Goal: Task Accomplishment & Management: Use online tool/utility

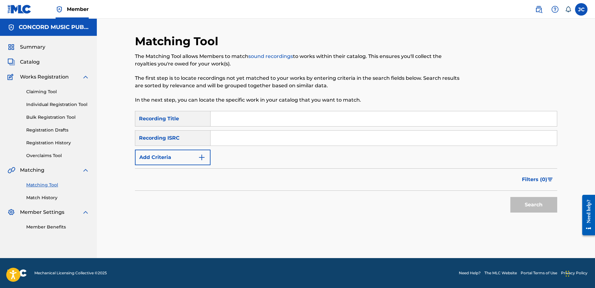
click at [259, 137] on input "Search Form" at bounding box center [383, 138] width 346 height 15
paste input "USG7D1400406"
type input "USG7D1400406"
click at [510, 197] on button "Search" at bounding box center [533, 205] width 47 height 16
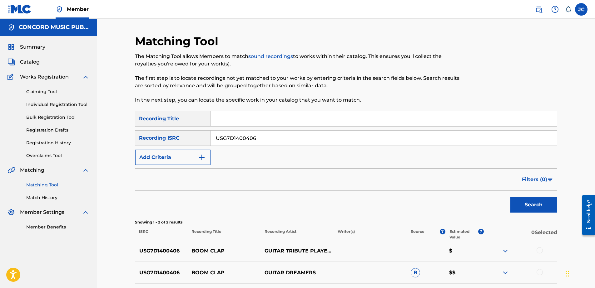
scroll to position [57, 0]
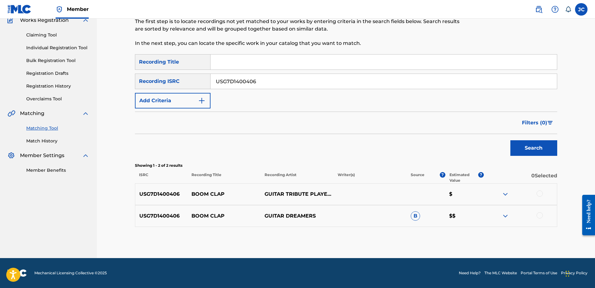
click at [541, 217] on div at bounding box center [539, 216] width 6 height 6
click at [541, 194] on div at bounding box center [539, 194] width 6 height 6
click at [442, 236] on button "Match 2 Groups" at bounding box center [438, 238] width 69 height 16
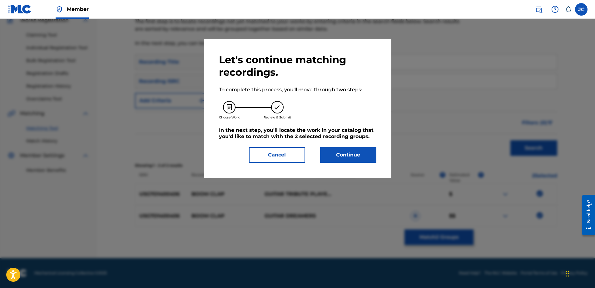
click at [351, 157] on button "Continue" at bounding box center [348, 155] width 56 height 16
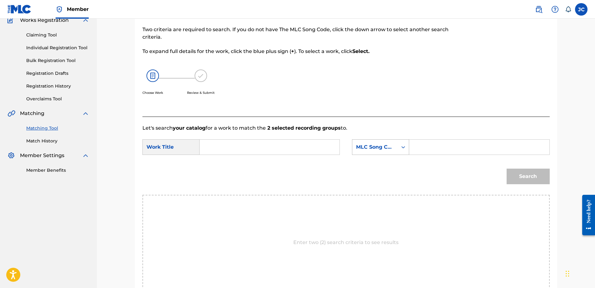
click at [373, 150] on div "MLC Song Code" at bounding box center [375, 147] width 38 height 7
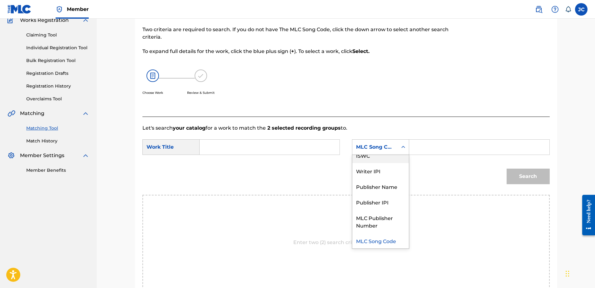
scroll to position [0, 0]
drag, startPoint x: 382, startPoint y: 164, endPoint x: 360, endPoint y: 164, distance: 22.2
click at [381, 164] on div "Writer Name" at bounding box center [380, 163] width 56 height 16
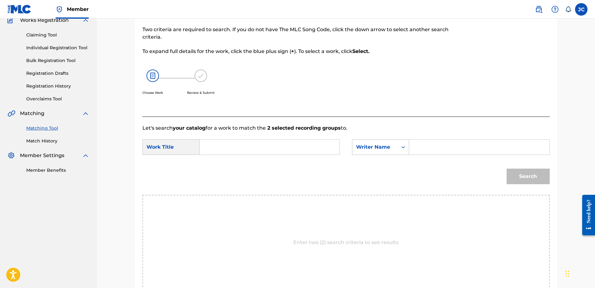
click at [286, 154] on input "Search Form" at bounding box center [269, 147] width 129 height 15
type input "BOOM CLAP"
click at [266, 80] on div "Choose Work Review & Submit" at bounding box center [298, 85] width 313 height 47
click at [465, 147] on input "Search Form" at bounding box center [478, 147] width 129 height 15
click at [506, 169] on button "Search" at bounding box center [527, 177] width 43 height 16
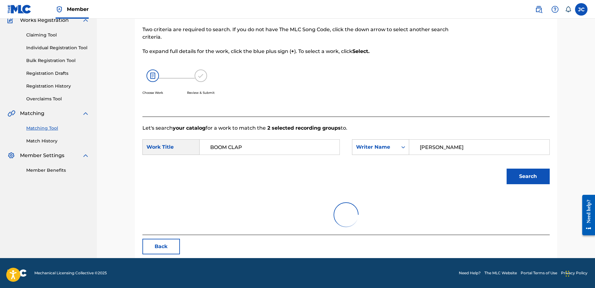
scroll to position [30, 0]
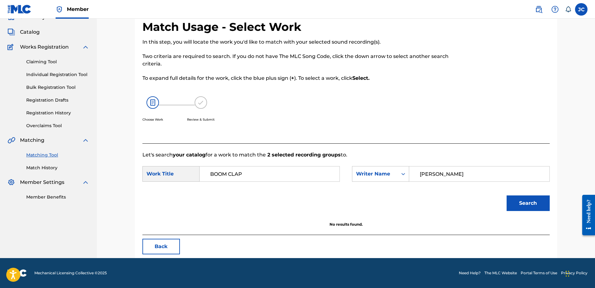
drag, startPoint x: 462, startPoint y: 170, endPoint x: 276, endPoint y: 179, distance: 185.9
click at [276, 179] on div "SearchWithCriteria330d8f95-9833-481c-885d-b68c82aff74e Work Title BOOM CLAP Sea…" at bounding box center [345, 175] width 407 height 19
click at [506, 196] on button "Search" at bounding box center [527, 204] width 43 height 16
drag, startPoint x: 460, startPoint y: 176, endPoint x: 313, endPoint y: 172, distance: 147.1
click at [328, 174] on div "SearchWithCriteria330d8f95-9833-481c-885d-b68c82aff74e Work Title BOOM CLAP Sea…" at bounding box center [345, 175] width 407 height 19
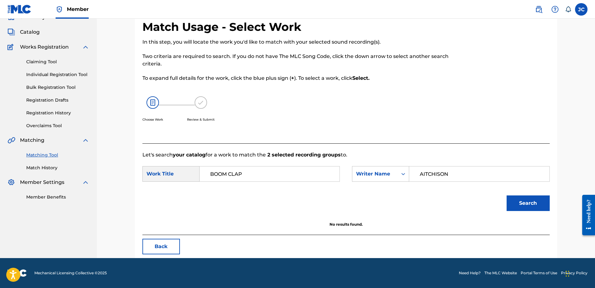
type input "AITCHISON"
click at [506, 196] on button "Search" at bounding box center [527, 204] width 43 height 16
click at [538, 203] on button "Search" at bounding box center [527, 204] width 43 height 16
click at [419, 206] on div "Search" at bounding box center [345, 205] width 407 height 32
click at [170, 250] on button "Back" at bounding box center [160, 247] width 37 height 16
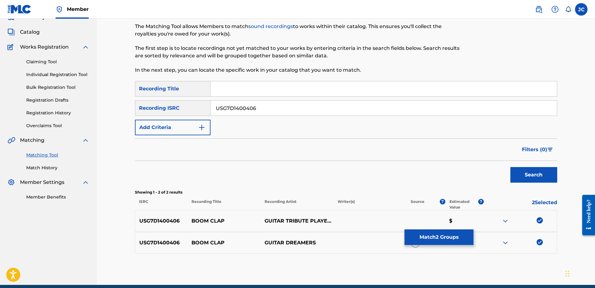
click at [540, 244] on img at bounding box center [539, 242] width 6 height 6
click at [539, 218] on img at bounding box center [539, 221] width 6 height 6
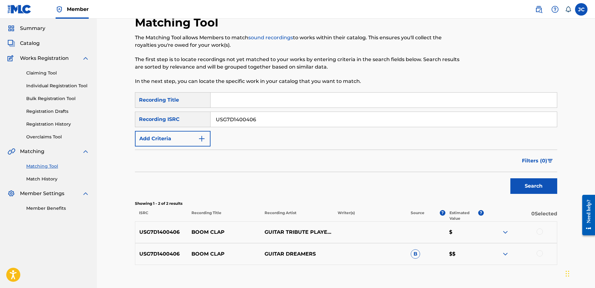
scroll to position [0, 0]
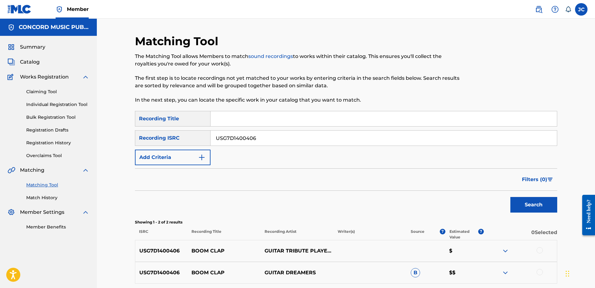
drag, startPoint x: 388, startPoint y: 137, endPoint x: 72, endPoint y: 182, distance: 319.0
click at [89, 179] on main "CONCORD MUSIC PUBLISHING LLC Summary Catalog Works Registration Claiming Tool I…" at bounding box center [297, 167] width 595 height 297
click at [251, 139] on input "Search Form" at bounding box center [383, 138] width 346 height 15
paste input "QM6MZ1762727"
type input "QM6MZ1762727"
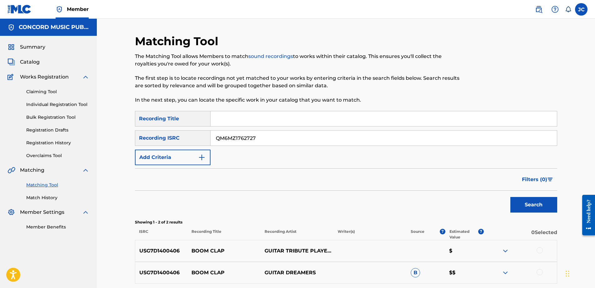
click at [510, 197] on button "Search" at bounding box center [533, 205] width 47 height 16
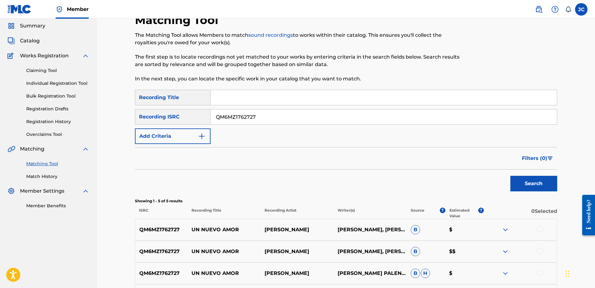
scroll to position [94, 0]
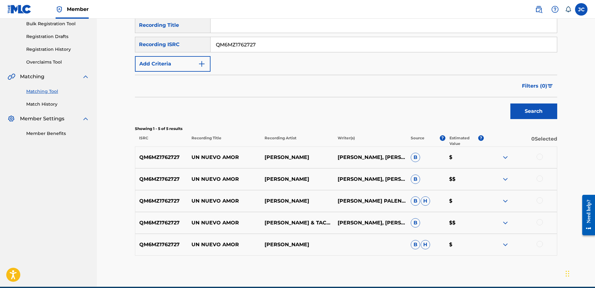
click at [540, 246] on div at bounding box center [539, 244] width 6 height 6
click at [540, 223] on div at bounding box center [539, 222] width 6 height 6
click at [541, 202] on div at bounding box center [539, 201] width 6 height 6
click at [539, 179] on div at bounding box center [539, 179] width 6 height 6
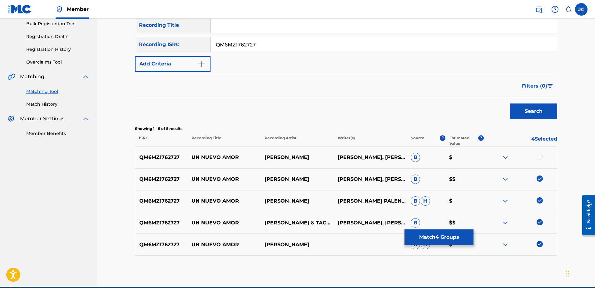
click at [539, 156] on div at bounding box center [539, 157] width 6 height 6
click at [434, 237] on button "Match 5 Groups" at bounding box center [438, 238] width 69 height 16
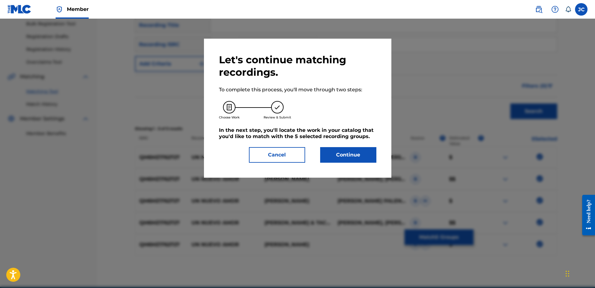
click at [344, 160] on button "Continue" at bounding box center [348, 155] width 56 height 16
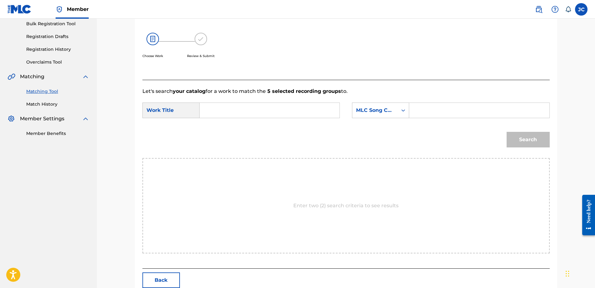
click at [387, 101] on form "SearchWithCriteria330d8f95-9833-481c-885d-b68c82aff74e Work Title SearchWithCri…" at bounding box center [345, 126] width 407 height 63
click at [390, 108] on div "MLC Song Code" at bounding box center [375, 110] width 38 height 7
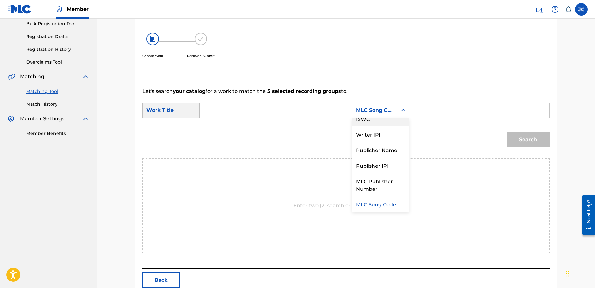
scroll to position [0, 0]
click at [383, 129] on div "Writer Name" at bounding box center [380, 126] width 56 height 16
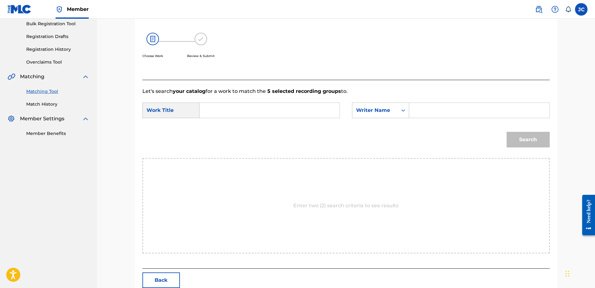
click at [284, 110] on input "Search Form" at bounding box center [269, 110] width 129 height 15
paste input "Un Nuevo Amor"
type input "Un Nuevo Amor"
click at [428, 110] on input "Search Form" at bounding box center [478, 110] width 129 height 15
paste input "[GEOGRAPHIC_DATA]"
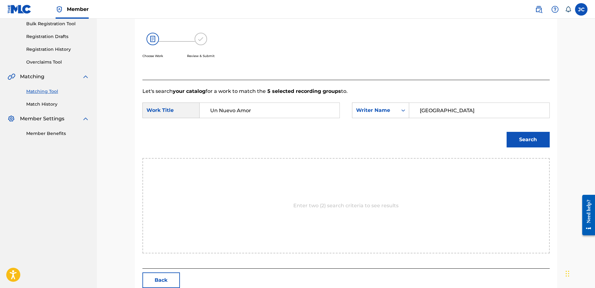
click at [506, 132] on button "Search" at bounding box center [527, 140] width 43 height 16
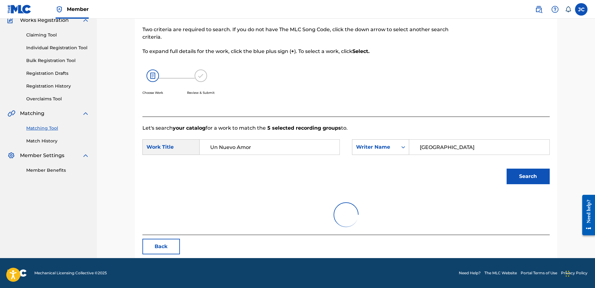
scroll to position [94, 0]
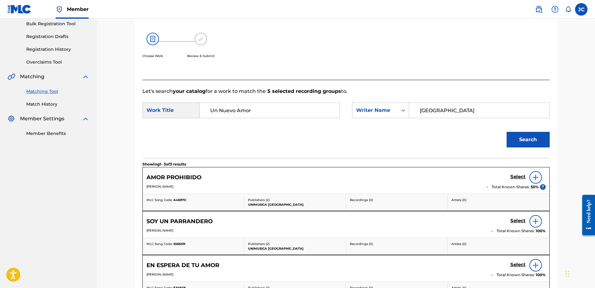
click at [444, 107] on input "[GEOGRAPHIC_DATA]" at bounding box center [478, 110] width 129 height 15
paste input "[PERSON_NAME]"
type input "[PERSON_NAME]"
click at [506, 132] on button "Search" at bounding box center [527, 140] width 43 height 16
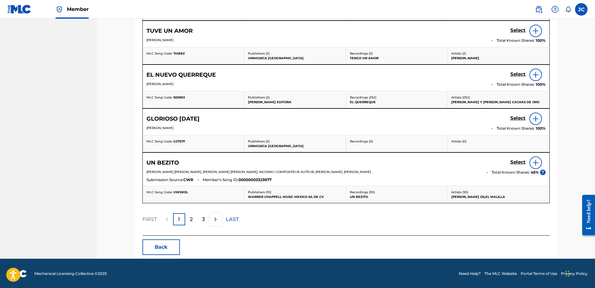
scroll to position [285, 0]
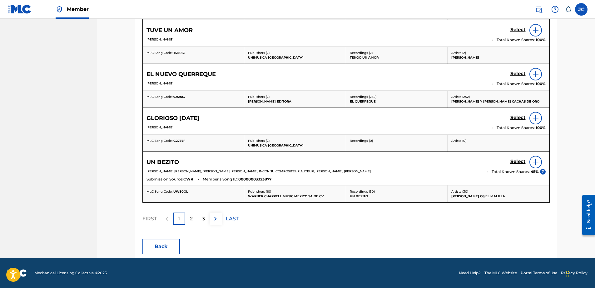
click at [193, 222] on div "2" at bounding box center [191, 219] width 12 height 12
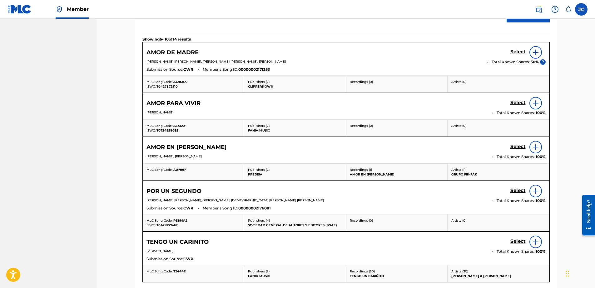
scroll to position [223, 0]
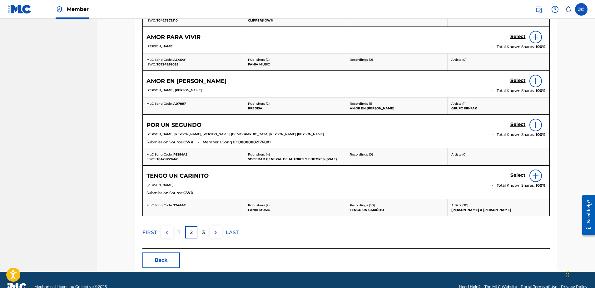
click at [204, 235] on p "3" at bounding box center [203, 232] width 3 height 7
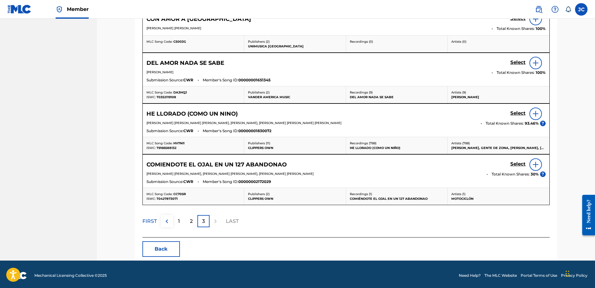
scroll to position [255, 0]
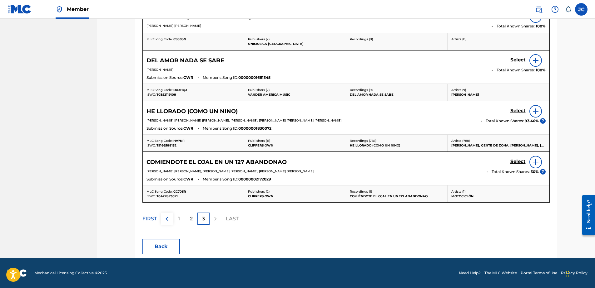
click at [169, 250] on button "Back" at bounding box center [160, 247] width 37 height 16
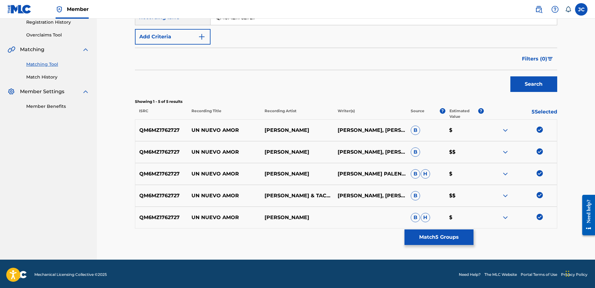
scroll to position [122, 0]
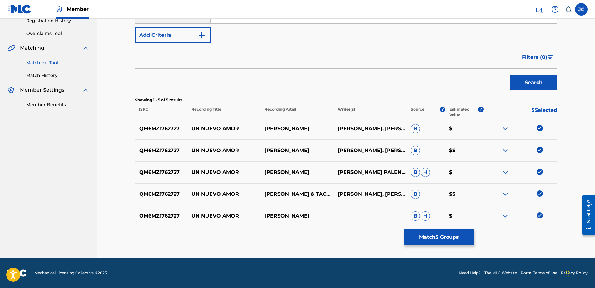
click at [539, 217] on img at bounding box center [539, 216] width 6 height 6
click at [540, 193] on img at bounding box center [539, 194] width 6 height 6
click at [540, 172] on img at bounding box center [539, 172] width 6 height 6
click at [538, 146] on div "QM6MZ1762727 UN NUEVO AMOR [PERSON_NAME] [PERSON_NAME], [PERSON_NAME] B $$" at bounding box center [346, 151] width 422 height 22
click at [538, 150] on img at bounding box center [539, 150] width 6 height 6
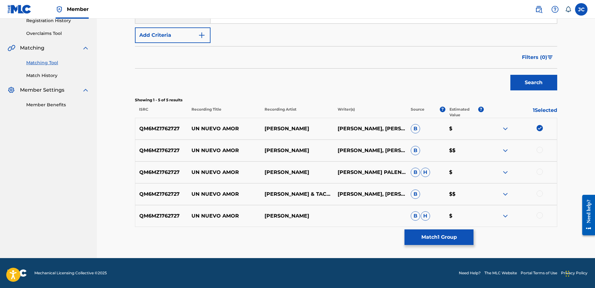
click at [538, 131] on img at bounding box center [539, 128] width 6 height 6
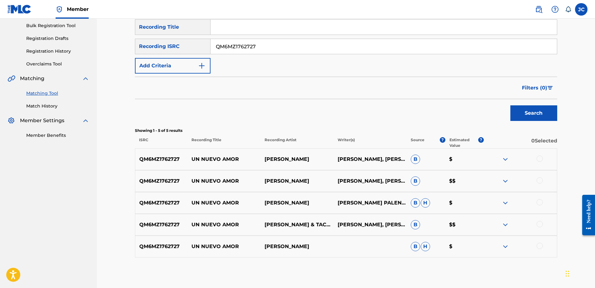
scroll to position [0, 0]
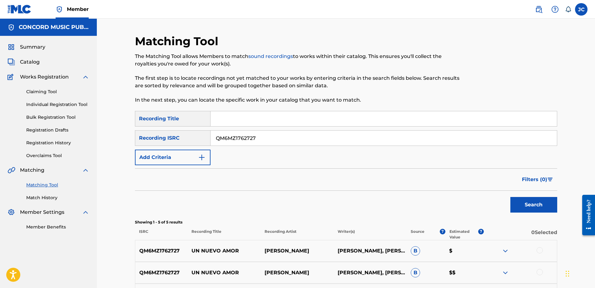
drag, startPoint x: 275, startPoint y: 138, endPoint x: 172, endPoint y: 135, distance: 103.7
click at [175, 133] on div "SearchWithCriteriab8dc392b-cc0b-4054-a7b6-42fa642b9be2 Recording ISRC QM6MZ1762…" at bounding box center [346, 138] width 422 height 16
click at [328, 134] on input "Search Form" at bounding box center [383, 138] width 346 height 15
paste input "DEBG52200029"
type input "DEBG52200029"
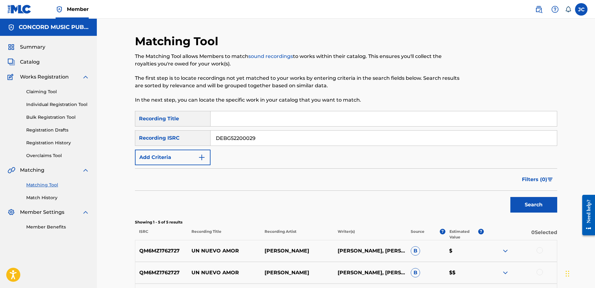
click at [510, 197] on button "Search" at bounding box center [533, 205] width 47 height 16
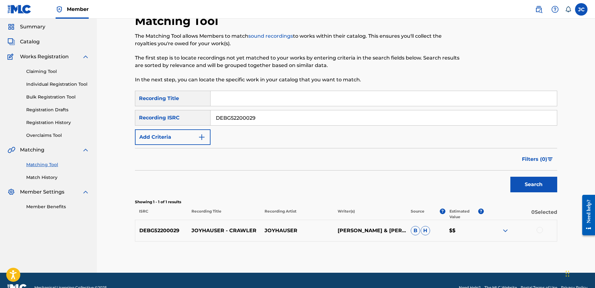
scroll to position [35, 0]
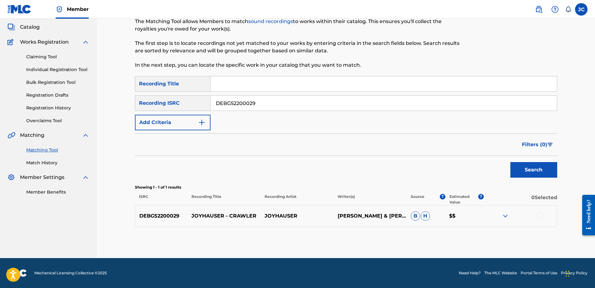
click at [540, 217] on div at bounding box center [539, 216] width 6 height 6
click at [435, 240] on button "Match 1 Group" at bounding box center [438, 238] width 69 height 16
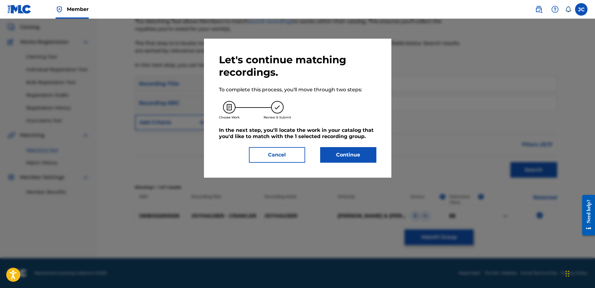
click at [351, 158] on button "Continue" at bounding box center [348, 155] width 56 height 16
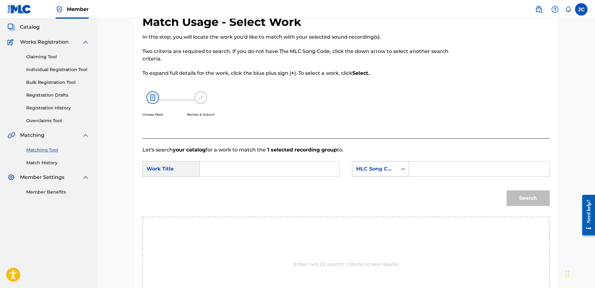
click at [379, 170] on div "MLC Song Code" at bounding box center [375, 168] width 38 height 7
click at [381, 187] on div "Writer Name" at bounding box center [380, 185] width 56 height 16
click at [310, 164] on input "Search Form" at bounding box center [269, 169] width 129 height 15
paste input "Crawler"
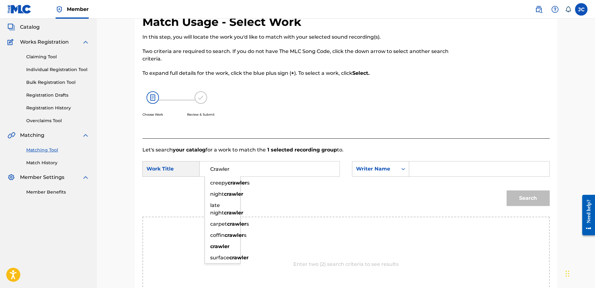
type input "Crawler"
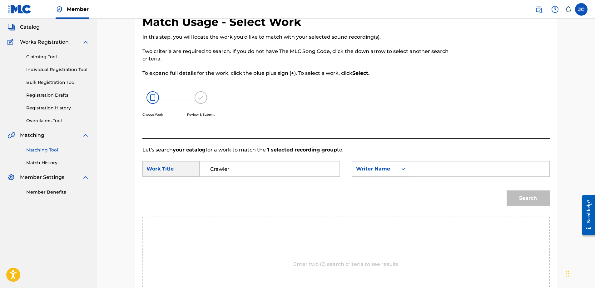
click at [440, 168] on input "Search Form" at bounding box center [478, 169] width 129 height 15
paste input "Vanspauwen"
click at [506, 191] on button "Search" at bounding box center [527, 199] width 43 height 16
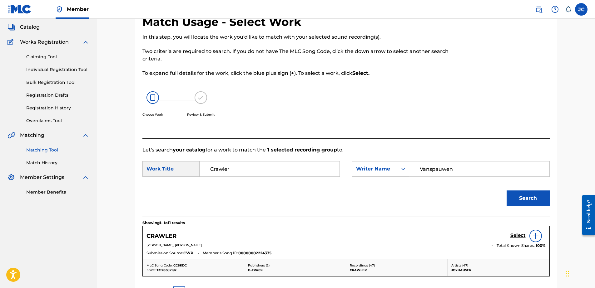
click at [476, 171] on input "Vanspauwen" at bounding box center [478, 169] width 129 height 15
paste input "Ciel"
type input "Cielen"
click at [506, 191] on button "Search" at bounding box center [527, 199] width 43 height 16
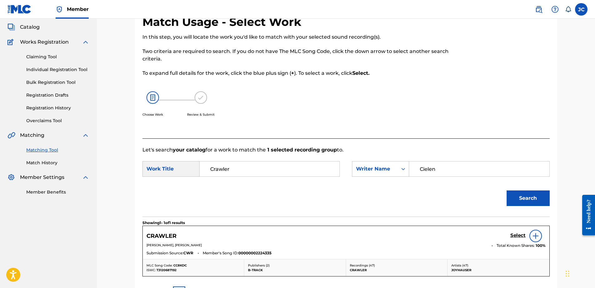
click at [522, 236] on h5 "Select" at bounding box center [517, 236] width 15 height 6
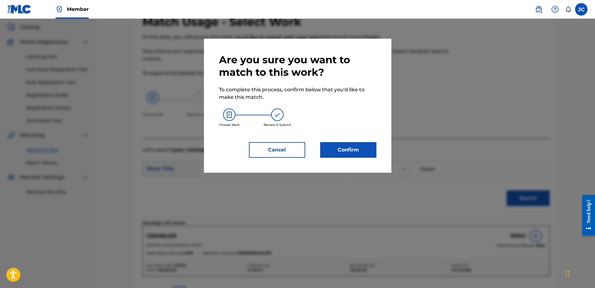
click at [356, 155] on button "Confirm" at bounding box center [348, 150] width 56 height 16
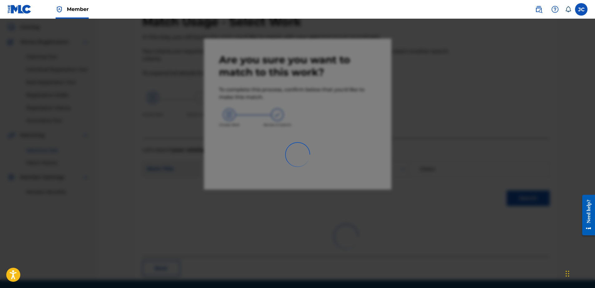
scroll to position [17, 0]
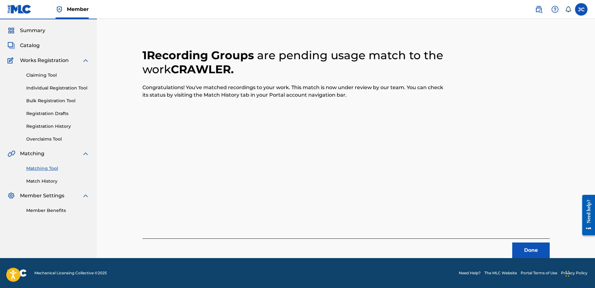
click at [503, 251] on div "Done" at bounding box center [345, 249] width 407 height 20
click at [515, 250] on button "Done" at bounding box center [530, 251] width 37 height 16
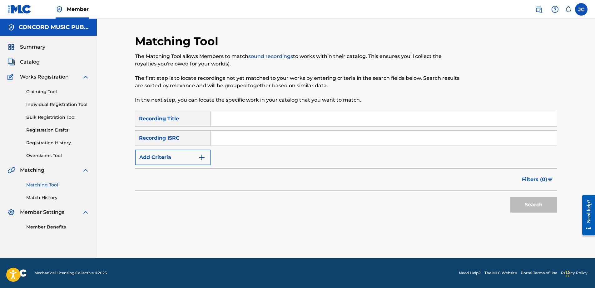
scroll to position [0, 0]
click at [318, 135] on input "Search Form" at bounding box center [383, 138] width 346 height 15
paste input "USUYG1179197"
click at [510, 197] on button "Search" at bounding box center [533, 205] width 47 height 16
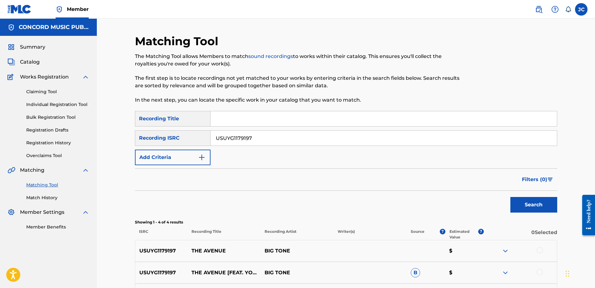
click at [277, 140] on input "USUYG1179197" at bounding box center [383, 138] width 346 height 15
paste input "QZNWY2417819"
type input "QZNWY2417819"
click at [510, 197] on button "Search" at bounding box center [533, 205] width 47 height 16
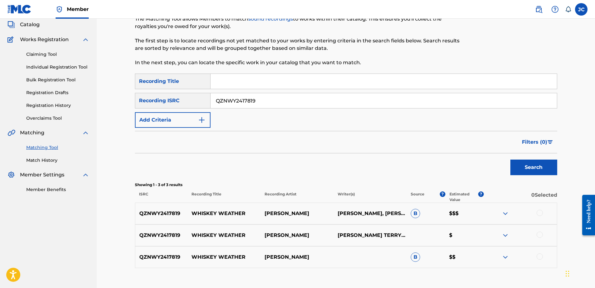
scroll to position [79, 0]
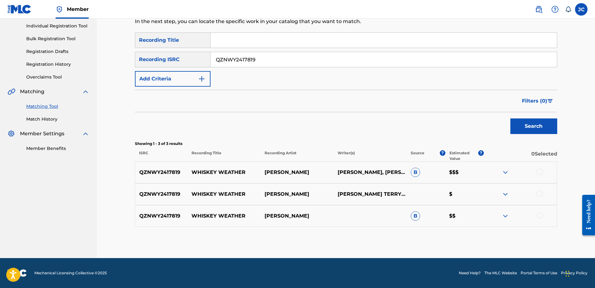
click at [540, 218] on div at bounding box center [539, 216] width 6 height 6
click at [540, 193] on div at bounding box center [539, 194] width 6 height 6
click at [542, 172] on div at bounding box center [539, 172] width 6 height 6
click at [456, 237] on button "Match 3 Groups" at bounding box center [438, 238] width 69 height 16
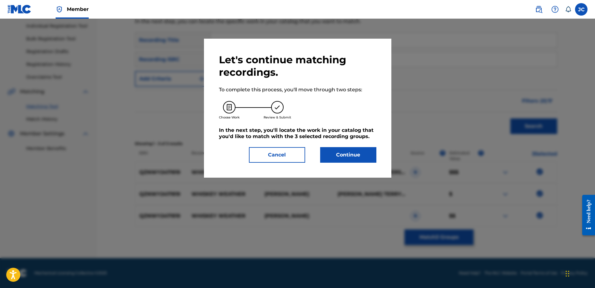
click at [369, 156] on button "Continue" at bounding box center [348, 155] width 56 height 16
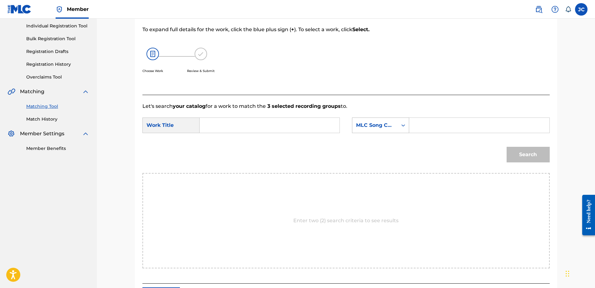
click at [380, 125] on div "MLC Song Code" at bounding box center [375, 125] width 38 height 7
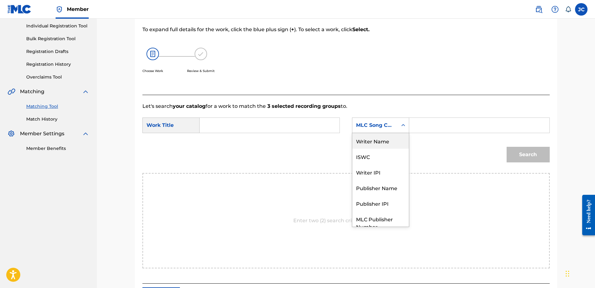
click at [388, 141] on div "Writer Name" at bounding box center [380, 141] width 56 height 16
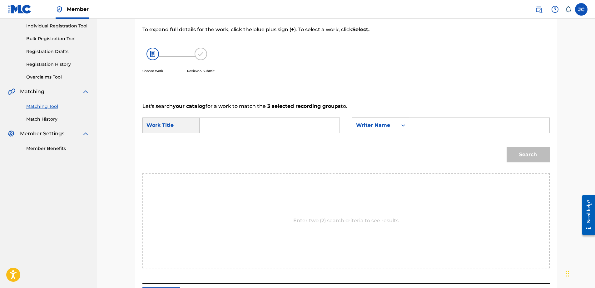
click at [307, 131] on input "Search Form" at bounding box center [269, 125] width 129 height 15
paste input "Whiskey Weather"
type input "Whiskey Weather"
click at [427, 128] on input "Search Form" at bounding box center [478, 125] width 129 height 15
paste input "[PERSON_NAME]"
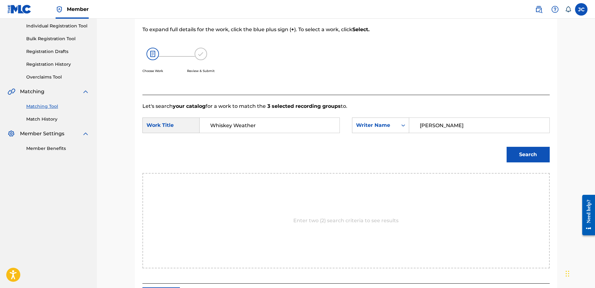
type input "[PERSON_NAME]"
click at [506, 147] on button "Search" at bounding box center [527, 155] width 43 height 16
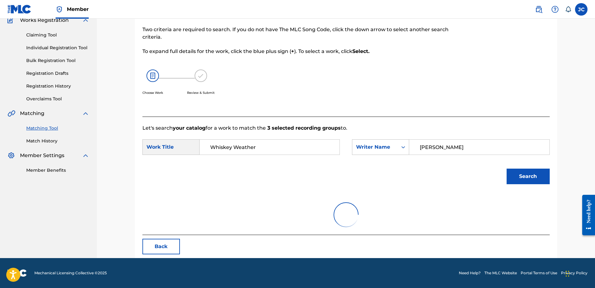
scroll to position [79, 0]
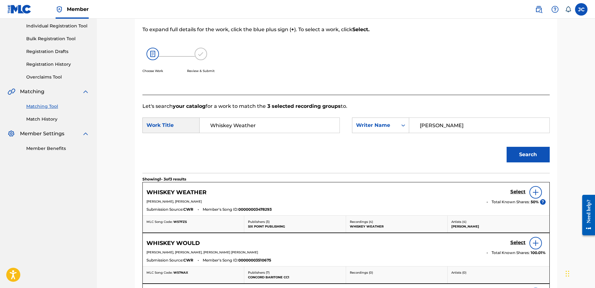
drag, startPoint x: 348, startPoint y: 148, endPoint x: 380, endPoint y: 145, distance: 31.4
click at [380, 145] on div "Search" at bounding box center [345, 157] width 407 height 32
click at [519, 188] on div "Select" at bounding box center [527, 192] width 35 height 12
click at [519, 192] on h5 "Select" at bounding box center [517, 192] width 15 height 6
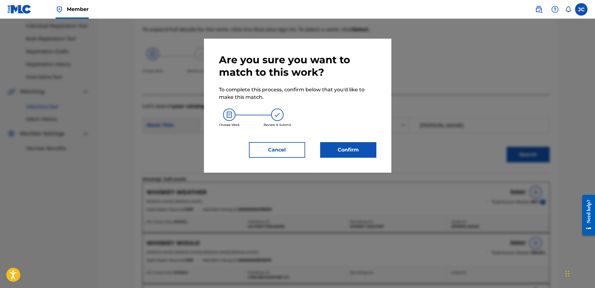
click at [356, 151] on button "Confirm" at bounding box center [348, 150] width 56 height 16
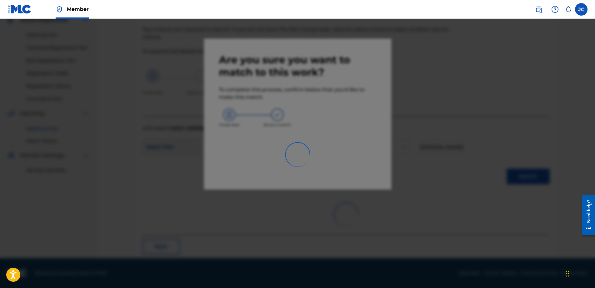
scroll to position [17, 0]
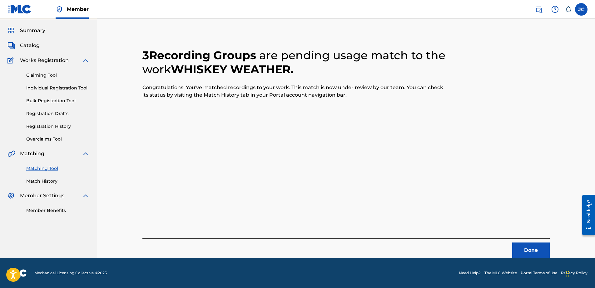
click at [528, 259] on footer "Mechanical Licensing Collective © 2025 Need Help? The MLC Website Portal Terms …" at bounding box center [297, 273] width 595 height 30
click at [529, 251] on button "Done" at bounding box center [530, 251] width 37 height 16
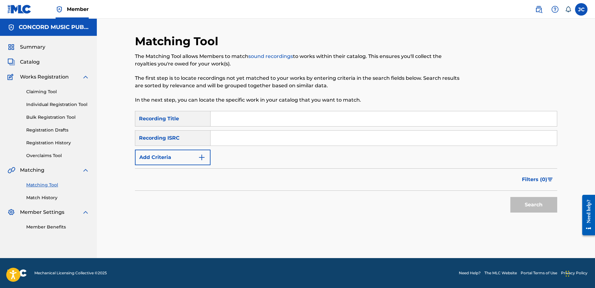
click at [330, 141] on input "Search Form" at bounding box center [383, 138] width 346 height 15
paste input "MXF010101746"
type input "MXF010101746"
click at [510, 197] on button "Search" at bounding box center [533, 205] width 47 height 16
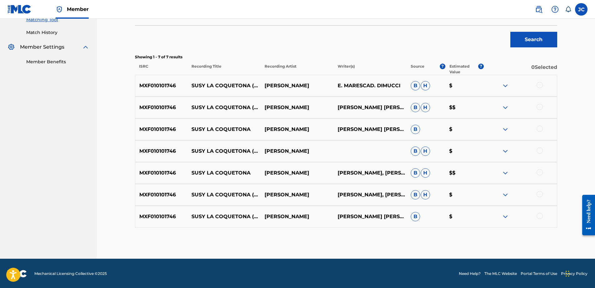
scroll to position [166, 0]
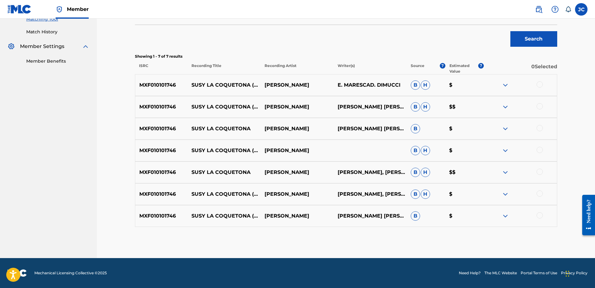
click at [541, 213] on div at bounding box center [539, 216] width 6 height 6
click at [541, 195] on div at bounding box center [539, 194] width 6 height 6
click at [539, 173] on div at bounding box center [539, 172] width 6 height 6
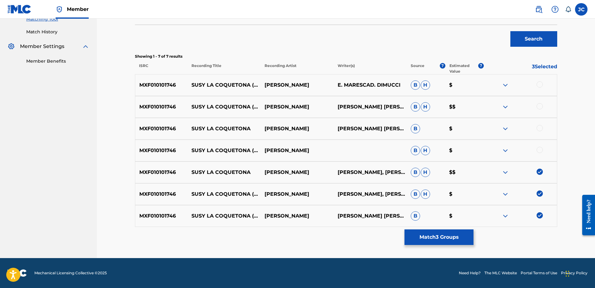
click at [537, 147] on div "MXF010101746 SUSY LA COQUETONA (RUNAROUND SUE) [PERSON_NAME] [PERSON_NAME] $" at bounding box center [346, 151] width 422 height 22
click at [541, 150] on div at bounding box center [539, 150] width 6 height 6
click at [539, 128] on div at bounding box center [539, 128] width 6 height 6
click at [538, 106] on div at bounding box center [539, 106] width 6 height 6
click at [538, 85] on div at bounding box center [539, 84] width 6 height 6
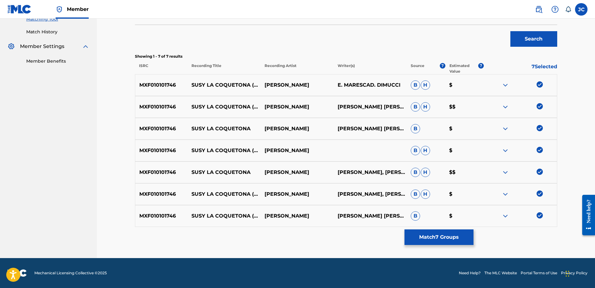
click at [457, 236] on button "Match 7 Groups" at bounding box center [438, 238] width 69 height 16
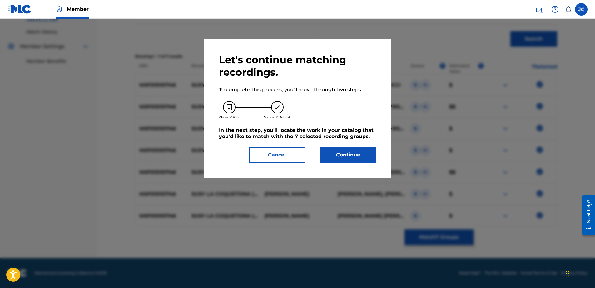
click at [370, 154] on button "Continue" at bounding box center [348, 155] width 56 height 16
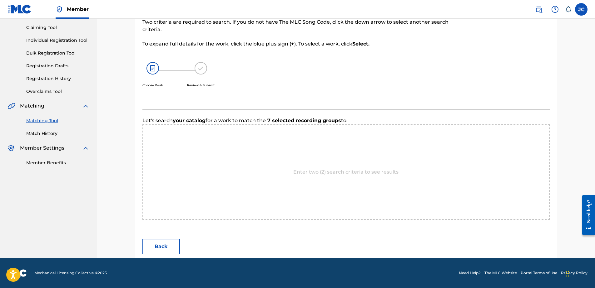
scroll to position [127, 0]
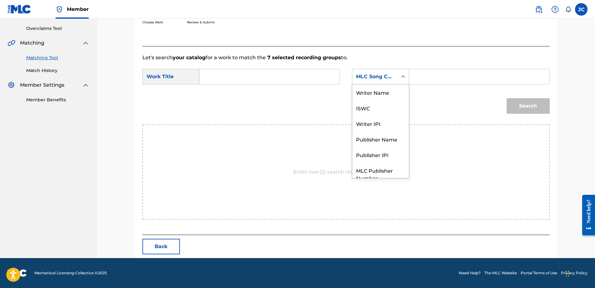
click at [372, 78] on div "MLC Song Code" at bounding box center [375, 76] width 38 height 7
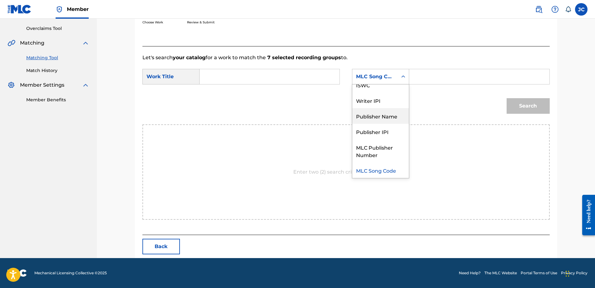
scroll to position [0, 0]
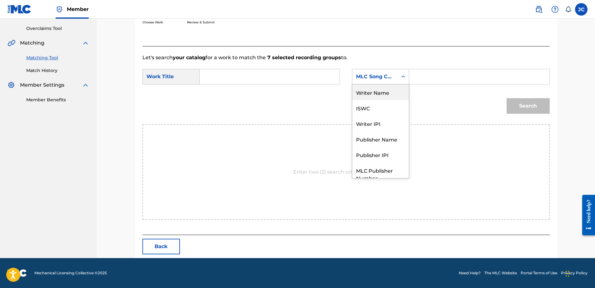
click at [383, 88] on div "Writer Name" at bounding box center [380, 93] width 56 height 16
click at [312, 70] on input "Search Form" at bounding box center [269, 76] width 129 height 15
paste input "Susy la Coquetona (Runaround Sue)"
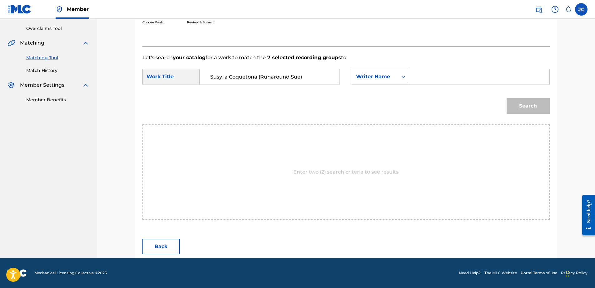
type input "Susy la Coquetona (Runaround Sue)"
click at [440, 74] on input "Search Form" at bounding box center [478, 76] width 129 height 15
paste input "[PERSON_NAME]"
type input "[PERSON_NAME]"
click at [506, 98] on button "Search" at bounding box center [527, 106] width 43 height 16
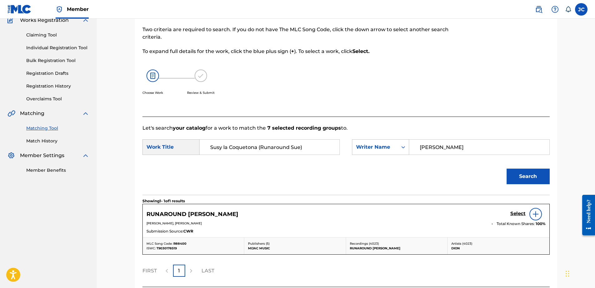
scroll to position [109, 0]
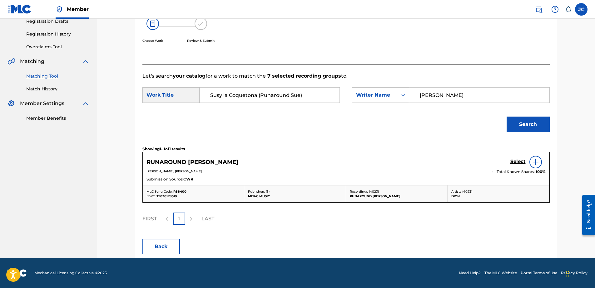
click at [293, 100] on input "Susy la Coquetona (Runaround Sue)" at bounding box center [269, 95] width 129 height 15
click at [514, 165] on link "Select" at bounding box center [517, 162] width 15 height 7
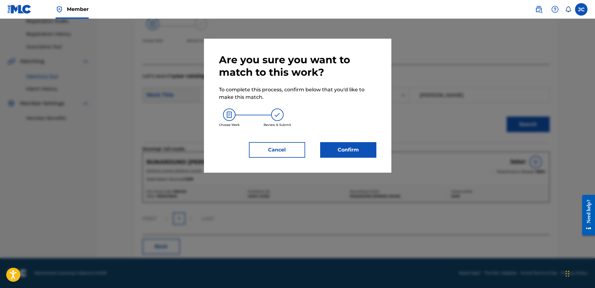
click at [351, 148] on button "Confirm" at bounding box center [348, 150] width 56 height 16
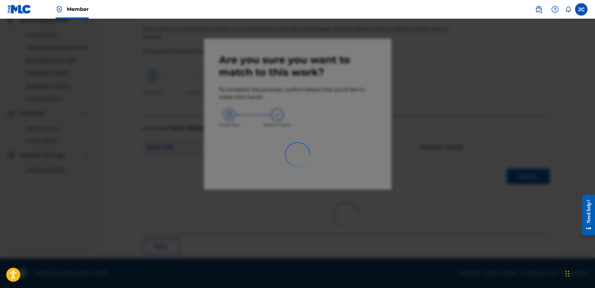
scroll to position [17, 0]
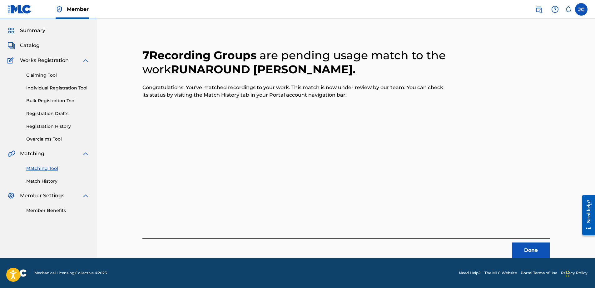
click at [530, 253] on button "Done" at bounding box center [530, 251] width 37 height 16
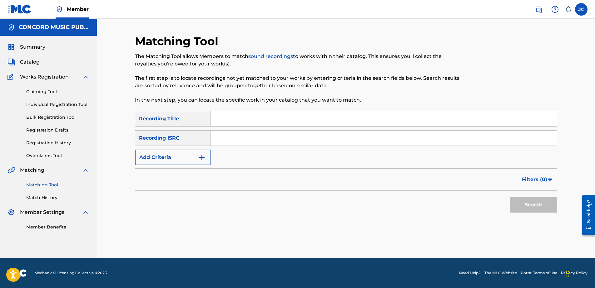
drag, startPoint x: 317, startPoint y: 139, endPoint x: 321, endPoint y: 142, distance: 4.4
click at [320, 142] on input "Search Form" at bounding box center [383, 138] width 346 height 15
paste input "GBWUL2168431"
type input "GBWUL2168431"
click at [510, 197] on button "Search" at bounding box center [533, 205] width 47 height 16
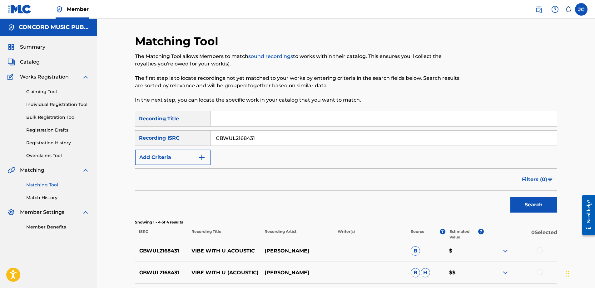
click at [292, 132] on input "GBWUL2168431" at bounding box center [383, 138] width 346 height 15
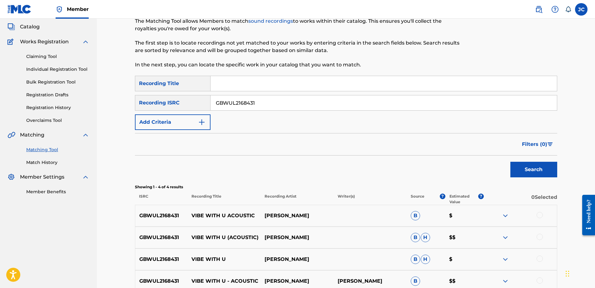
scroll to position [94, 0]
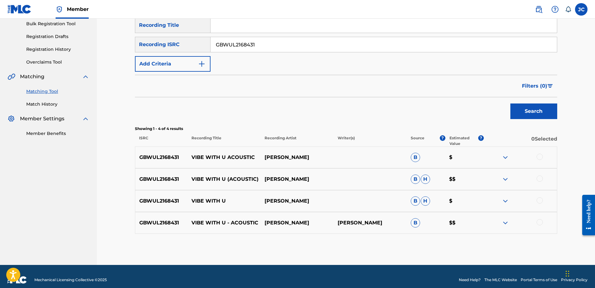
click at [538, 221] on div at bounding box center [539, 222] width 6 height 6
click at [539, 202] on div at bounding box center [539, 201] width 6 height 6
click at [541, 180] on div at bounding box center [539, 179] width 6 height 6
click at [540, 158] on div at bounding box center [539, 157] width 6 height 6
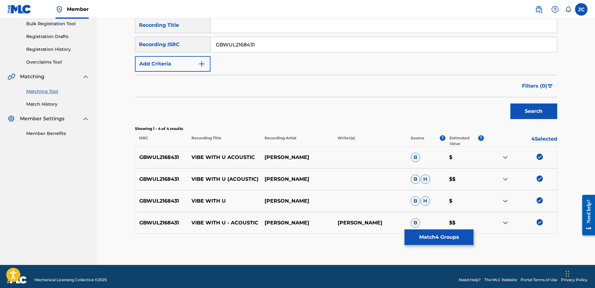
click at [469, 243] on button "Match 4 Groups" at bounding box center [438, 238] width 69 height 16
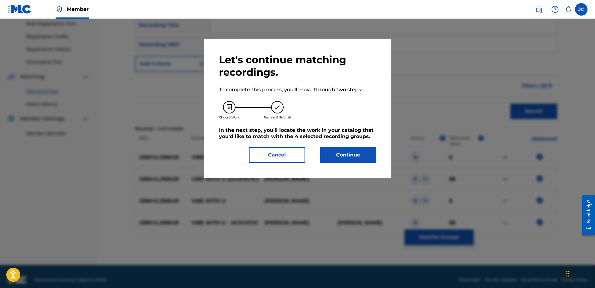
click at [345, 149] on button "Continue" at bounding box center [348, 155] width 56 height 16
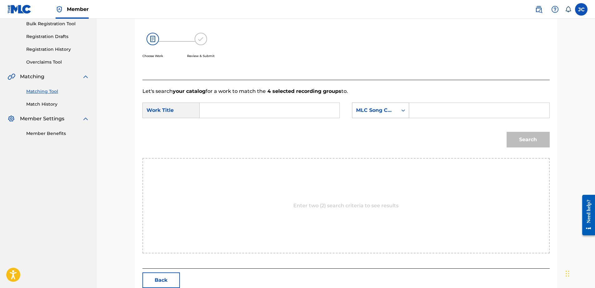
click at [389, 107] on div "MLC Song Code" at bounding box center [375, 110] width 38 height 7
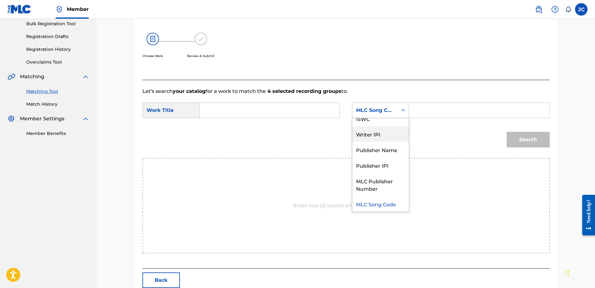
scroll to position [0, 0]
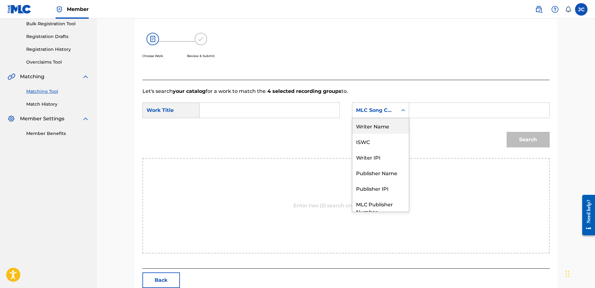
click at [395, 128] on div "Writer Name" at bounding box center [380, 126] width 56 height 16
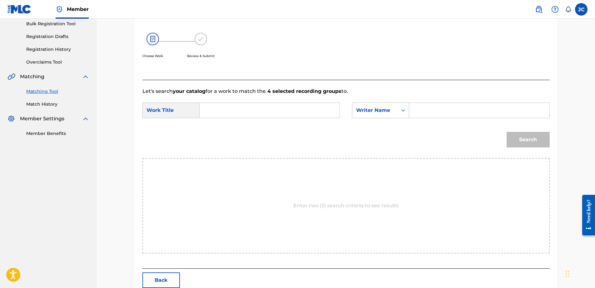
click at [287, 112] on input "Search Form" at bounding box center [269, 110] width 129 height 15
paste input "Vibe With U"
type input "Vibe With U"
click at [433, 114] on input "Search Form" at bounding box center [478, 110] width 129 height 15
paste input "[PERSON_NAME]"
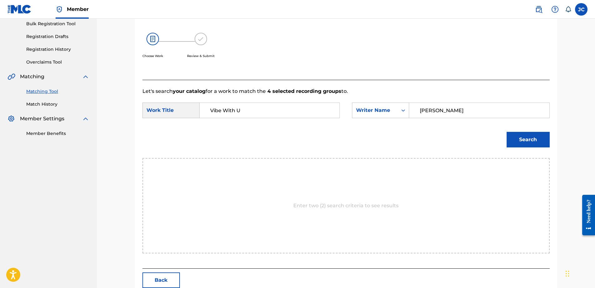
type input "[PERSON_NAME]"
click at [506, 132] on button "Search" at bounding box center [527, 140] width 43 height 16
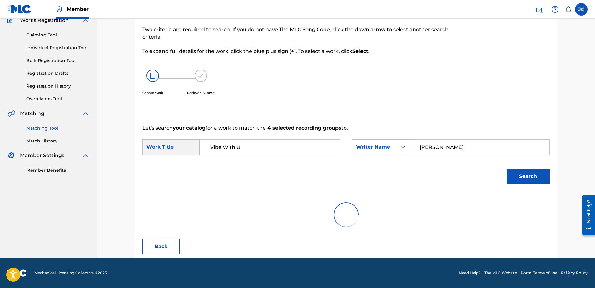
scroll to position [94, 0]
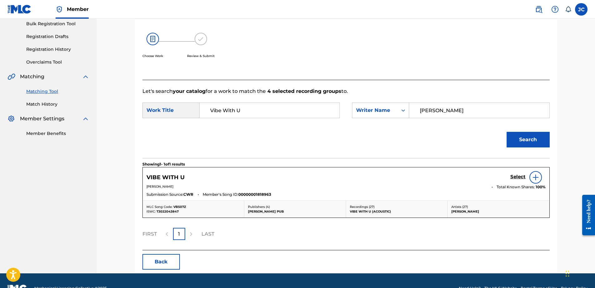
click at [519, 179] on h5 "Select" at bounding box center [517, 177] width 15 height 6
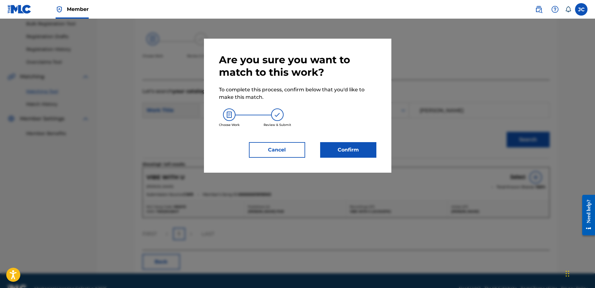
click at [353, 157] on button "Confirm" at bounding box center [348, 150] width 56 height 16
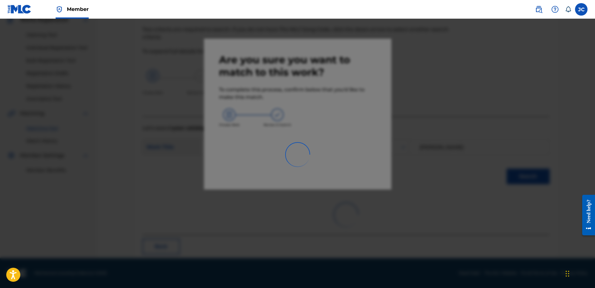
scroll to position [17, 0]
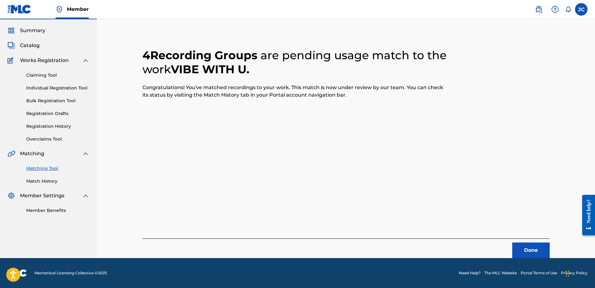
click at [528, 253] on button "Done" at bounding box center [530, 251] width 37 height 16
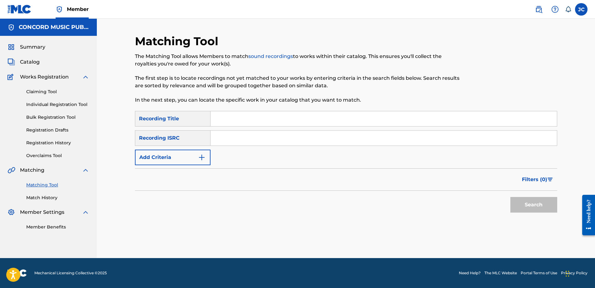
click at [312, 134] on input "Search Form" at bounding box center [383, 138] width 346 height 15
paste input "DEB790302370"
type input "DEB790302370"
click at [510, 197] on button "Search" at bounding box center [533, 205] width 47 height 16
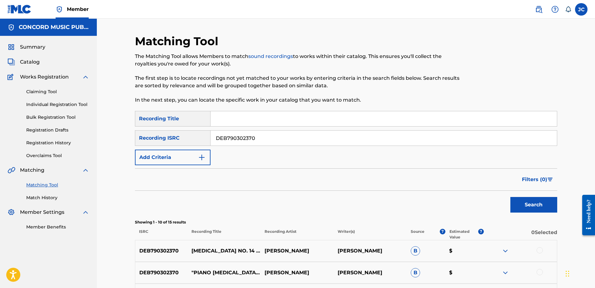
drag, startPoint x: 285, startPoint y: 129, endPoint x: 263, endPoint y: 135, distance: 23.1
click at [263, 135] on div "SearchWithCriteriafc284935-59af-42e5-94cd-39d1d071c98b Recording Title SearchWi…" at bounding box center [346, 138] width 422 height 54
drag, startPoint x: 283, startPoint y: 143, endPoint x: 176, endPoint y: 145, distance: 106.5
click at [176, 145] on div "SearchWithCriteriab8dc392b-cc0b-4054-a7b6-42fa642b9be2 Recording ISRC DEB790302…" at bounding box center [346, 138] width 422 height 16
click at [280, 140] on input "Search Form" at bounding box center [383, 138] width 346 height 15
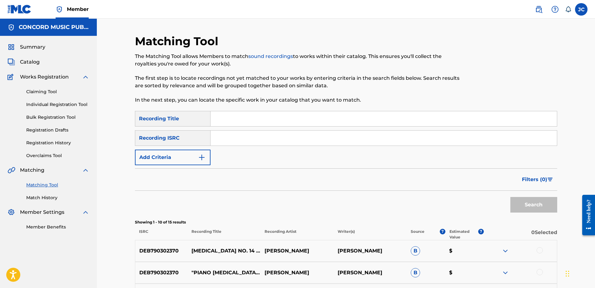
paste input "QMJBM2401308"
type input "QMJBM2401308"
click at [510, 197] on button "Search" at bounding box center [533, 205] width 47 height 16
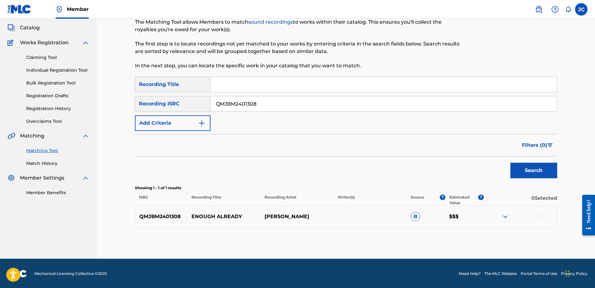
scroll to position [35, 0]
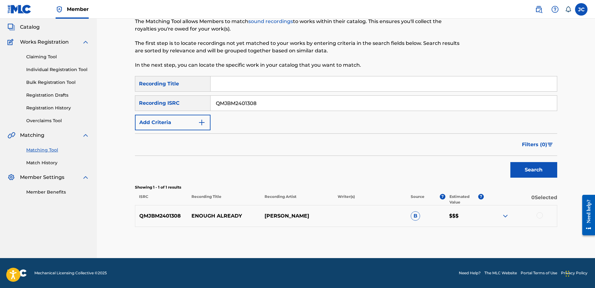
click at [540, 217] on div at bounding box center [539, 216] width 6 height 6
click at [442, 236] on button "Match 1 Group" at bounding box center [438, 238] width 69 height 16
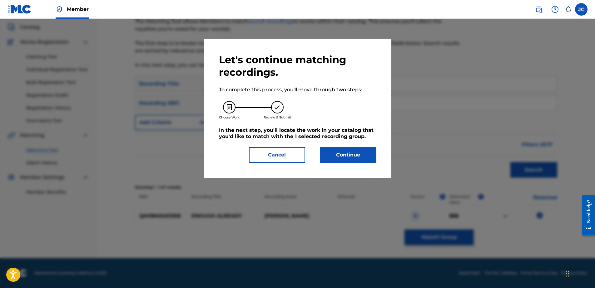
click at [360, 159] on button "Continue" at bounding box center [348, 155] width 56 height 16
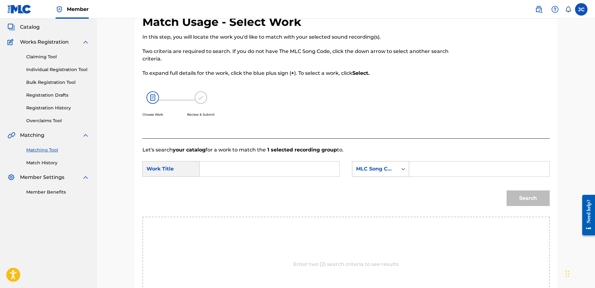
click at [379, 174] on div "MLC Song Code" at bounding box center [374, 169] width 45 height 12
click at [383, 186] on div "Writer Name" at bounding box center [380, 185] width 56 height 16
click at [284, 171] on input "Search Form" at bounding box center [269, 169] width 129 height 15
paste input "Enough Already"
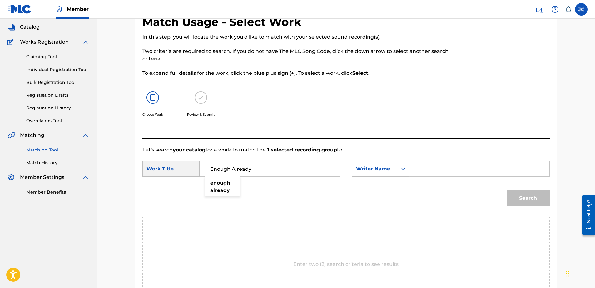
type input "Enough Already"
click at [442, 174] on input "Search Form" at bounding box center [478, 169] width 129 height 15
paste input "[PERSON_NAME]"
type input "[PERSON_NAME]"
click at [506, 191] on button "Search" at bounding box center [527, 199] width 43 height 16
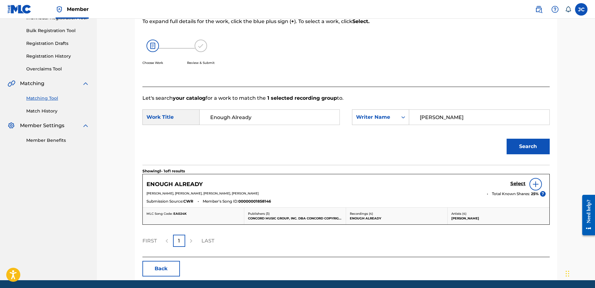
scroll to position [97, 0]
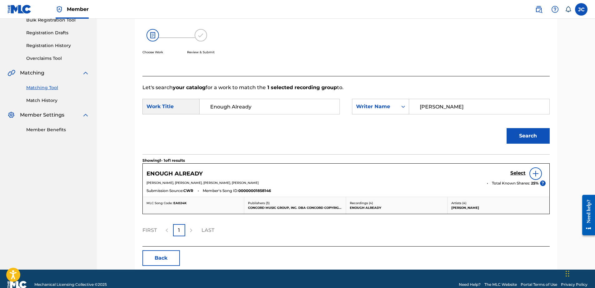
click at [537, 170] on img at bounding box center [535, 173] width 7 height 7
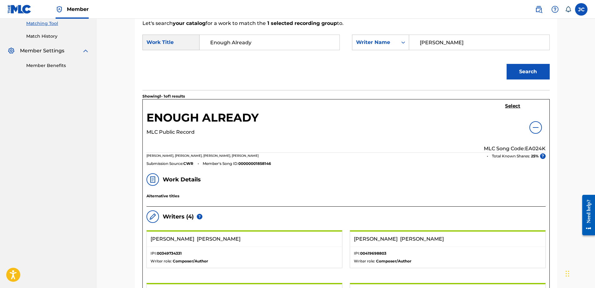
scroll to position [160, 0]
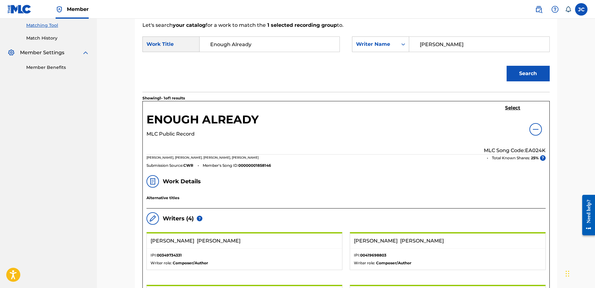
click at [507, 107] on h5 "Select" at bounding box center [512, 108] width 15 height 6
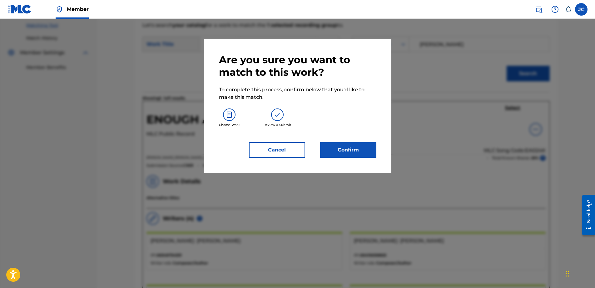
click at [345, 147] on button "Confirm" at bounding box center [348, 150] width 56 height 16
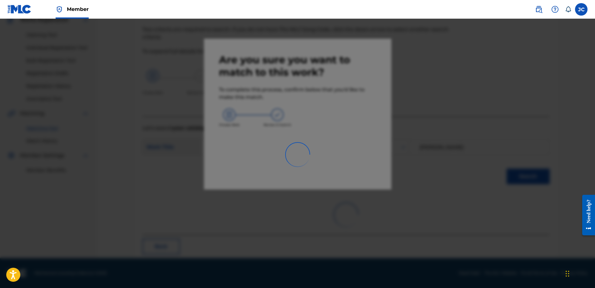
scroll to position [17, 0]
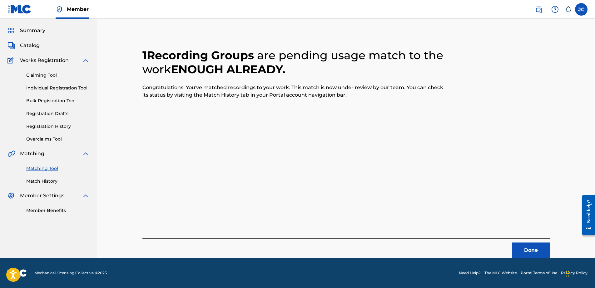
click at [525, 254] on button "Done" at bounding box center [530, 251] width 37 height 16
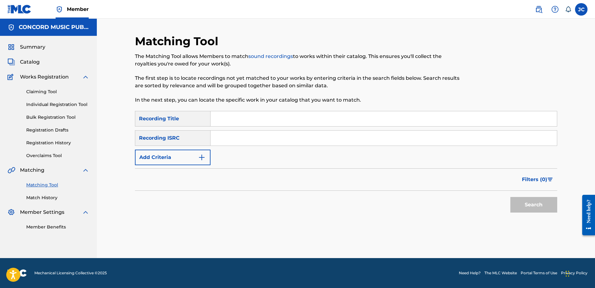
scroll to position [0, 0]
click at [361, 139] on input "Search Form" at bounding box center [383, 138] width 346 height 15
paste input "USATO1700302"
type input "USATO1700302"
click at [510, 197] on button "Search" at bounding box center [533, 205] width 47 height 16
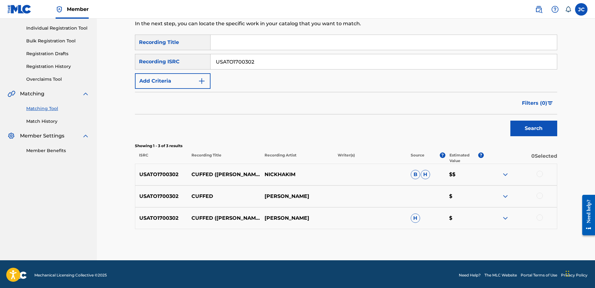
scroll to position [79, 0]
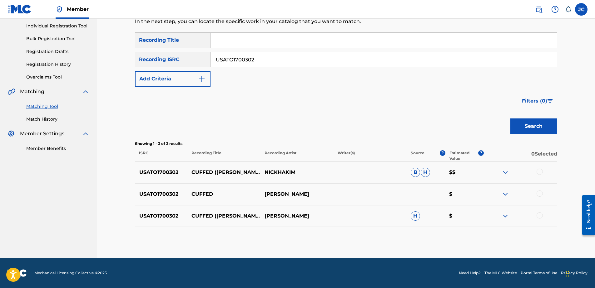
click at [539, 215] on div at bounding box center [539, 216] width 6 height 6
click at [538, 192] on div at bounding box center [539, 194] width 6 height 6
click at [540, 174] on div at bounding box center [539, 172] width 6 height 6
click at [450, 233] on button "Match 3 Groups" at bounding box center [438, 238] width 69 height 16
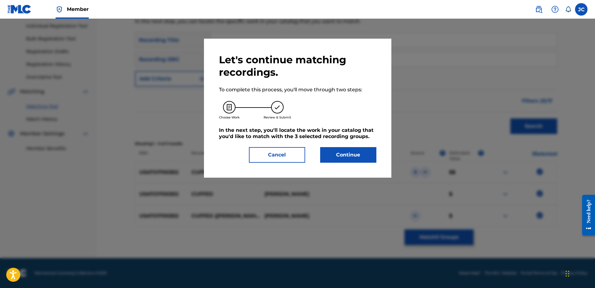
click at [333, 152] on button "Continue" at bounding box center [348, 155] width 56 height 16
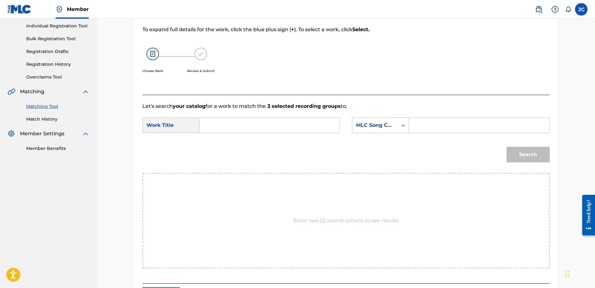
click at [386, 123] on div "MLC Song Code" at bounding box center [375, 125] width 38 height 7
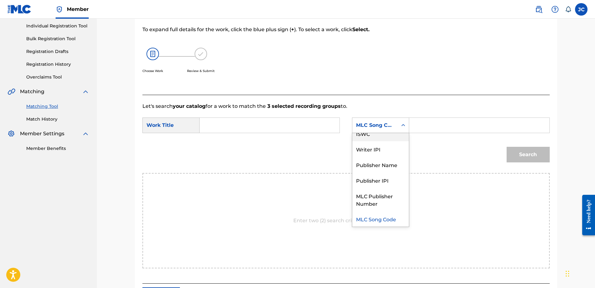
scroll to position [0, 0]
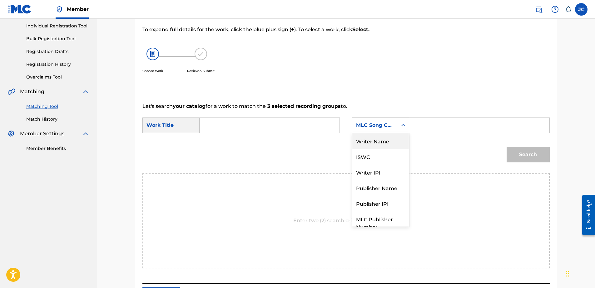
click at [386, 142] on div "Writer Name" at bounding box center [380, 141] width 56 height 16
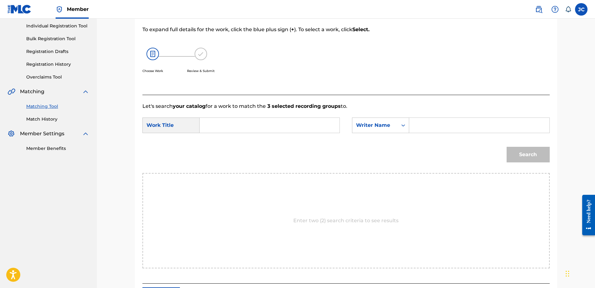
click at [262, 113] on form "SearchWithCriteria330d8f95-9833-481c-885d-b68c82aff74e Work Title SearchWithCri…" at bounding box center [345, 141] width 407 height 63
click at [265, 125] on input "Search Form" at bounding box center [269, 125] width 129 height 15
paste input "Cuffed - [PERSON_NAME] Remix"
type input "Cuffed - [PERSON_NAME] Remix"
click at [448, 123] on input "Search Form" at bounding box center [478, 125] width 129 height 15
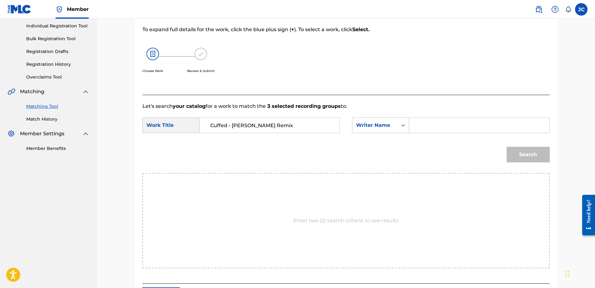
paste input "[PERSON_NAME]"
type input "[PERSON_NAME]"
click at [518, 152] on button "Search" at bounding box center [527, 155] width 43 height 16
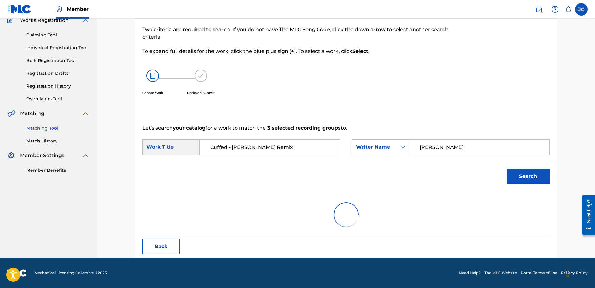
scroll to position [79, 0]
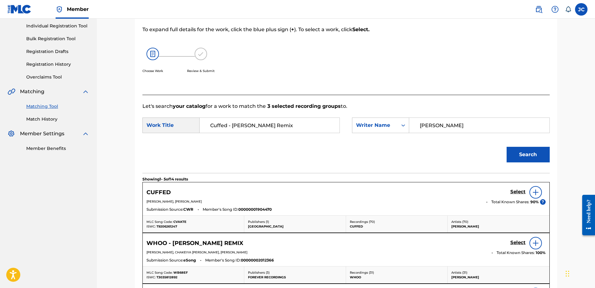
click at [535, 194] on img at bounding box center [535, 192] width 7 height 7
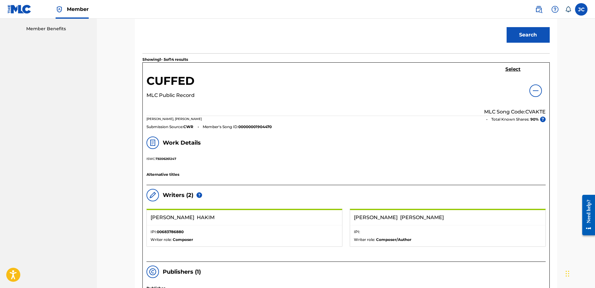
scroll to position [141, 0]
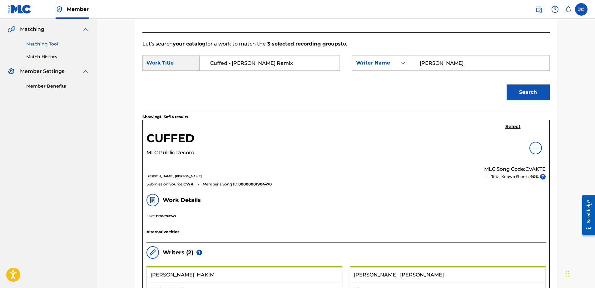
click at [508, 130] on link "Select" at bounding box center [512, 127] width 15 height 7
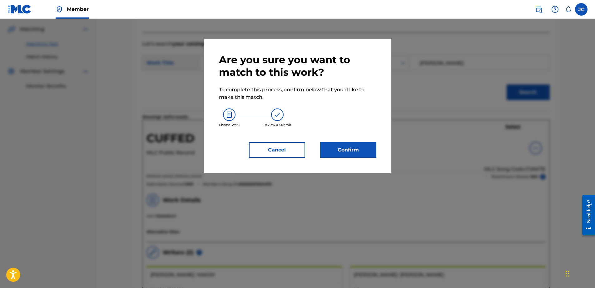
click at [346, 152] on button "Confirm" at bounding box center [348, 150] width 56 height 16
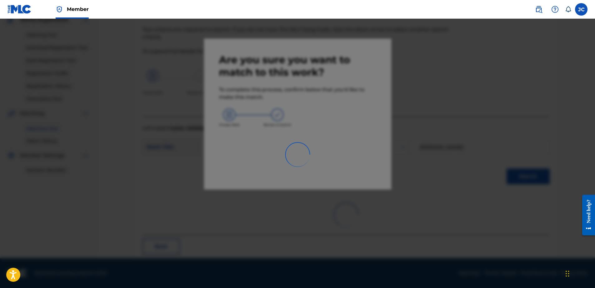
scroll to position [17, 0]
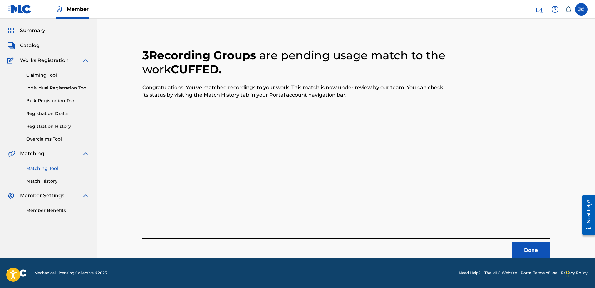
click at [540, 251] on button "Done" at bounding box center [530, 251] width 37 height 16
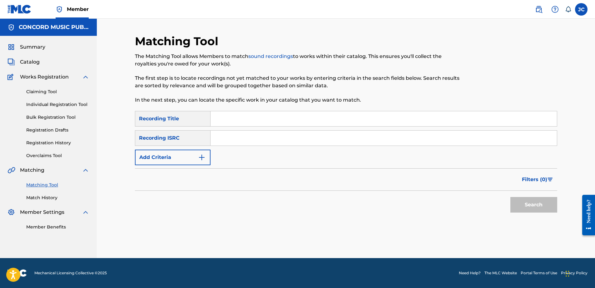
click at [317, 141] on input "Search Form" at bounding box center [383, 138] width 346 height 15
paste input "FR9W12120443"
type input "FR9W12120443"
click at [510, 197] on button "Search" at bounding box center [533, 205] width 47 height 16
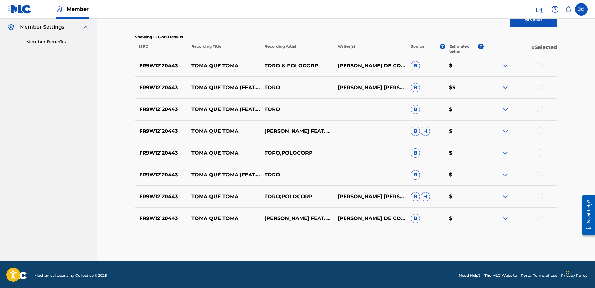
scroll to position [188, 0]
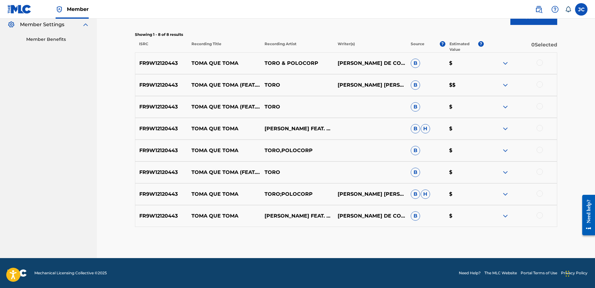
click at [538, 218] on div at bounding box center [539, 216] width 6 height 6
click at [539, 194] on div at bounding box center [539, 194] width 6 height 6
click at [540, 174] on div at bounding box center [539, 172] width 6 height 6
click at [539, 146] on div "FR9W12120443 TOMA QUE [PERSON_NAME],POLOCORP B $" at bounding box center [346, 151] width 422 height 22
click at [540, 151] on div at bounding box center [539, 150] width 6 height 6
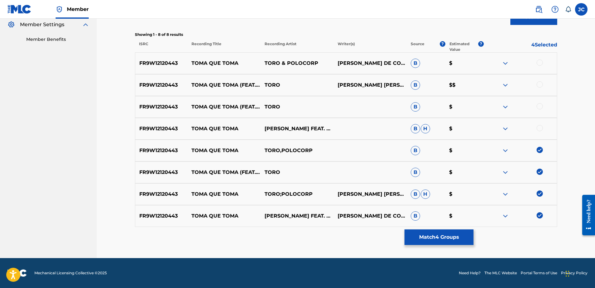
click at [541, 128] on div at bounding box center [539, 128] width 6 height 6
click at [540, 106] on div at bounding box center [539, 106] width 6 height 6
click at [539, 84] on div at bounding box center [539, 84] width 6 height 6
click at [542, 63] on div at bounding box center [539, 63] width 6 height 6
click at [454, 242] on button "Match 8 Groups" at bounding box center [438, 238] width 69 height 16
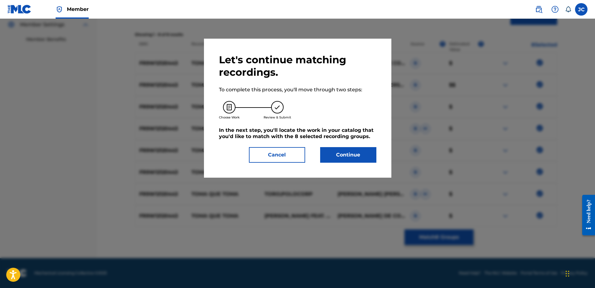
click at [349, 144] on div "Let's continue matching recordings. To complete this process, you'll move throu…" at bounding box center [297, 108] width 157 height 109
click at [350, 150] on button "Continue" at bounding box center [348, 155] width 56 height 16
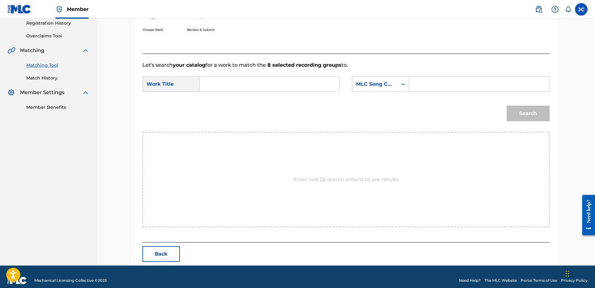
scroll to position [127, 0]
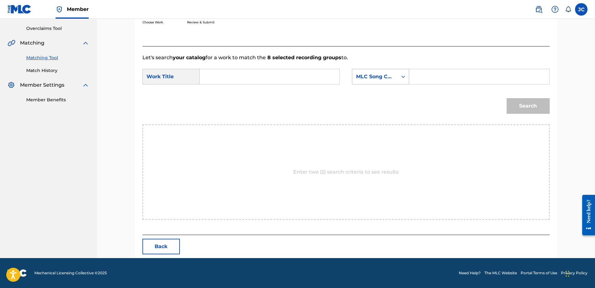
click at [385, 74] on div "MLC Song Code" at bounding box center [375, 76] width 38 height 7
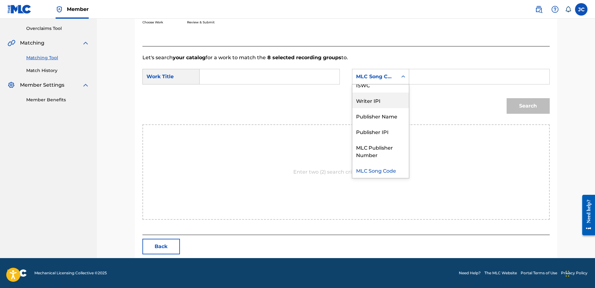
scroll to position [0, 0]
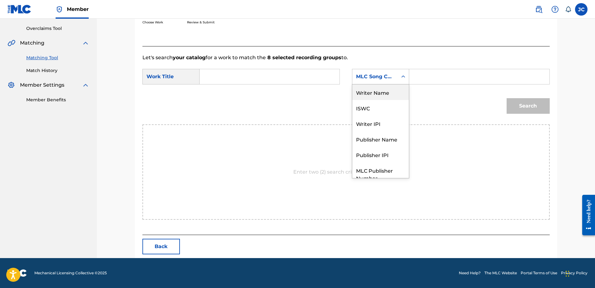
click at [387, 92] on div "Writer Name" at bounding box center [380, 93] width 56 height 16
click at [322, 74] on input "Search Form" at bounding box center [269, 76] width 129 height 15
paste input "Toma Que Toma"
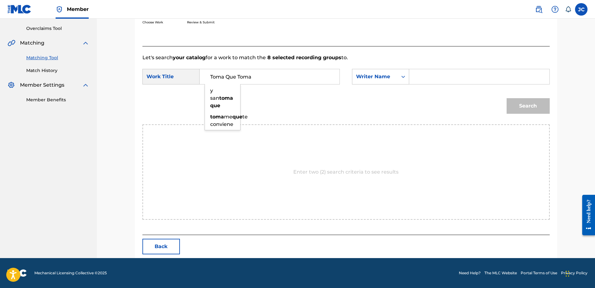
type input "Toma Que Toma"
click at [424, 72] on input "Search Form" at bounding box center [478, 76] width 129 height 15
paste input "[PERSON_NAME]"
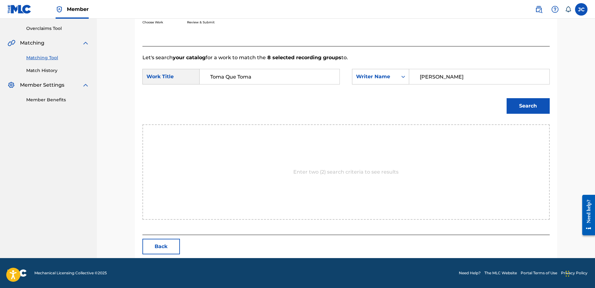
click at [506, 98] on button "Search" at bounding box center [527, 106] width 43 height 16
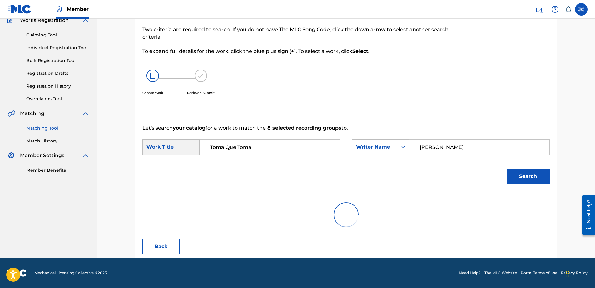
scroll to position [30, 0]
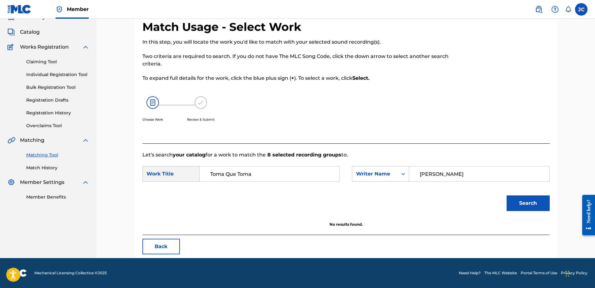
click at [459, 175] on input "[PERSON_NAME]" at bounding box center [478, 174] width 129 height 15
paste input "Gubitsch"
click at [506, 196] on button "Search" at bounding box center [527, 204] width 43 height 16
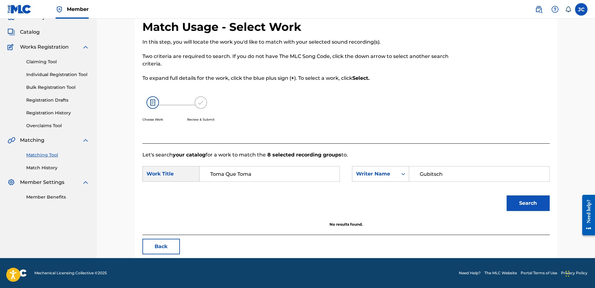
click at [268, 174] on input "Toma Que Toma" at bounding box center [269, 174] width 129 height 15
click at [451, 172] on input "Gubitsch" at bounding box center [478, 174] width 129 height 15
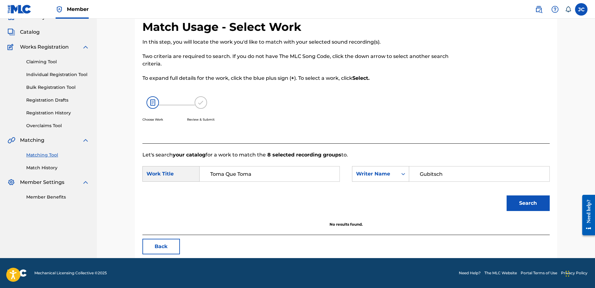
click at [451, 172] on input "Gubitsch" at bounding box center [478, 174] width 129 height 15
paste input "[PERSON_NAME]"
type input "[PERSON_NAME]"
click at [506, 196] on button "Search" at bounding box center [527, 204] width 43 height 16
click at [162, 242] on button "Back" at bounding box center [160, 247] width 37 height 16
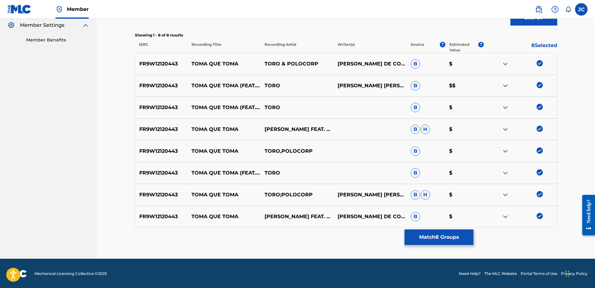
scroll to position [188, 0]
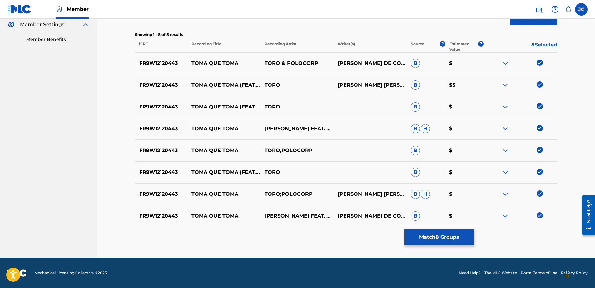
click at [536, 213] on div at bounding box center [519, 216] width 73 height 7
click at [538, 217] on img at bounding box center [539, 216] width 6 height 6
click at [537, 197] on img at bounding box center [539, 194] width 6 height 6
click at [542, 171] on img at bounding box center [539, 172] width 6 height 6
click at [539, 151] on img at bounding box center [539, 150] width 6 height 6
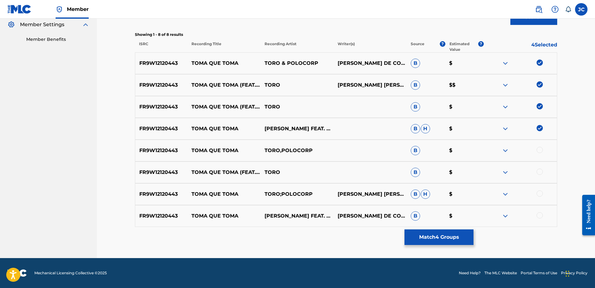
click at [541, 129] on img at bounding box center [539, 128] width 6 height 6
click at [541, 110] on div at bounding box center [519, 106] width 73 height 7
click at [540, 107] on img at bounding box center [539, 106] width 6 height 6
click at [538, 82] on img at bounding box center [539, 84] width 6 height 6
click at [537, 61] on img at bounding box center [539, 63] width 6 height 6
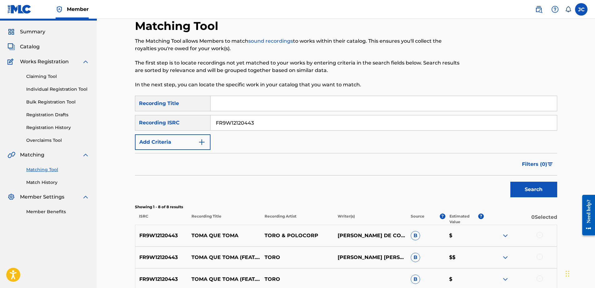
scroll to position [0, 0]
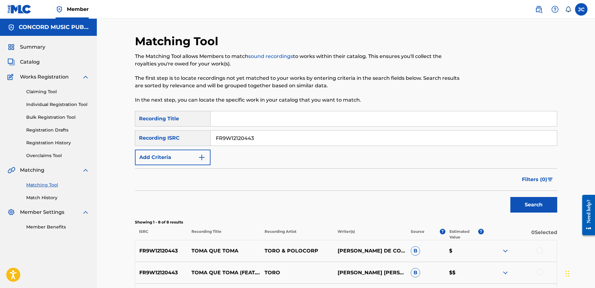
drag, startPoint x: 319, startPoint y: 140, endPoint x: 70, endPoint y: 158, distance: 249.7
click at [70, 158] on main "CONCORD MUSIC PUBLISHING LLC Summary Catalog Works Registration Claiming Tool I…" at bounding box center [297, 233] width 595 height 428
click at [400, 138] on input "Search Form" at bounding box center [383, 138] width 346 height 15
paste input "USUYG1056261"
type input "USUYG1056261"
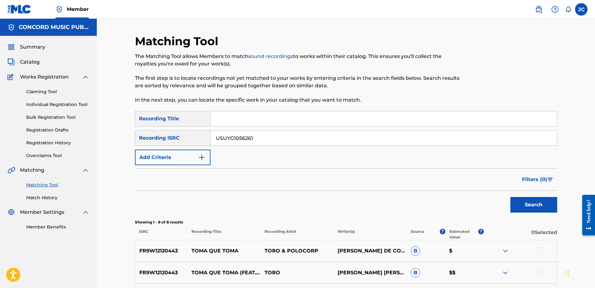
click at [510, 197] on button "Search" at bounding box center [533, 205] width 47 height 16
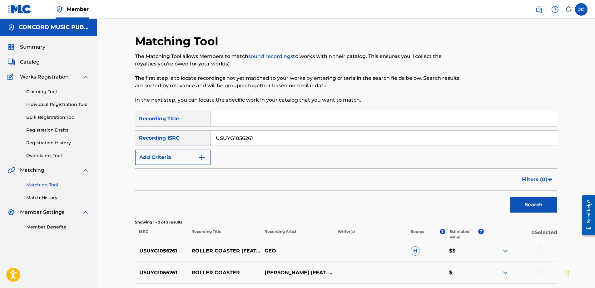
scroll to position [57, 0]
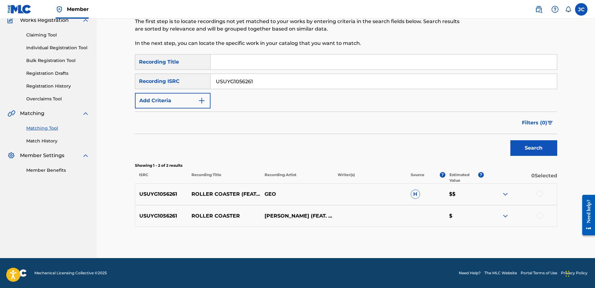
click at [540, 217] on div at bounding box center [539, 216] width 6 height 6
click at [539, 197] on div at bounding box center [519, 194] width 73 height 7
click at [539, 196] on div at bounding box center [539, 194] width 6 height 6
click at [455, 239] on button "Match 2 Groups" at bounding box center [438, 238] width 69 height 16
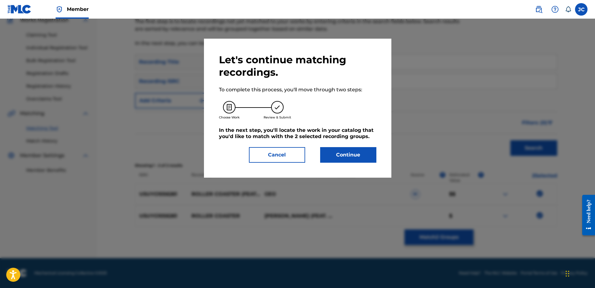
click at [362, 157] on button "Continue" at bounding box center [348, 155] width 56 height 16
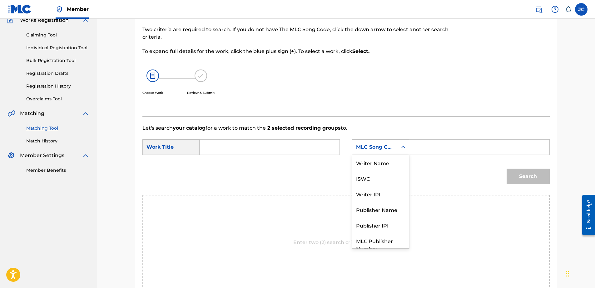
click at [399, 146] on div "Search Form" at bounding box center [402, 147] width 11 height 11
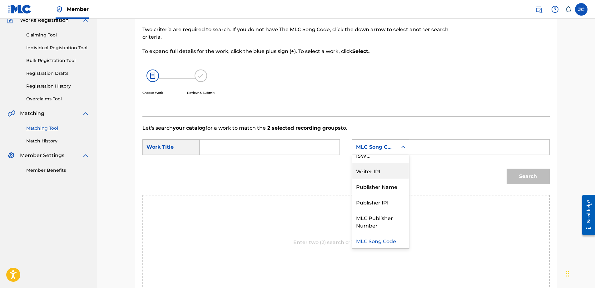
scroll to position [0, 0]
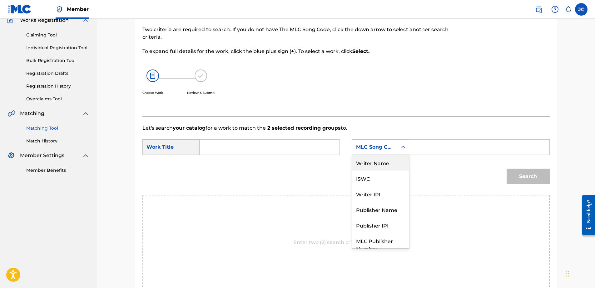
click at [387, 164] on div "Writer Name" at bounding box center [380, 163] width 56 height 16
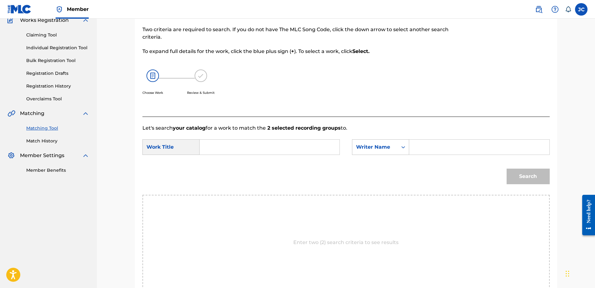
click at [307, 152] on input "Search Form" at bounding box center [269, 147] width 129 height 15
click at [455, 145] on input "Search Form" at bounding box center [478, 147] width 129 height 15
paste input "[PERSON_NAME]"
type input "[PERSON_NAME]"
click at [226, 154] on input "Search Form" at bounding box center [269, 147] width 129 height 15
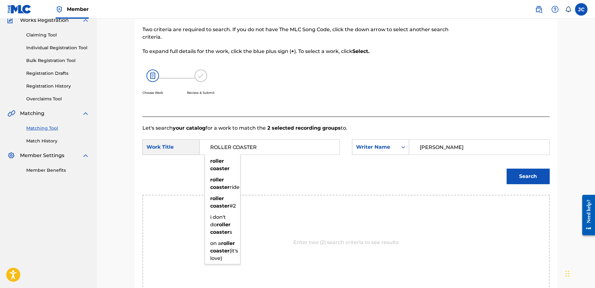
type input "ROLLER COASTER"
click at [506, 169] on button "Search" at bounding box center [527, 177] width 43 height 16
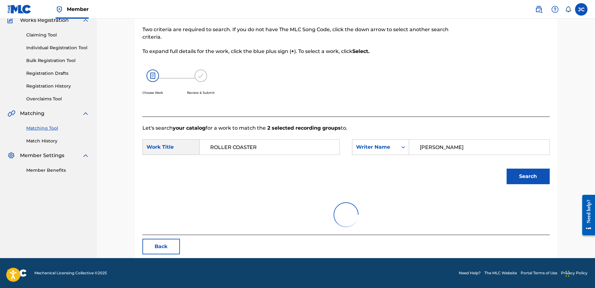
scroll to position [30, 0]
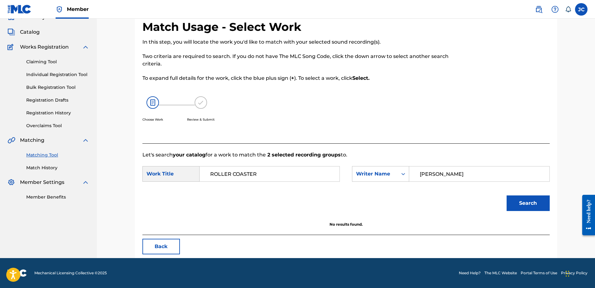
click at [466, 181] on input "[PERSON_NAME]" at bounding box center [478, 174] width 129 height 15
paste input "haunrick"
type input "[PERSON_NAME]"
click at [506, 196] on button "Search" at bounding box center [527, 204] width 43 height 16
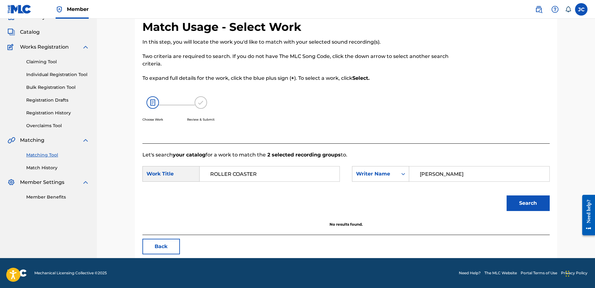
click at [178, 245] on button "Back" at bounding box center [160, 247] width 37 height 16
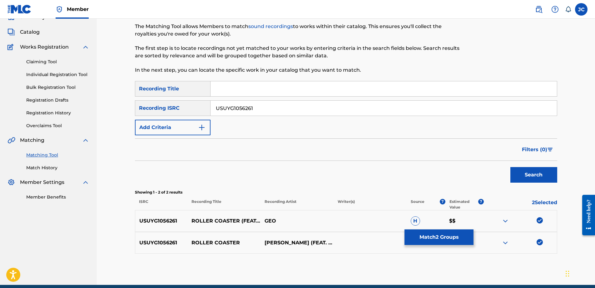
click at [539, 242] on img at bounding box center [539, 242] width 6 height 6
click at [541, 222] on img at bounding box center [539, 221] width 6 height 6
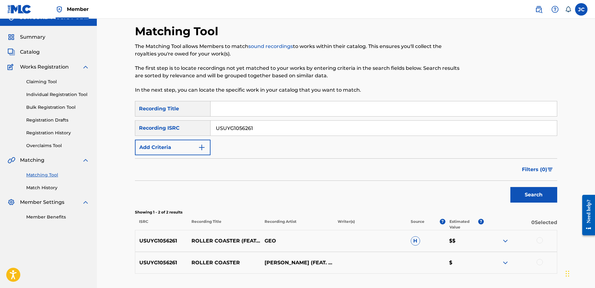
scroll to position [0, 0]
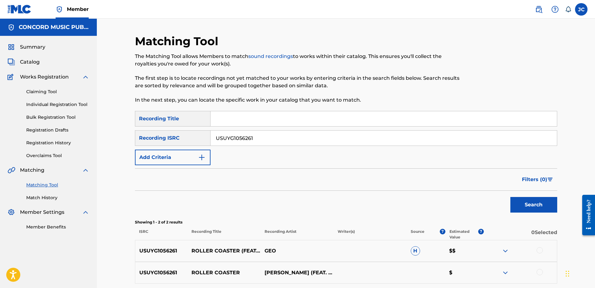
drag, startPoint x: 261, startPoint y: 143, endPoint x: 134, endPoint y: 143, distance: 127.0
click at [134, 143] on div "Matching Tool The Matching Tool allows Members to match sound recordings to wor…" at bounding box center [345, 174] width 437 height 281
click at [289, 142] on input "Search Form" at bounding box center [383, 138] width 346 height 15
paste input "USEE10170754"
type input "USEE10170754"
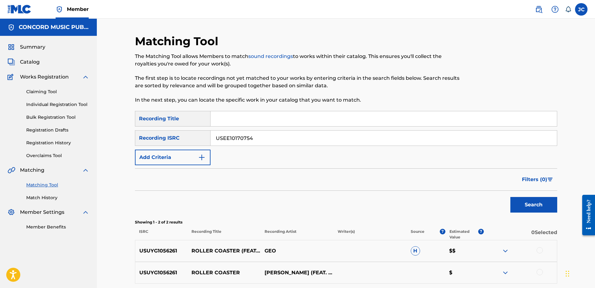
click at [510, 197] on button "Search" at bounding box center [533, 205] width 47 height 16
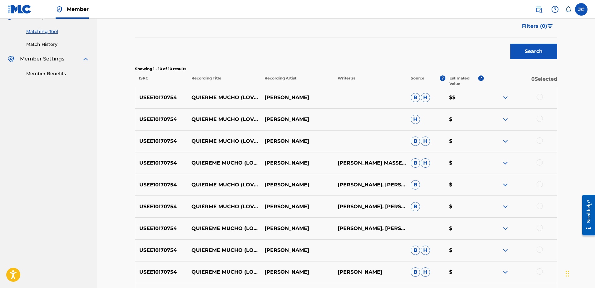
scroll to position [218, 0]
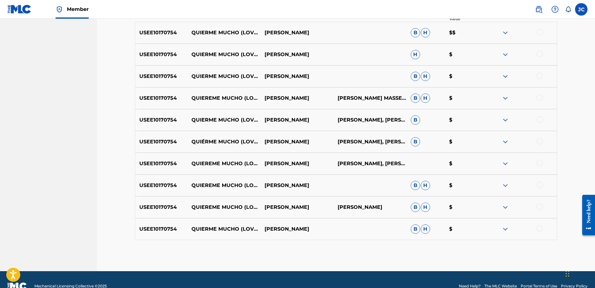
click at [538, 230] on div at bounding box center [539, 229] width 6 height 6
click at [538, 206] on div at bounding box center [539, 207] width 6 height 6
click at [540, 186] on div at bounding box center [539, 185] width 6 height 6
click at [539, 165] on div at bounding box center [539, 163] width 6 height 6
click at [540, 142] on div at bounding box center [539, 141] width 6 height 6
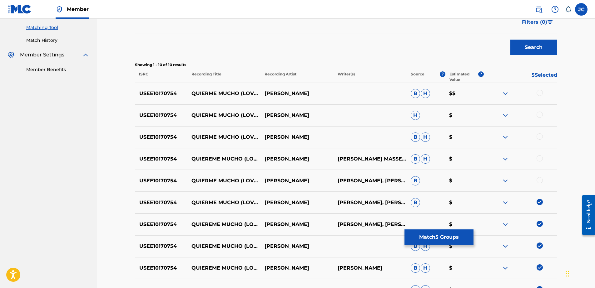
scroll to position [156, 0]
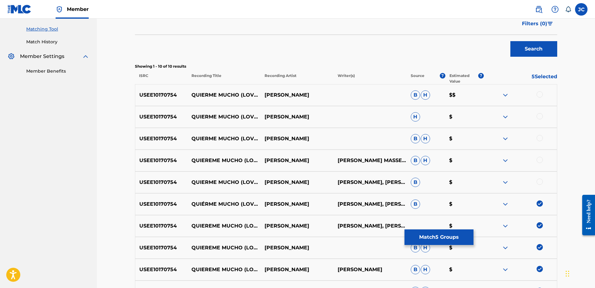
click at [538, 183] on div at bounding box center [539, 182] width 6 height 6
click at [540, 160] on div at bounding box center [539, 160] width 6 height 6
click at [538, 140] on div at bounding box center [539, 138] width 6 height 6
click at [540, 119] on div at bounding box center [539, 116] width 6 height 6
click at [542, 97] on div at bounding box center [519, 94] width 73 height 7
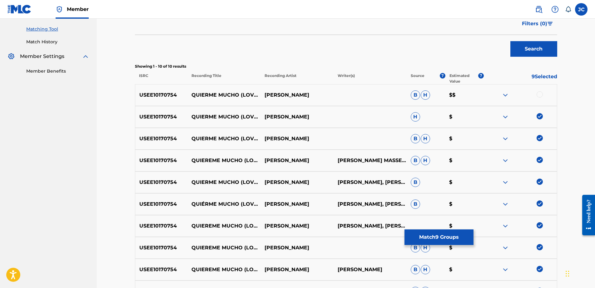
click at [541, 96] on div at bounding box center [539, 94] width 6 height 6
click at [459, 234] on button "Match 10 Groups" at bounding box center [438, 238] width 69 height 16
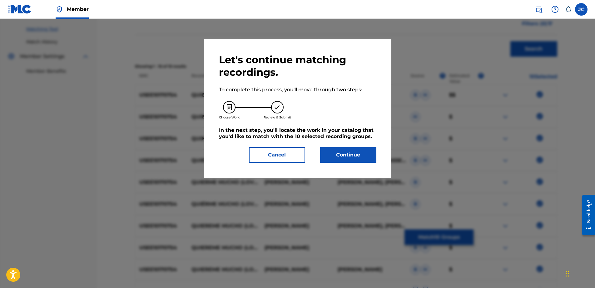
click at [354, 159] on button "Continue" at bounding box center [348, 155] width 56 height 16
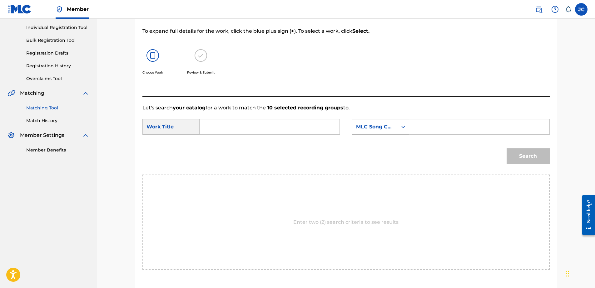
scroll to position [65, 0]
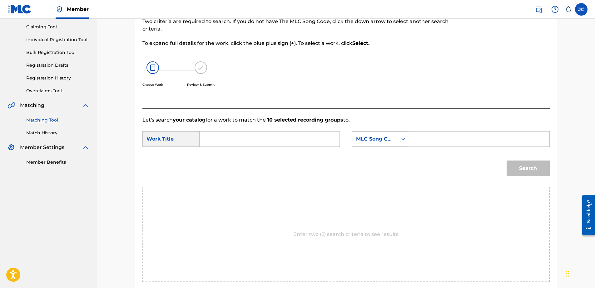
click at [401, 140] on icon "Search Form" at bounding box center [403, 139] width 6 height 6
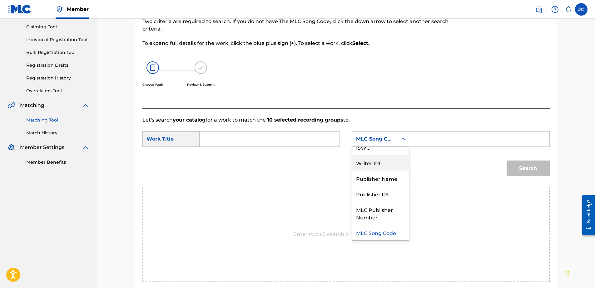
scroll to position [0, 0]
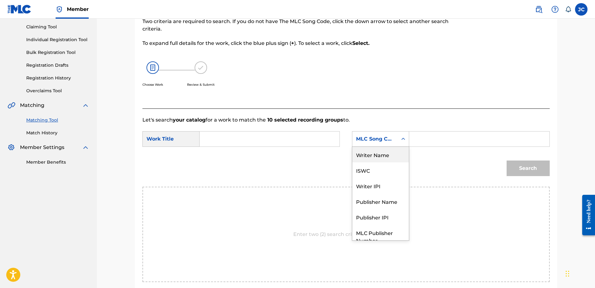
click at [376, 156] on div "Writer Name" at bounding box center [380, 155] width 56 height 16
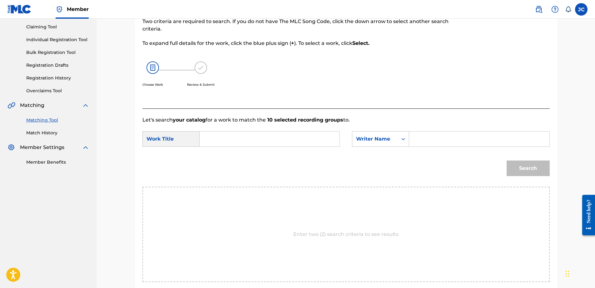
click at [278, 146] on input "Search Form" at bounding box center [269, 139] width 129 height 15
paste input "Quiereme Mucho (Love Me a Lot)"
type input "Quiereme Mucho (Love Me a Lot)"
click at [431, 131] on div "Search Form" at bounding box center [479, 139] width 140 height 16
click at [435, 136] on input "Search Form" at bounding box center [478, 139] width 129 height 15
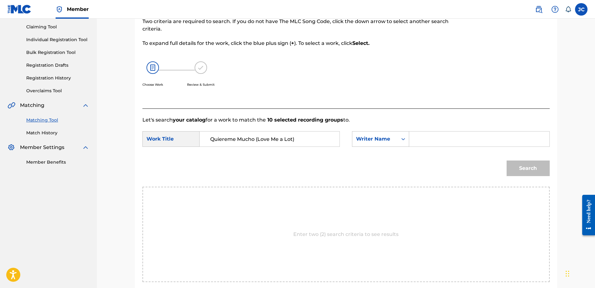
paste input "[PERSON_NAME]"
click at [506, 161] on button "Search" at bounding box center [527, 169] width 43 height 16
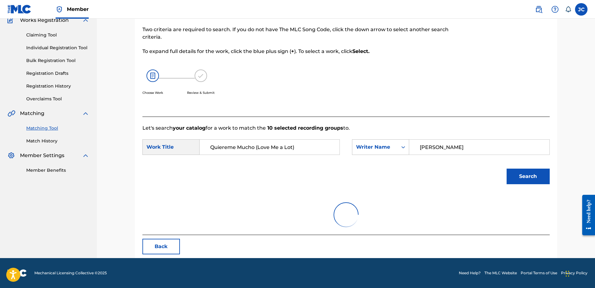
scroll to position [65, 0]
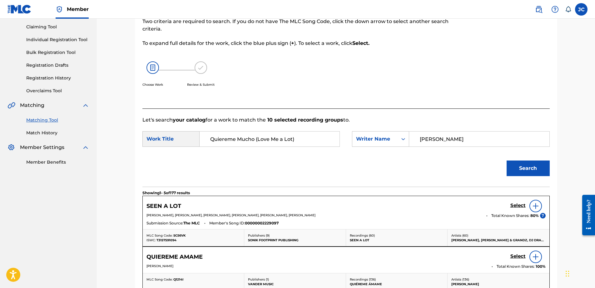
click at [456, 135] on input "[PERSON_NAME]" at bounding box center [478, 139] width 129 height 15
paste input "ig"
click at [506, 161] on button "Search" at bounding box center [527, 169] width 43 height 16
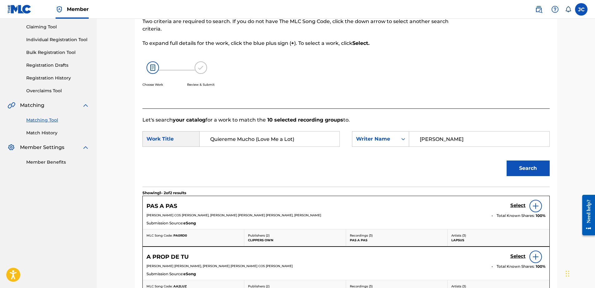
click at [480, 143] on input "[PERSON_NAME]" at bounding box center [478, 139] width 129 height 15
paste input "[PERSON_NAME]"
click at [506, 161] on button "Search" at bounding box center [527, 169] width 43 height 16
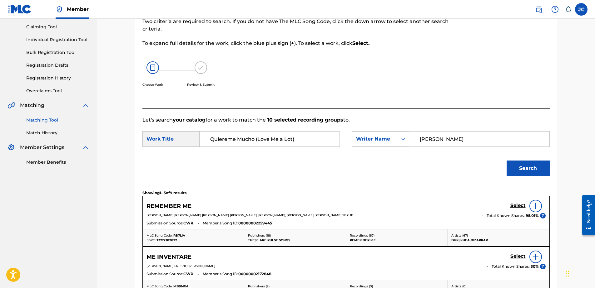
drag, startPoint x: 450, startPoint y: 137, endPoint x: 357, endPoint y: 131, distance: 93.2
click at [357, 131] on div "SearchWithCriteriabed1cb64-8a82-471f-bf7d-b29cc4dfd56e Writer Name [PERSON_NAME]" at bounding box center [450, 139] width 197 height 16
type input "[PERSON_NAME]"
click at [506, 161] on button "Search" at bounding box center [527, 169] width 43 height 16
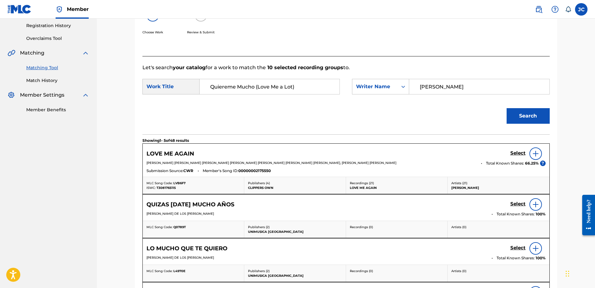
scroll to position [127, 0]
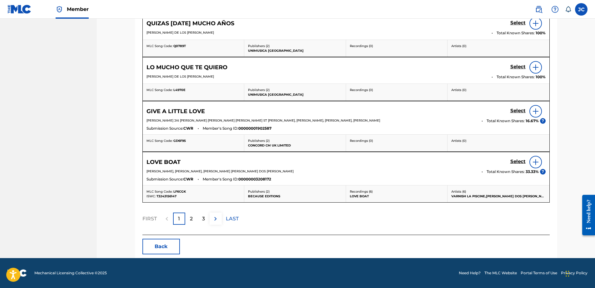
click at [175, 248] on button "Back" at bounding box center [160, 247] width 37 height 16
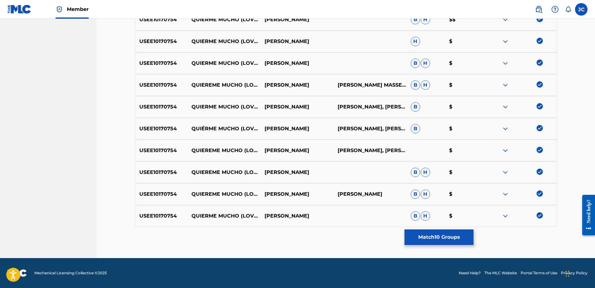
click at [537, 216] on img at bounding box center [539, 216] width 6 height 6
click at [537, 194] on img at bounding box center [539, 194] width 6 height 6
click at [537, 170] on img at bounding box center [539, 172] width 6 height 6
click at [539, 151] on img at bounding box center [539, 150] width 6 height 6
click at [539, 125] on div "USEE10170754 QUIÉRME MUCHO (LOVE ME A LOT) [PERSON_NAME] [PERSON_NAME], [PERSON…" at bounding box center [346, 129] width 422 height 22
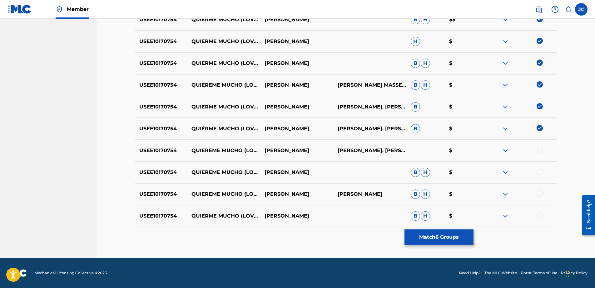
click at [537, 126] on img at bounding box center [539, 128] width 6 height 6
click at [538, 108] on img at bounding box center [539, 106] width 6 height 6
click at [541, 87] on img at bounding box center [539, 84] width 6 height 6
click at [541, 61] on img at bounding box center [539, 63] width 6 height 6
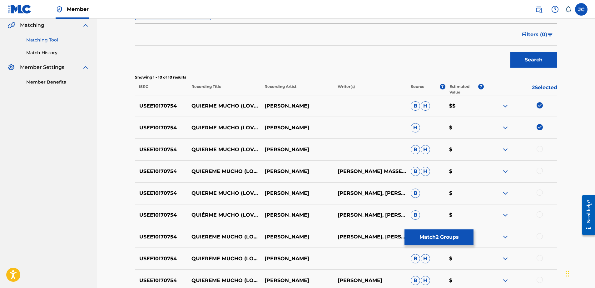
scroll to position [138, 0]
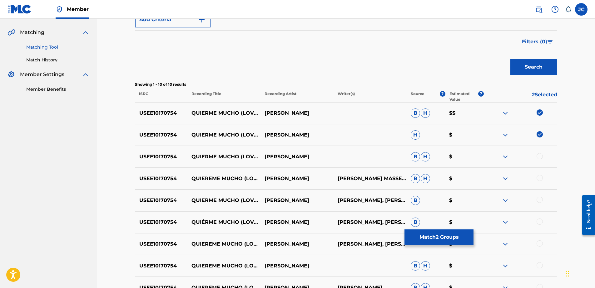
click at [542, 134] on img at bounding box center [539, 134] width 6 height 6
click at [537, 115] on img at bounding box center [539, 113] width 6 height 6
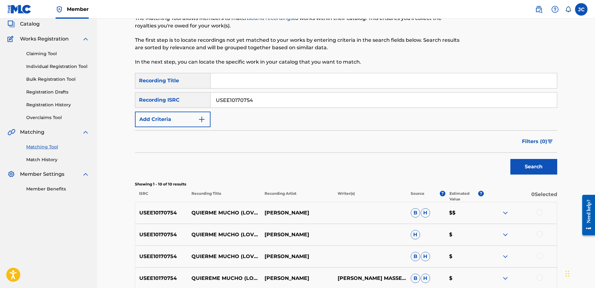
scroll to position [13, 0]
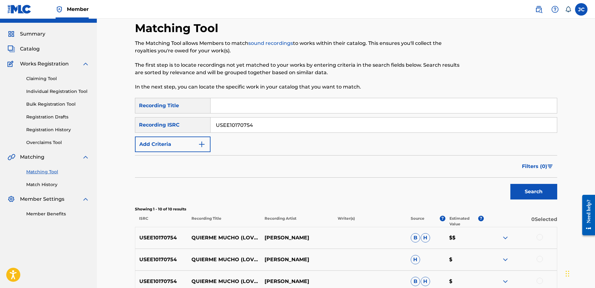
drag, startPoint x: 296, startPoint y: 129, endPoint x: 135, endPoint y: 104, distance: 162.7
click at [136, 104] on div "SearchWithCriteriafc284935-59af-42e5-94cd-39d1d071c98b Recording Title SearchWi…" at bounding box center [346, 125] width 422 height 54
click at [274, 129] on input "Search Form" at bounding box center [383, 125] width 346 height 15
paste input "US4ZV0910363"
type input "US4ZV0910363"
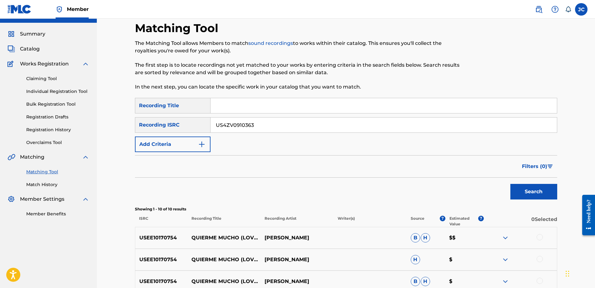
click at [510, 184] on button "Search" at bounding box center [533, 192] width 47 height 16
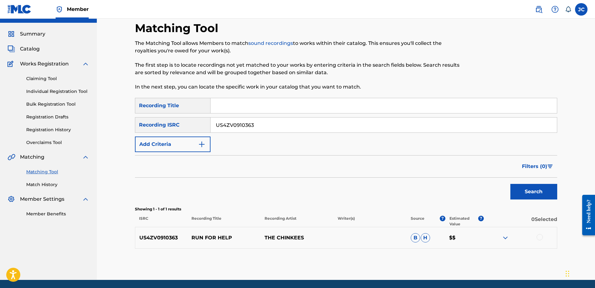
click at [301, 118] on input "US4ZV0910363" at bounding box center [383, 125] width 346 height 15
click at [448, 124] on input "Search Form" at bounding box center [383, 125] width 346 height 15
paste input "USFB41300235"
type input "USFB41300235"
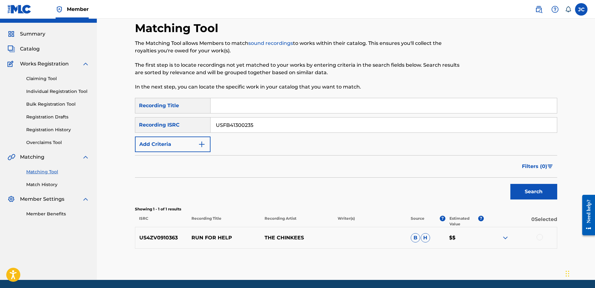
click at [510, 184] on button "Search" at bounding box center [533, 192] width 47 height 16
drag, startPoint x: 326, startPoint y: 126, endPoint x: 69, endPoint y: 110, distance: 256.8
click at [69, 110] on main "CONCORD MUSIC PUBLISHING LLC Summary Catalog Works Registration Claiming Tool I…" at bounding box center [297, 143] width 595 height 275
click at [326, 124] on input "Search Form" at bounding box center [383, 125] width 346 height 15
paste input "NLA507500284"
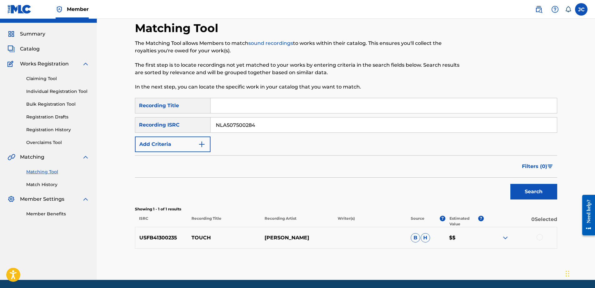
type input "NLA507500284"
click at [510, 184] on button "Search" at bounding box center [533, 192] width 47 height 16
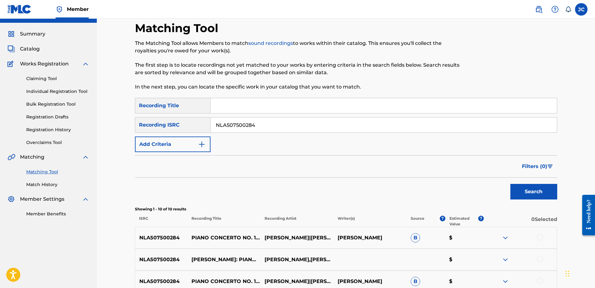
click at [261, 126] on input "NLA507500284" at bounding box center [383, 125] width 346 height 15
click at [356, 124] on input "Search Form" at bounding box center [383, 125] width 346 height 15
paste input "TCAFT2189333"
type input "TCAFT2189333"
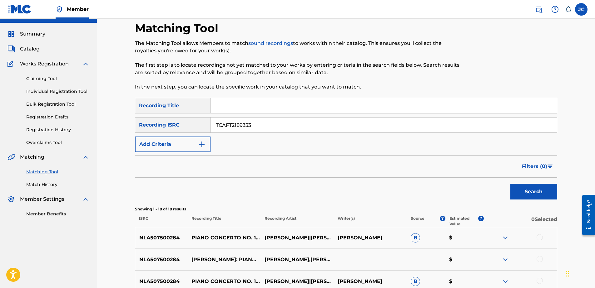
click at [510, 184] on button "Search" at bounding box center [533, 192] width 47 height 16
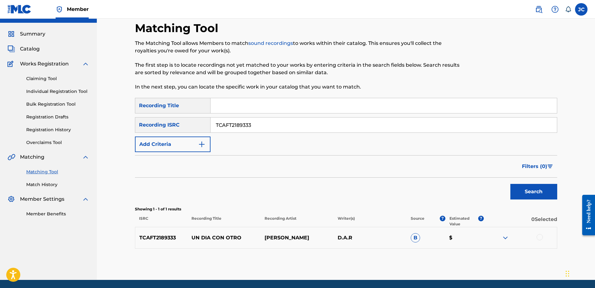
click at [299, 120] on input "TCAFT2189333" at bounding box center [383, 125] width 346 height 15
click at [420, 128] on input "Search Form" at bounding box center [383, 125] width 346 height 15
paste input "QMAAK1864306"
type input "QMAAK1864306"
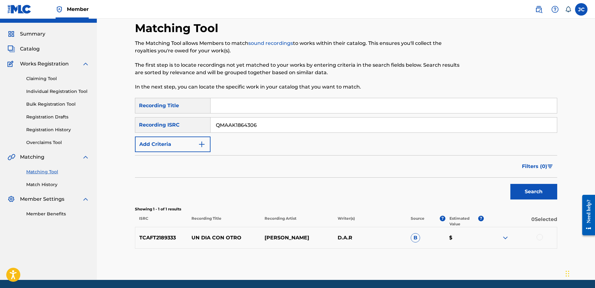
click at [510, 184] on button "Search" at bounding box center [533, 192] width 47 height 16
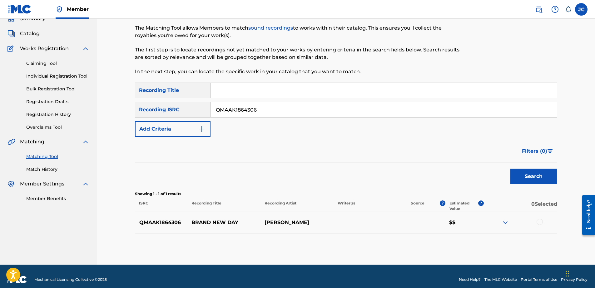
scroll to position [35, 0]
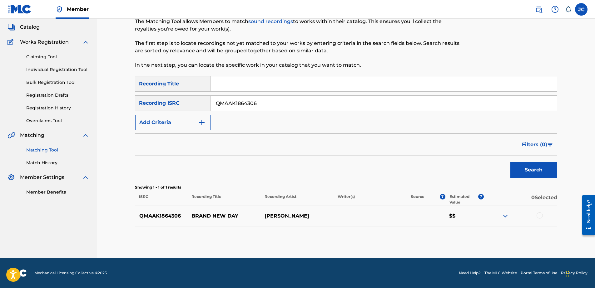
click at [537, 217] on div at bounding box center [539, 216] width 6 height 6
click at [449, 233] on button "Match 1 Group" at bounding box center [438, 238] width 69 height 16
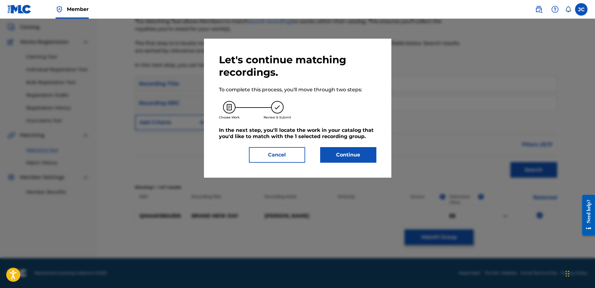
click at [333, 155] on button "Continue" at bounding box center [348, 155] width 56 height 16
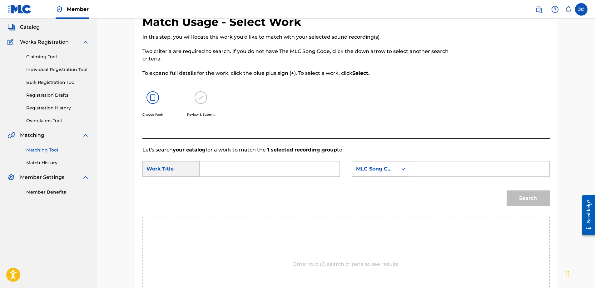
click at [366, 174] on div "MLC Song Code" at bounding box center [374, 169] width 45 height 12
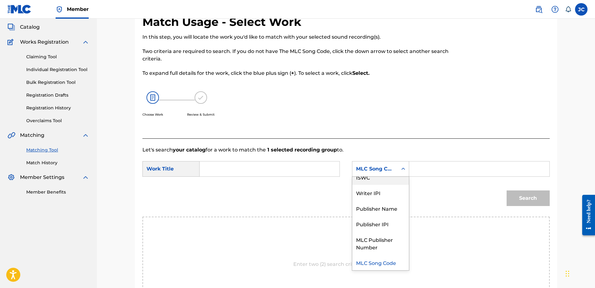
scroll to position [0, 0]
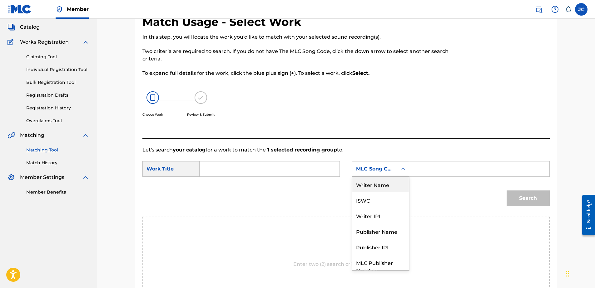
click at [375, 188] on div "Writer Name" at bounding box center [380, 185] width 56 height 16
click at [429, 162] on input "Search Form" at bounding box center [478, 169] width 129 height 15
paste input "Brand New Day"
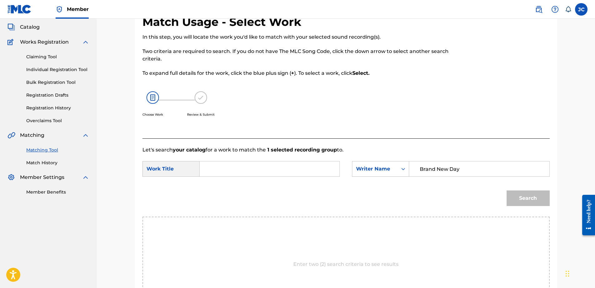
type input "Brand New Day"
drag, startPoint x: 466, startPoint y: 168, endPoint x: 410, endPoint y: 172, distance: 55.7
click at [410, 172] on div "Brand New Day" at bounding box center [479, 169] width 140 height 16
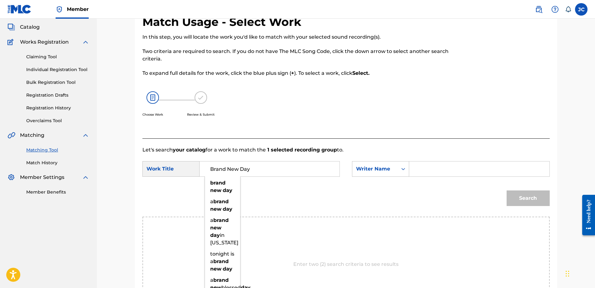
type input "Brand New Day"
click at [451, 173] on input "Search Form" at bounding box center [478, 169] width 129 height 15
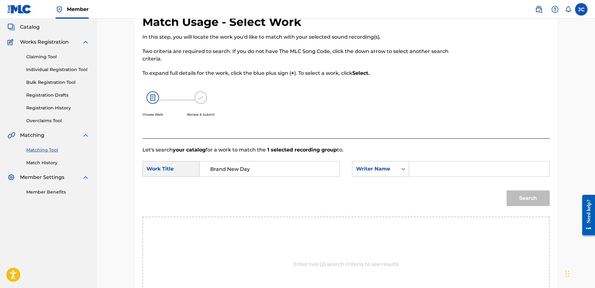
paste input "[PERSON_NAME]"
type input "[PERSON_NAME]"
click at [506, 191] on button "Search" at bounding box center [527, 199] width 43 height 16
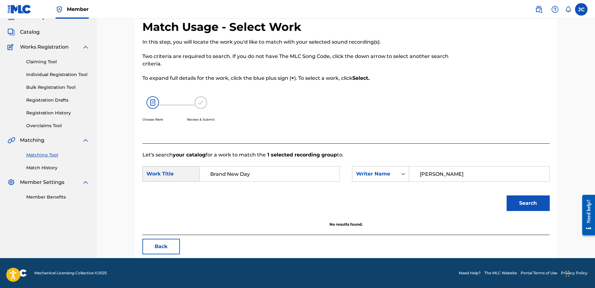
scroll to position [30, 0]
click at [163, 246] on button "Back" at bounding box center [160, 247] width 37 height 16
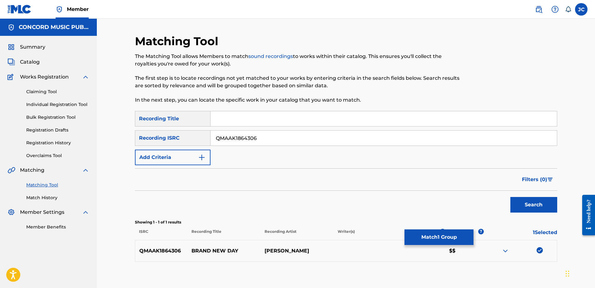
click at [537, 249] on img at bounding box center [539, 251] width 6 height 6
drag, startPoint x: 338, startPoint y: 142, endPoint x: 120, endPoint y: 125, distance: 219.4
click at [120, 125] on div "Matching Tool The Matching Tool allows Members to match sound recordings to wor…" at bounding box center [346, 156] width 498 height 275
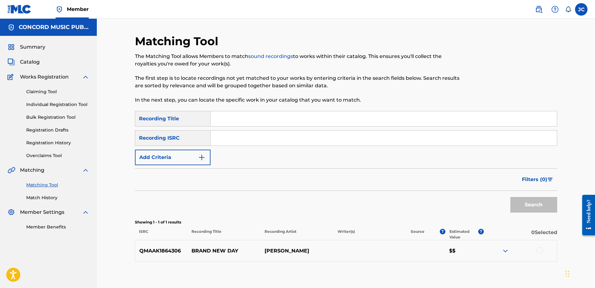
click at [309, 142] on input "Search Form" at bounding box center [383, 138] width 346 height 15
paste input "ZA56E1700485"
type input "ZA56E1700485"
click at [510, 197] on button "Search" at bounding box center [533, 205] width 47 height 16
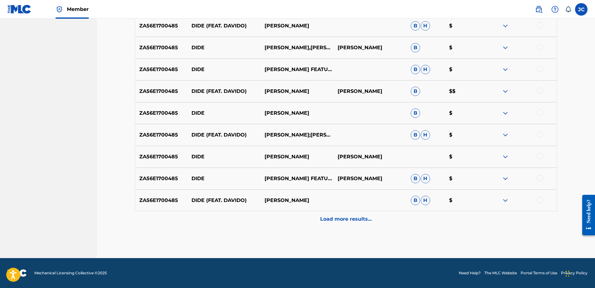
click at [399, 221] on div "Load more results..." at bounding box center [346, 220] width 422 height 16
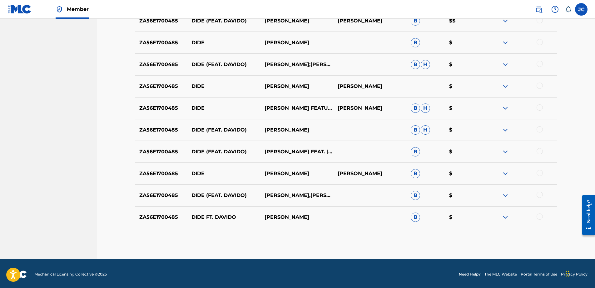
scroll to position [319, 0]
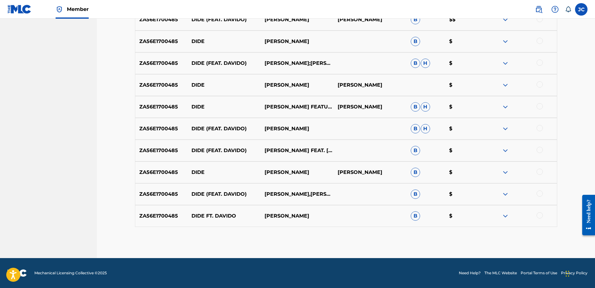
click at [538, 214] on div at bounding box center [539, 216] width 6 height 6
click at [542, 192] on div at bounding box center [539, 194] width 6 height 6
click at [541, 172] on div at bounding box center [539, 172] width 6 height 6
click at [540, 150] on div at bounding box center [539, 150] width 6 height 6
click at [540, 128] on div at bounding box center [539, 128] width 6 height 6
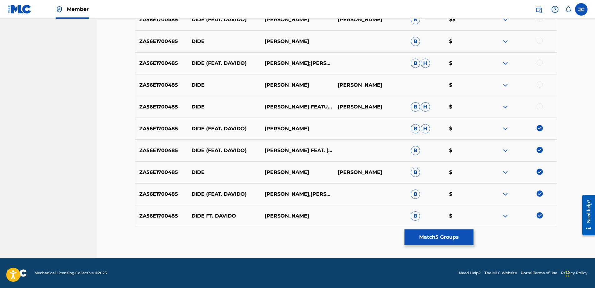
click at [539, 106] on div at bounding box center [539, 106] width 6 height 6
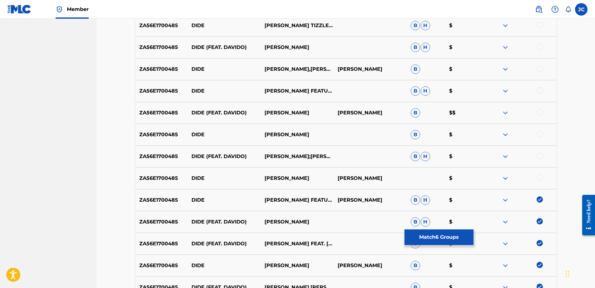
scroll to position [225, 0]
click at [541, 179] on div at bounding box center [539, 178] width 6 height 6
click at [540, 158] on div at bounding box center [539, 156] width 6 height 6
click at [541, 134] on div at bounding box center [539, 134] width 6 height 6
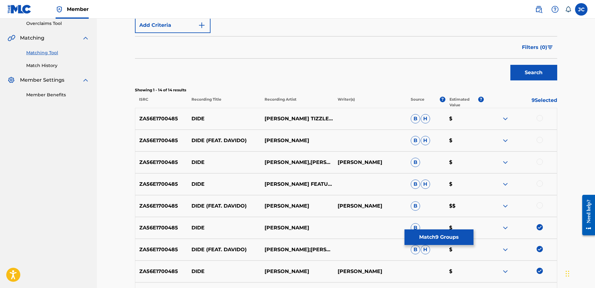
scroll to position [132, 0]
click at [540, 205] on div at bounding box center [539, 206] width 6 height 6
click at [541, 184] on div at bounding box center [539, 184] width 6 height 6
click at [536, 162] on div at bounding box center [539, 162] width 6 height 6
click at [540, 140] on div at bounding box center [539, 141] width 6 height 6
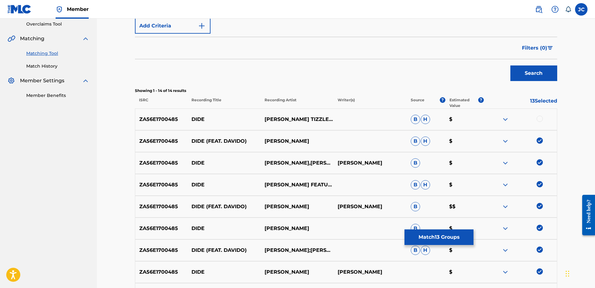
click at [541, 115] on div "ZA56E1700485 [PERSON_NAME] [PERSON_NAME] [PERSON_NAME]" at bounding box center [346, 120] width 422 height 22
click at [537, 119] on div at bounding box center [539, 119] width 6 height 6
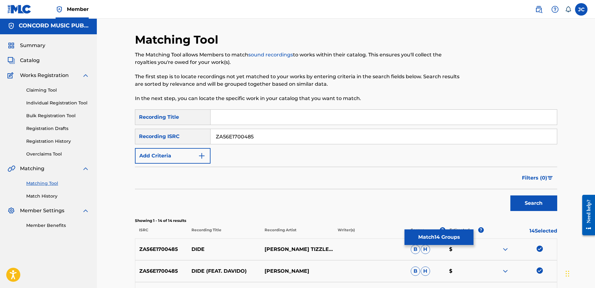
scroll to position [0, 0]
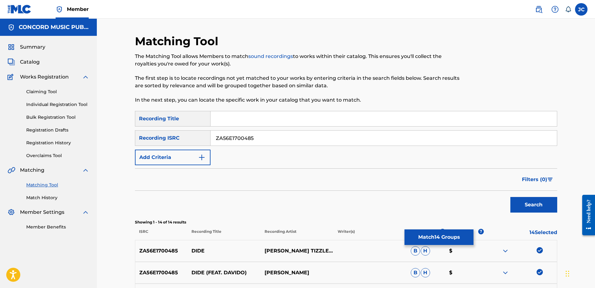
click at [436, 241] on button "Match 14 Groups" at bounding box center [438, 238] width 69 height 16
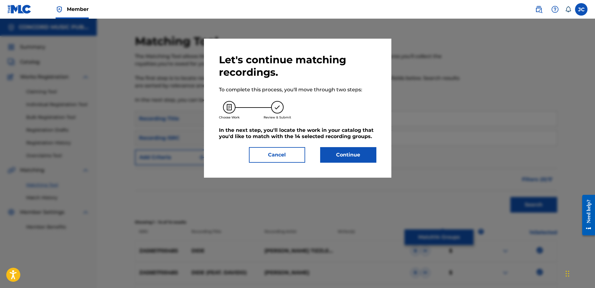
click at [361, 160] on button "Continue" at bounding box center [348, 155] width 56 height 16
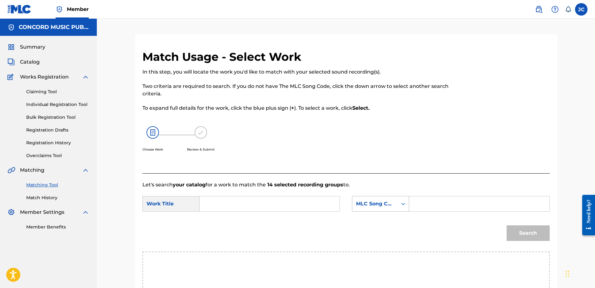
click at [377, 204] on div "MLC Song Code" at bounding box center [380, 204] width 57 height 16
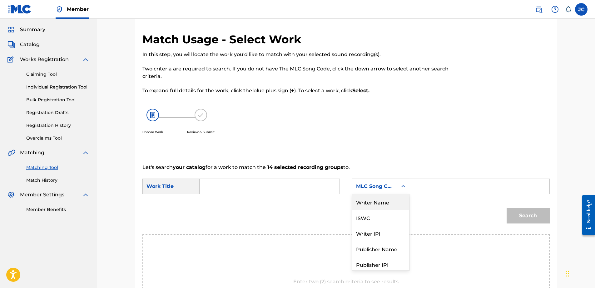
click at [381, 206] on div "Writer Name" at bounding box center [380, 202] width 56 height 16
click at [287, 187] on input "Search Form" at bounding box center [269, 186] width 129 height 15
paste input "Dide"
type input "Dide"
click at [443, 192] on input "Search Form" at bounding box center [478, 186] width 129 height 15
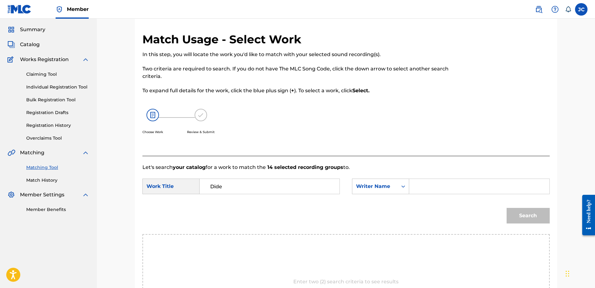
paste input "Morihanfen"
type input "Morihanfen"
click at [506, 208] on button "Search" at bounding box center [527, 216] width 43 height 16
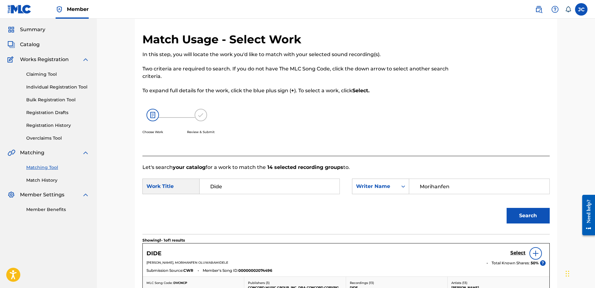
scroll to position [49, 0]
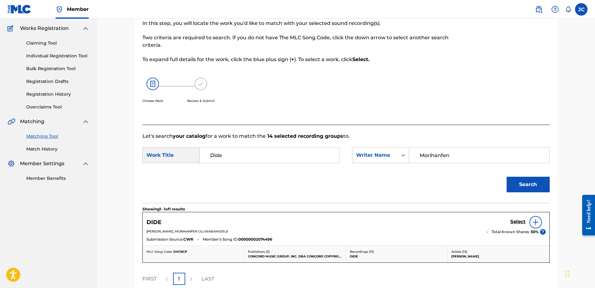
click at [533, 223] on img at bounding box center [535, 222] width 7 height 7
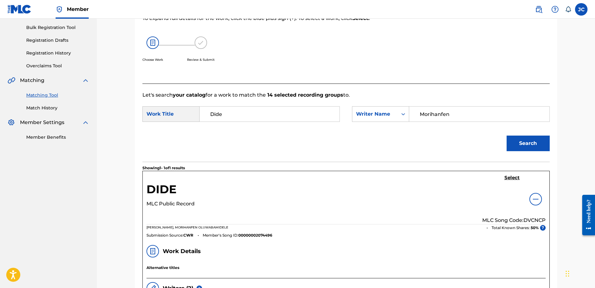
scroll to position [94, 0]
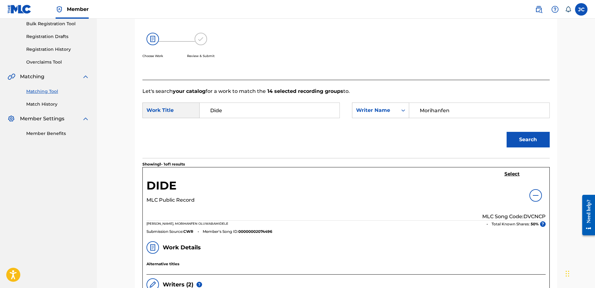
click at [537, 196] on img at bounding box center [535, 195] width 7 height 7
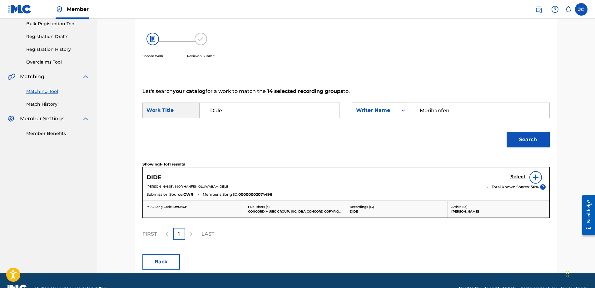
click at [519, 177] on h5 "Select" at bounding box center [517, 177] width 15 height 6
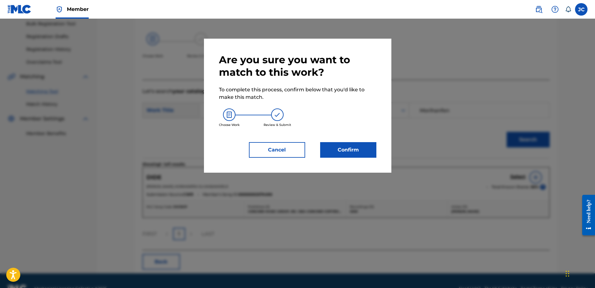
click at [365, 156] on button "Confirm" at bounding box center [348, 150] width 56 height 16
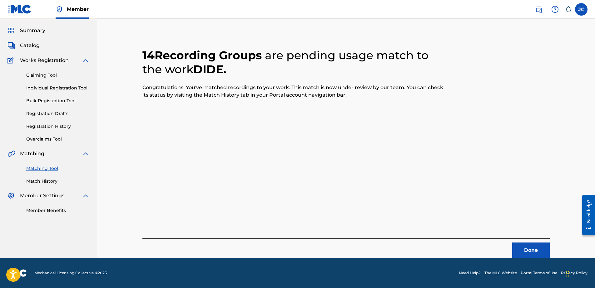
scroll to position [17, 0]
click at [532, 250] on button "Done" at bounding box center [530, 251] width 37 height 16
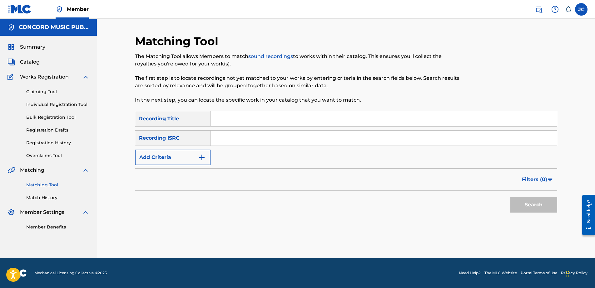
click at [369, 143] on input "Search Form" at bounding box center [383, 138] width 346 height 15
paste input "FR10S1579407"
type input "FR10S1579407"
click at [510, 197] on button "Search" at bounding box center [533, 205] width 47 height 16
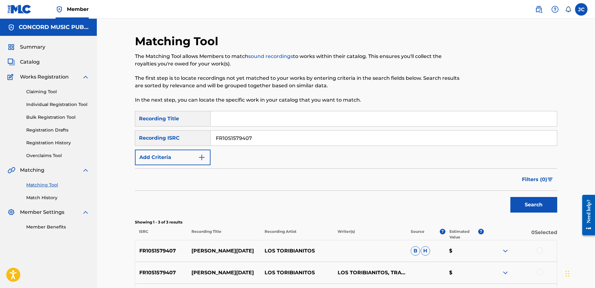
click at [281, 142] on input "FR10S1579407" at bounding box center [383, 138] width 346 height 15
click at [319, 143] on input "Search Form" at bounding box center [383, 138] width 346 height 15
paste input "USDS10600404"
type input "USDS10600404"
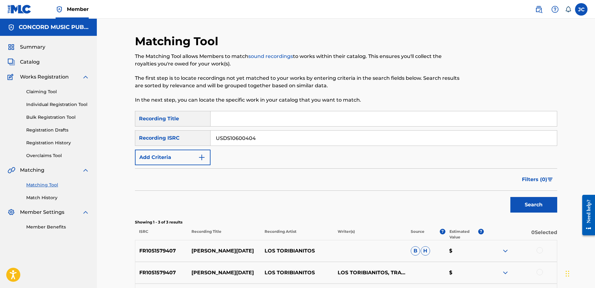
click at [510, 197] on button "Search" at bounding box center [533, 205] width 47 height 16
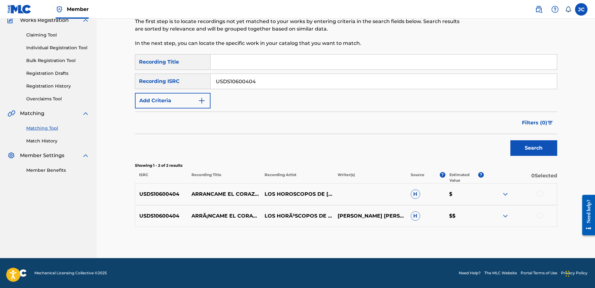
click at [222, 191] on p "ARRANCAME EL CORAZON" at bounding box center [223, 194] width 73 height 7
copy p "ARRANCAME EL CORAZON"
click at [296, 191] on p "LOS HOROSCOPOS DE [GEOGRAPHIC_DATA]" at bounding box center [296, 194] width 73 height 7
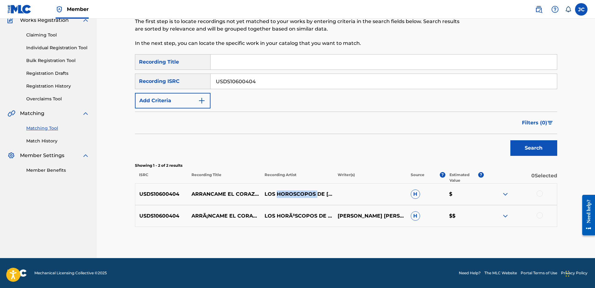
click at [296, 191] on p "LOS HOROSCOPOS DE [GEOGRAPHIC_DATA]" at bounding box center [296, 194] width 73 height 7
copy div "LOS HOROSCOPOS DE [GEOGRAPHIC_DATA]"
click at [539, 215] on div at bounding box center [539, 216] width 6 height 6
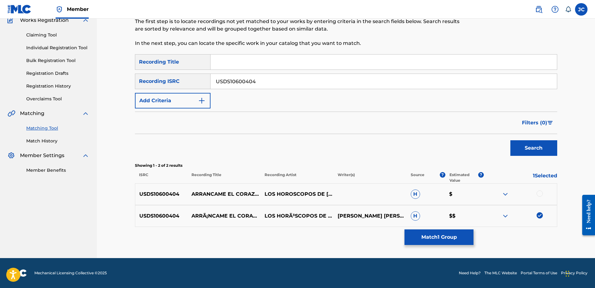
click at [538, 194] on div at bounding box center [539, 194] width 6 height 6
click at [428, 238] on button "Match 2 Groups" at bounding box center [438, 238] width 69 height 16
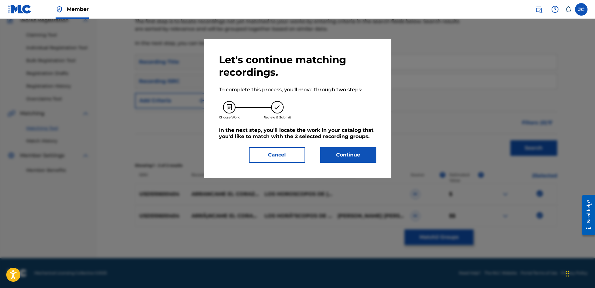
click at [342, 160] on button "Continue" at bounding box center [348, 155] width 56 height 16
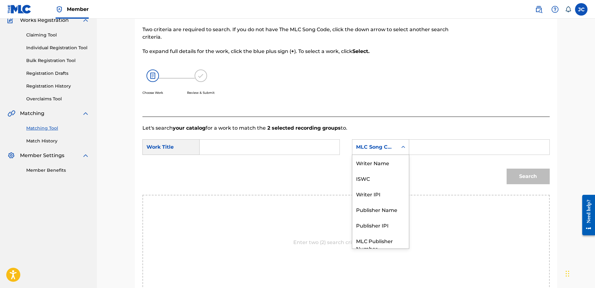
click at [395, 143] on div "MLC Song Code" at bounding box center [374, 147] width 45 height 12
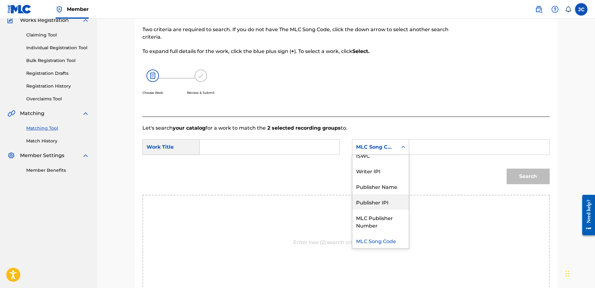
scroll to position [0, 0]
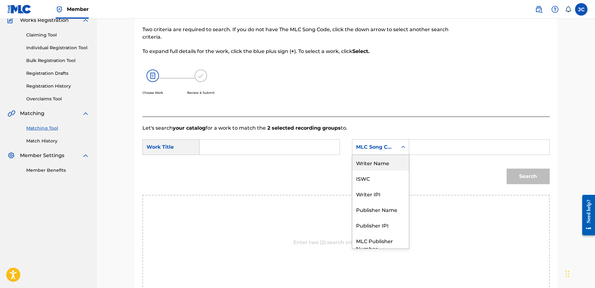
click at [379, 165] on div "Writer Name" at bounding box center [380, 163] width 56 height 16
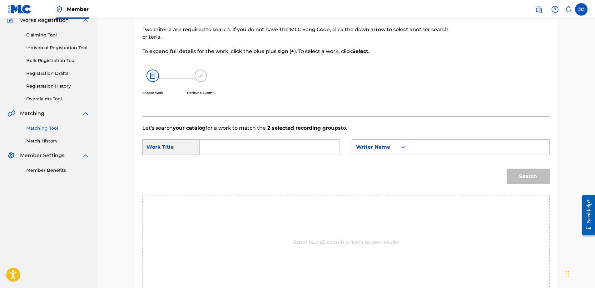
click at [293, 144] on input "Search Form" at bounding box center [269, 147] width 129 height 15
paste input "Arráncame El Corazón"
type input "Arráncame El Corazón"
click at [444, 151] on input "Search Form" at bounding box center [478, 147] width 129 height 15
paste input "[PERSON_NAME]"
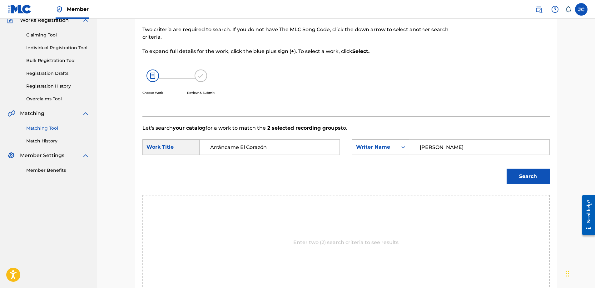
click at [506, 169] on button "Search" at bounding box center [527, 177] width 43 height 16
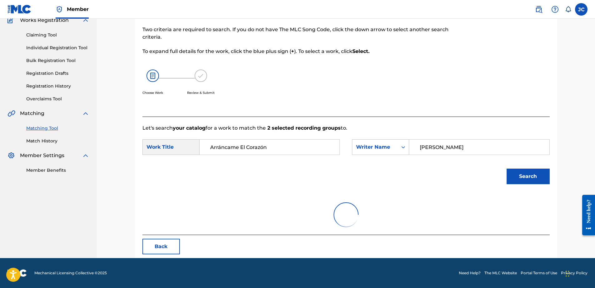
scroll to position [30, 0]
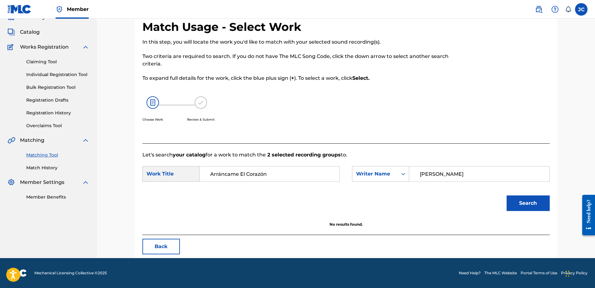
click at [455, 176] on input "[PERSON_NAME]" at bounding box center [478, 174] width 129 height 15
paste input "[PERSON_NAME]"
type input "[PERSON_NAME]"
click at [506, 196] on button "Search" at bounding box center [527, 204] width 43 height 16
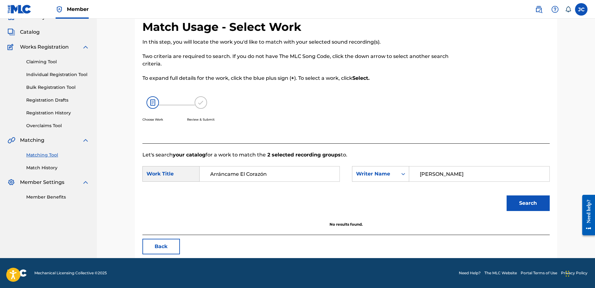
scroll to position [57, 0]
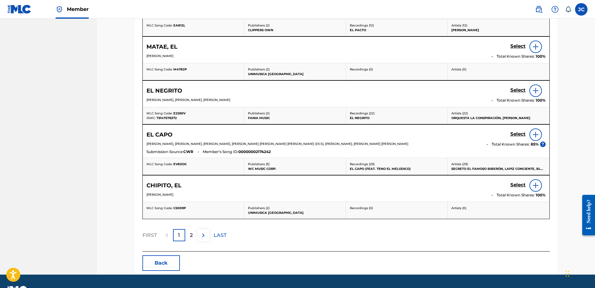
click at [165, 260] on button "Back" at bounding box center [160, 264] width 37 height 16
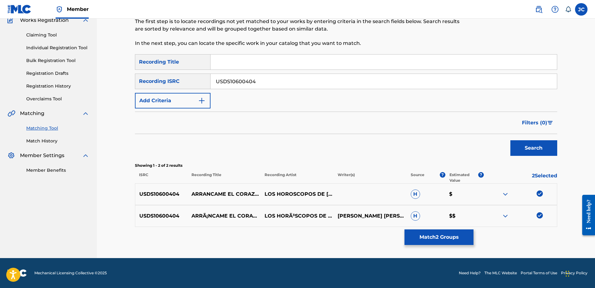
click at [538, 213] on img at bounding box center [539, 216] width 6 height 6
click at [541, 196] on img at bounding box center [539, 194] width 6 height 6
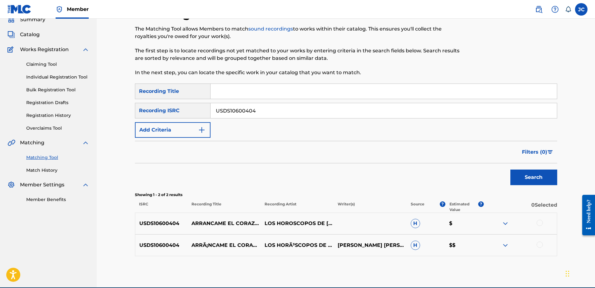
scroll to position [0, 0]
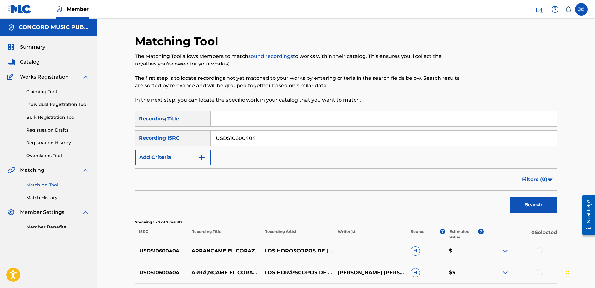
drag, startPoint x: 349, startPoint y: 140, endPoint x: 149, endPoint y: 159, distance: 201.2
click at [149, 159] on div "SearchWithCriteriafc284935-59af-42e5-94cd-39d1d071c98b Recording Title SearchWi…" at bounding box center [346, 138] width 422 height 54
click at [511, 138] on input "Search Form" at bounding box center [383, 138] width 346 height 15
paste input "GBAYC9600110"
click at [510, 197] on button "Search" at bounding box center [533, 205] width 47 height 16
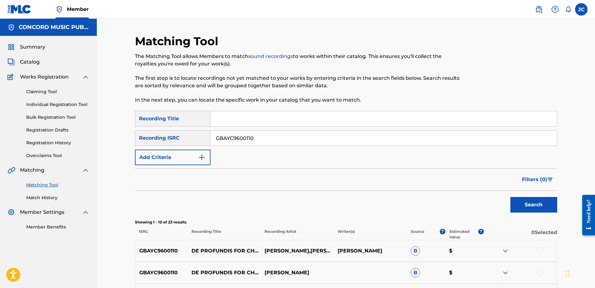
click at [273, 138] on input "GBAYC9600110" at bounding box center [383, 138] width 346 height 15
paste input "CA5KR2339022"
type input "CA5KR2339022"
click at [510, 197] on button "Search" at bounding box center [533, 205] width 47 height 16
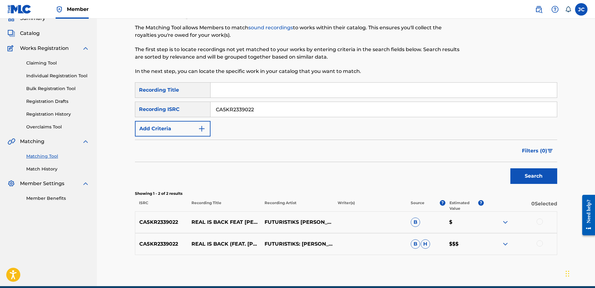
scroll to position [57, 0]
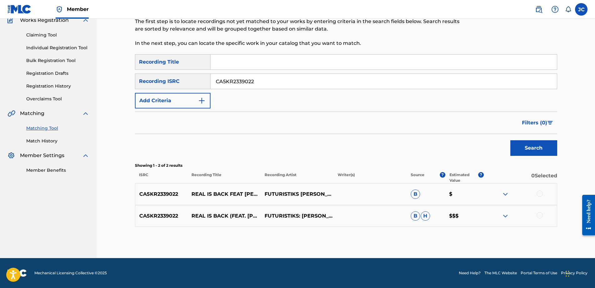
click at [536, 215] on div at bounding box center [519, 216] width 73 height 7
click at [541, 193] on div at bounding box center [539, 194] width 6 height 6
click at [539, 218] on div at bounding box center [539, 216] width 6 height 6
click at [428, 239] on button "Match 2 Groups" at bounding box center [438, 238] width 69 height 16
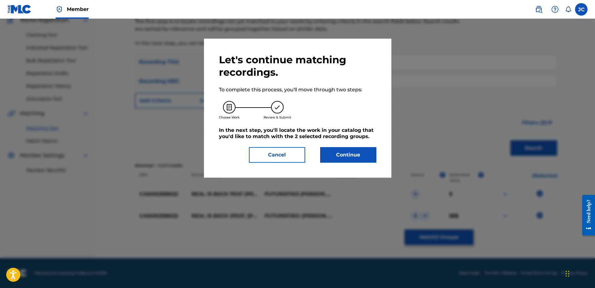
click at [337, 156] on button "Continue" at bounding box center [348, 155] width 56 height 16
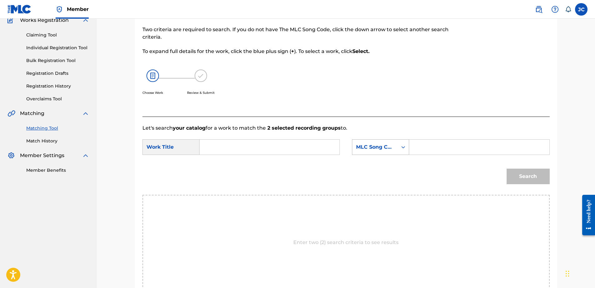
click at [378, 147] on div "MLC Song Code" at bounding box center [375, 147] width 38 height 7
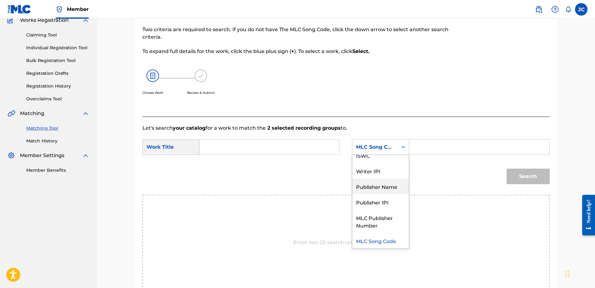
scroll to position [0, 0]
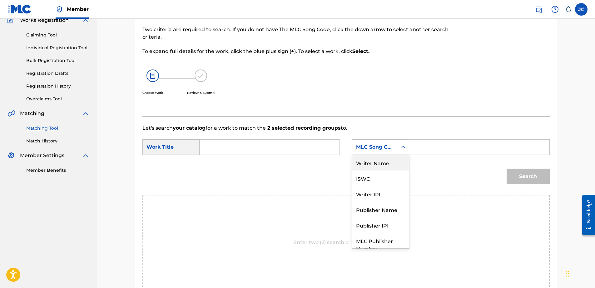
click at [387, 168] on div "Writer Name" at bounding box center [380, 163] width 56 height 16
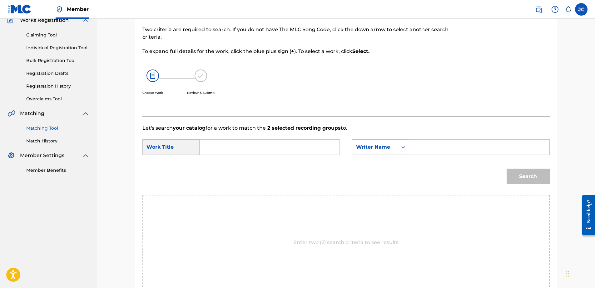
click at [308, 152] on input "Search Form" at bounding box center [269, 147] width 129 height 15
paste input "Real is Back"
type input "Real is Back"
click at [282, 75] on div "Choose Work Review & Submit" at bounding box center [298, 85] width 313 height 47
click at [454, 150] on input "Search Form" at bounding box center [478, 147] width 129 height 15
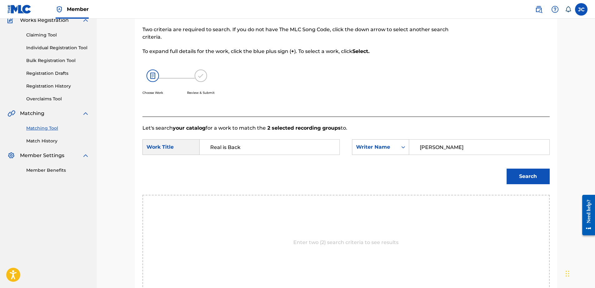
type input "[PERSON_NAME]"
click at [506, 169] on button "Search" at bounding box center [527, 177] width 43 height 16
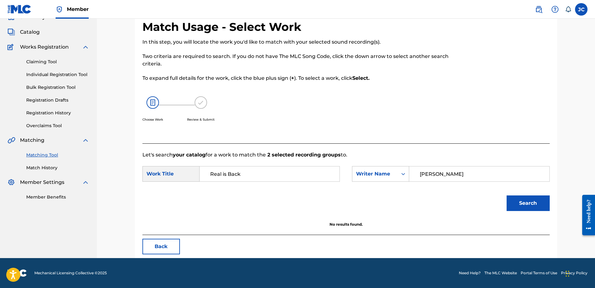
scroll to position [30, 0]
drag, startPoint x: 487, startPoint y: 177, endPoint x: 408, endPoint y: 177, distance: 79.3
click at [408, 177] on div "SearchWithCriteria043c10d6-e60f-4a4e-89eb-9b920d96b57e Writer Name [PERSON_NAME]" at bounding box center [450, 174] width 197 height 16
drag, startPoint x: 533, startPoint y: 195, endPoint x: 531, endPoint y: 204, distance: 8.9
click at [531, 203] on div "Search" at bounding box center [526, 201] width 46 height 25
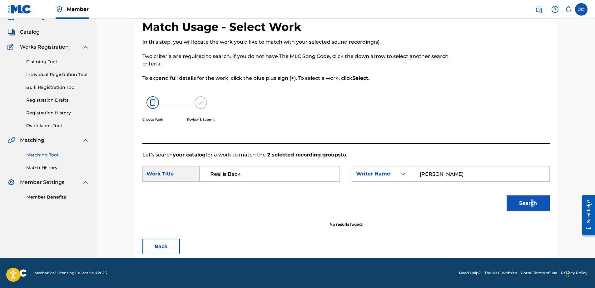
click at [531, 205] on button "Search" at bounding box center [527, 204] width 43 height 16
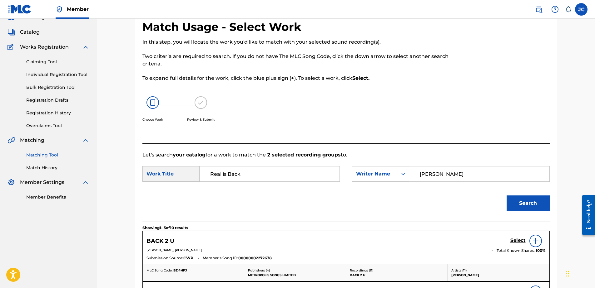
click at [454, 170] on input "[PERSON_NAME]" at bounding box center [478, 174] width 129 height 15
paste input "[PERSON_NAME]"
click at [506, 196] on button "Search" at bounding box center [527, 204] width 43 height 16
click at [478, 166] on div "[PERSON_NAME]" at bounding box center [479, 174] width 140 height 16
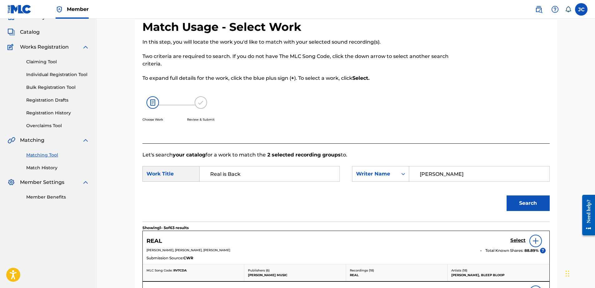
click at [478, 175] on input "[PERSON_NAME]" at bounding box center [478, 174] width 129 height 15
paste input "[PERSON_NAME]"
click at [506, 196] on button "Search" at bounding box center [527, 204] width 43 height 16
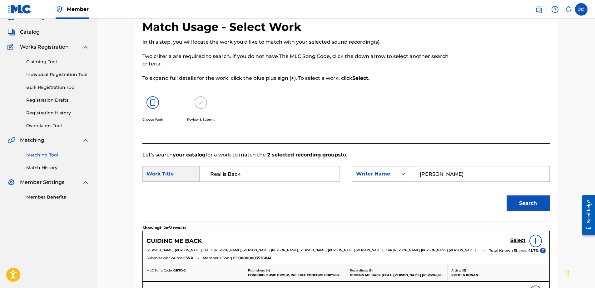
click at [458, 178] on input "[PERSON_NAME]" at bounding box center [478, 174] width 129 height 15
paste input "[PERSON_NAME]"
type input "[PERSON_NAME]"
click at [506, 196] on button "Search" at bounding box center [527, 204] width 43 height 16
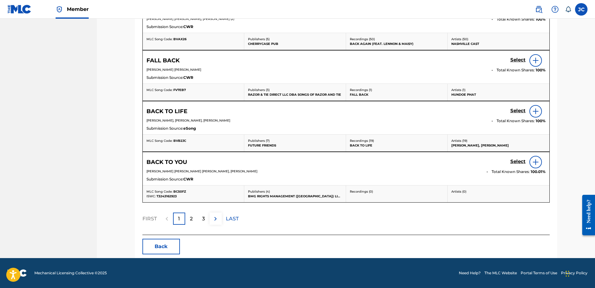
click at [154, 245] on button "Back" at bounding box center [160, 247] width 37 height 16
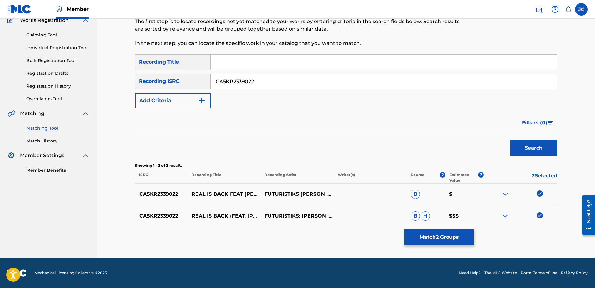
click at [541, 216] on img at bounding box center [539, 216] width 6 height 6
click at [542, 196] on img at bounding box center [539, 194] width 6 height 6
drag, startPoint x: 311, startPoint y: 86, endPoint x: 106, endPoint y: 85, distance: 205.1
click at [110, 85] on div "Matching Tool The Matching Tool allows Members to match sound recordings to wor…" at bounding box center [346, 110] width 498 height 297
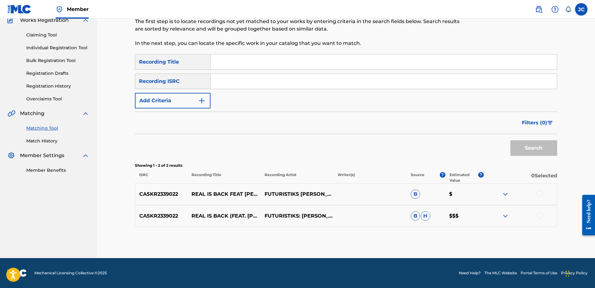
drag, startPoint x: 241, startPoint y: 78, endPoint x: 246, endPoint y: 79, distance: 4.5
click at [241, 78] on input "Search Form" at bounding box center [383, 81] width 346 height 15
paste input "TCAAR1015728"
type input "TCAAR1015728"
click at [510, 140] on button "Search" at bounding box center [533, 148] width 47 height 16
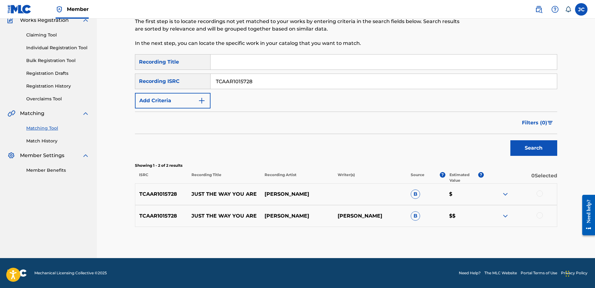
click at [538, 215] on div at bounding box center [539, 216] width 6 height 6
click at [541, 193] on div at bounding box center [539, 194] width 6 height 6
click at [449, 243] on button "Match 2 Groups" at bounding box center [438, 238] width 69 height 16
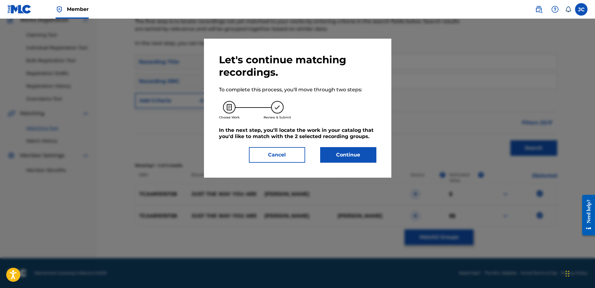
click at [344, 152] on button "Continue" at bounding box center [348, 155] width 56 height 16
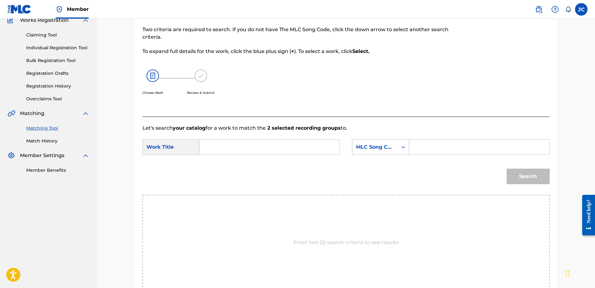
click at [399, 154] on div "Search Form" at bounding box center [402, 147] width 11 height 15
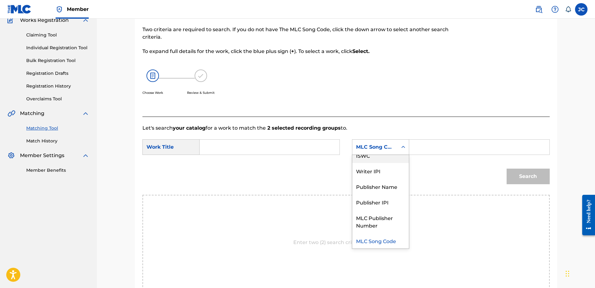
scroll to position [0, 0]
click at [380, 168] on div "Writer Name" at bounding box center [380, 163] width 56 height 16
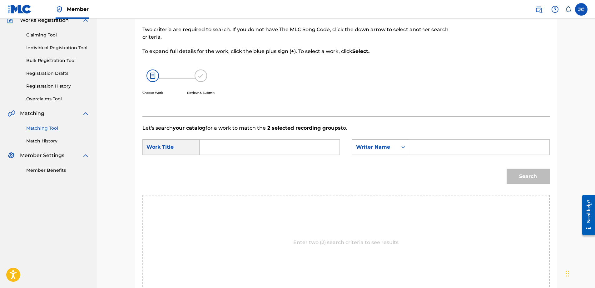
click at [256, 145] on input "Search Form" at bounding box center [269, 147] width 129 height 15
type input "JUST THE WAY YOU ARE"
click at [467, 150] on input "Search Form" at bounding box center [478, 147] width 129 height 15
click at [506, 169] on button "Search" at bounding box center [527, 177] width 43 height 16
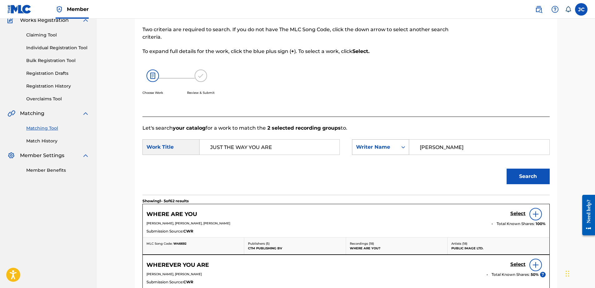
drag, startPoint x: 444, startPoint y: 147, endPoint x: 385, endPoint y: 143, distance: 58.6
click at [389, 143] on div "SearchWithCriteria992ee98c-6845-4c25-94ff-a1c5dcedeb44 Writer Name [PERSON_NAME]" at bounding box center [450, 148] width 197 height 16
click at [506, 169] on button "Search" at bounding box center [527, 177] width 43 height 16
drag, startPoint x: 456, startPoint y: 149, endPoint x: 357, endPoint y: 144, distance: 99.4
click at [357, 144] on div "SearchWithCriteria992ee98c-6845-4c25-94ff-a1c5dcedeb44 Writer Name [PERSON_NAME]" at bounding box center [450, 148] width 197 height 16
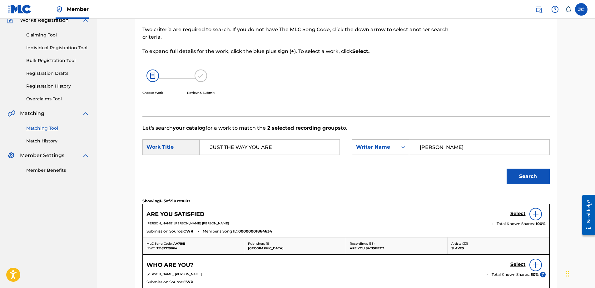
click at [506, 169] on button "Search" at bounding box center [527, 177] width 43 height 16
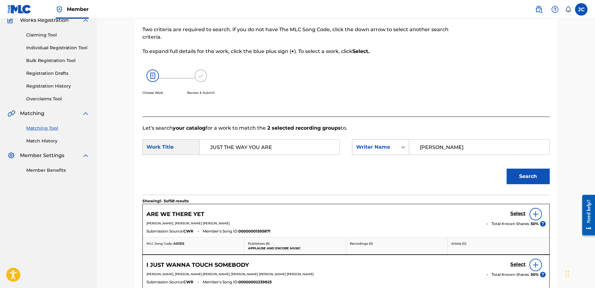
drag, startPoint x: 492, startPoint y: 145, endPoint x: 353, endPoint y: 146, distance: 138.3
click at [353, 146] on div "SearchWithCriteria992ee98c-6845-4c25-94ff-a1c5dcedeb44 Writer Name [PERSON_NAME]" at bounding box center [450, 148] width 197 height 16
click at [506, 169] on button "Search" at bounding box center [527, 177] width 43 height 16
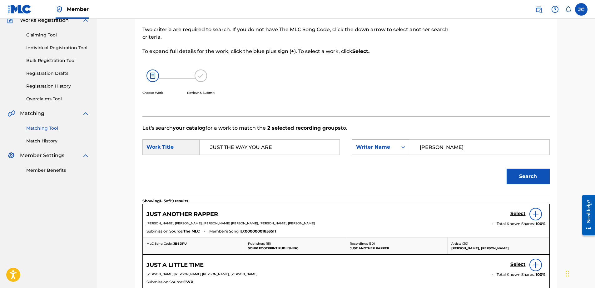
drag, startPoint x: 446, startPoint y: 154, endPoint x: 392, endPoint y: 154, distance: 54.6
click at [392, 154] on div "SearchWithCriteria992ee98c-6845-4c25-94ff-a1c5dcedeb44 Writer Name [PERSON_NAME]" at bounding box center [450, 148] width 197 height 16
type input "MARS"
click at [506, 169] on button "Search" at bounding box center [527, 177] width 43 height 16
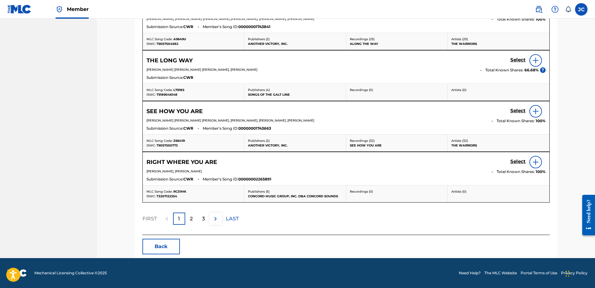
click at [157, 251] on button "Back" at bounding box center [160, 247] width 37 height 16
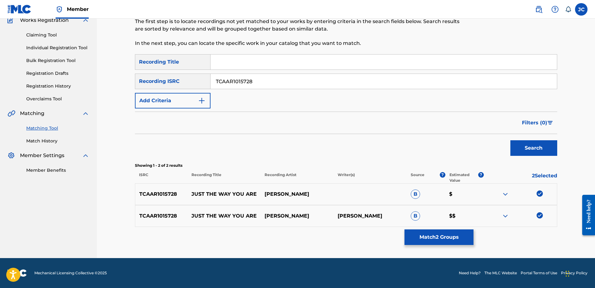
click at [537, 217] on img at bounding box center [539, 216] width 6 height 6
click at [540, 195] on img at bounding box center [539, 194] width 6 height 6
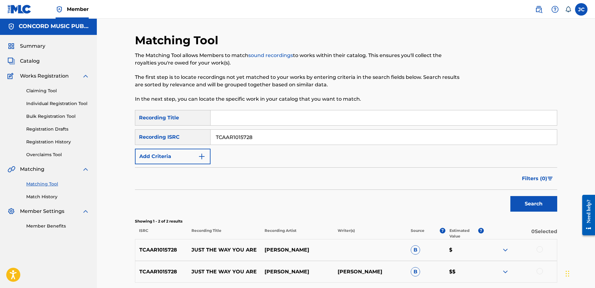
scroll to position [0, 0]
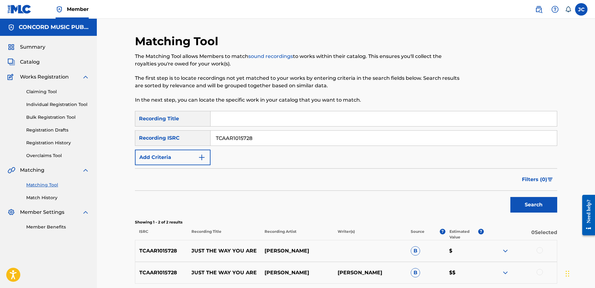
drag, startPoint x: 318, startPoint y: 134, endPoint x: 82, endPoint y: 146, distance: 236.6
click at [86, 146] on main "CONCORD MUSIC PUBLISHING LLC Summary Catalog Works Registration Claiming Tool I…" at bounding box center [297, 167] width 595 height 297
click at [337, 142] on input "Search Form" at bounding box center [383, 138] width 346 height 15
paste input "ITO101540230"
type input "ITO101540230"
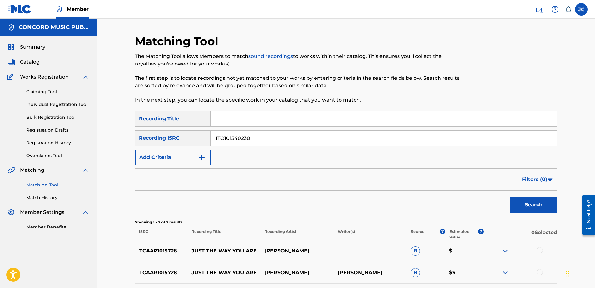
click at [510, 197] on button "Search" at bounding box center [533, 205] width 47 height 16
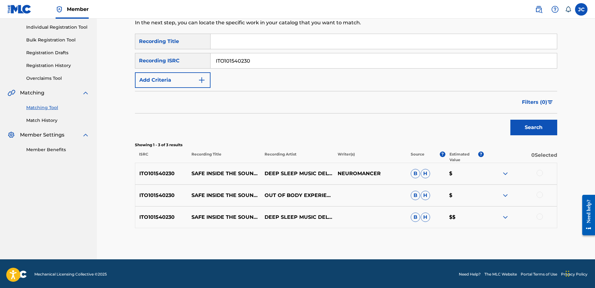
scroll to position [79, 0]
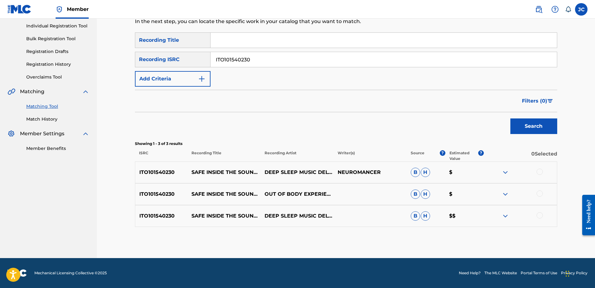
click at [540, 215] on div at bounding box center [539, 216] width 6 height 6
click at [537, 193] on div at bounding box center [539, 194] width 6 height 6
click at [541, 170] on div at bounding box center [539, 172] width 6 height 6
click at [461, 231] on button "Match 3 Groups" at bounding box center [438, 238] width 69 height 16
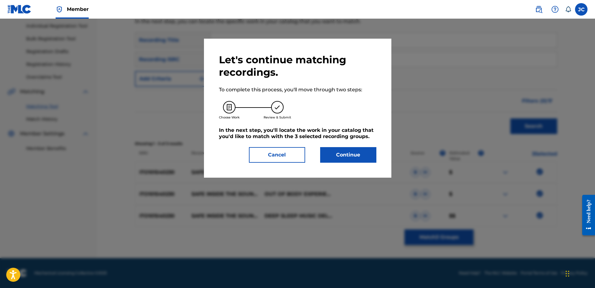
click at [324, 154] on button "Continue" at bounding box center [348, 155] width 56 height 16
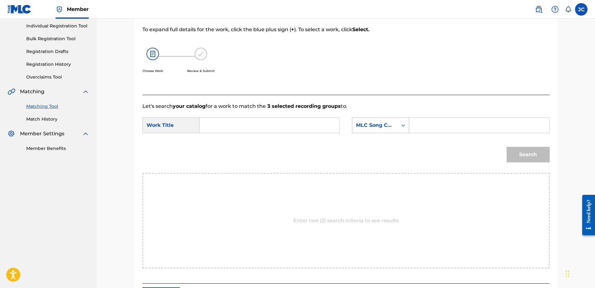
click at [387, 129] on div "MLC Song Code" at bounding box center [374, 126] width 45 height 12
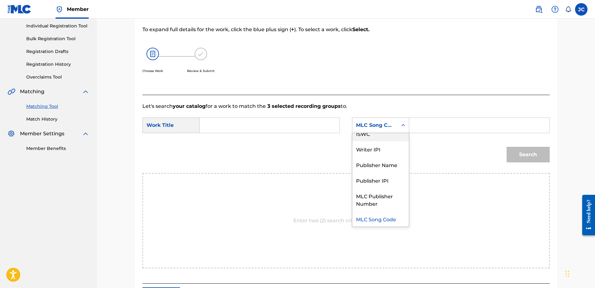
scroll to position [0, 0]
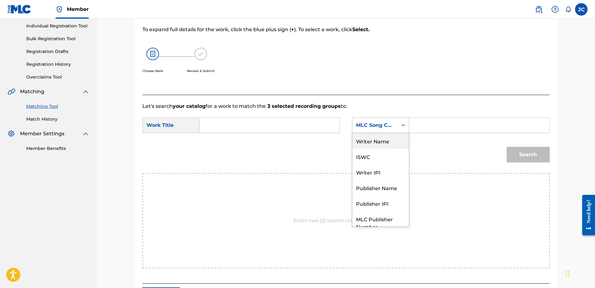
click at [376, 143] on div "Writer Name" at bounding box center [380, 141] width 56 height 16
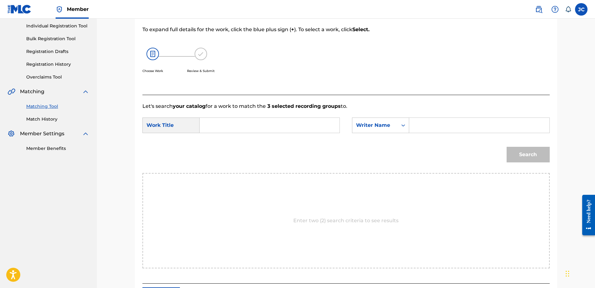
click at [274, 121] on input "Search Form" at bounding box center [269, 125] width 129 height 15
paste input "Safe Inside the Sound of Music"
type input "Safe Inside the Sound of Music"
click at [449, 128] on input "Search Form" at bounding box center [478, 125] width 129 height 15
paste input "Trivellato"
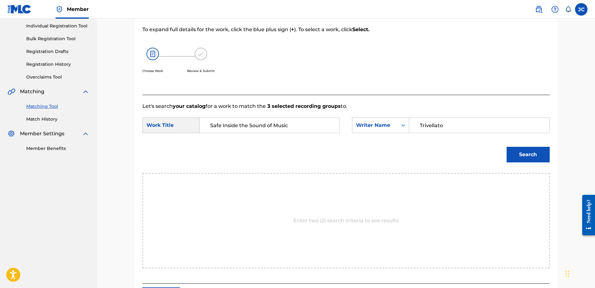
click at [423, 125] on input "Trivellato" at bounding box center [478, 125] width 129 height 15
click at [421, 126] on input "Trivellato" at bounding box center [478, 125] width 129 height 15
click at [506, 147] on button "Search" at bounding box center [527, 155] width 43 height 16
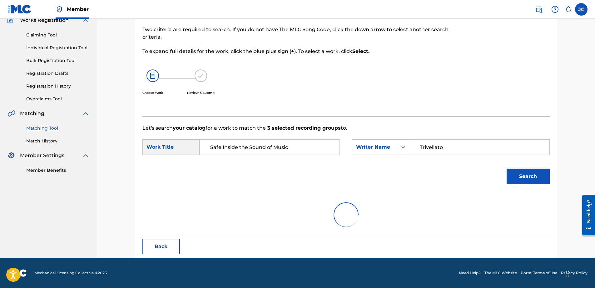
scroll to position [79, 0]
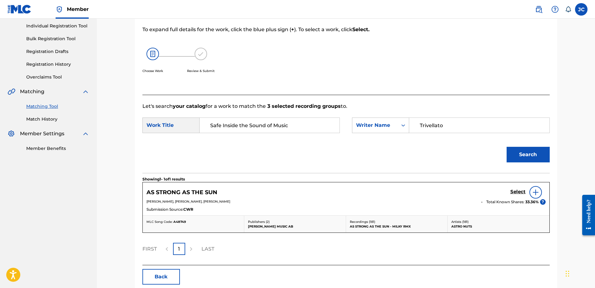
click at [450, 127] on input "Trivellato" at bounding box center [478, 125] width 129 height 15
paste input "Sacchet"
type input "Sacchetto"
click at [506, 147] on button "Search" at bounding box center [527, 155] width 43 height 16
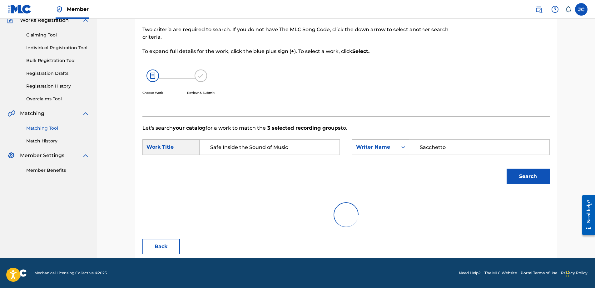
scroll to position [30, 0]
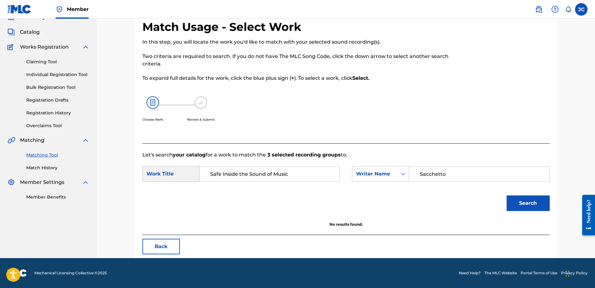
click at [172, 242] on button "Back" at bounding box center [160, 247] width 37 height 16
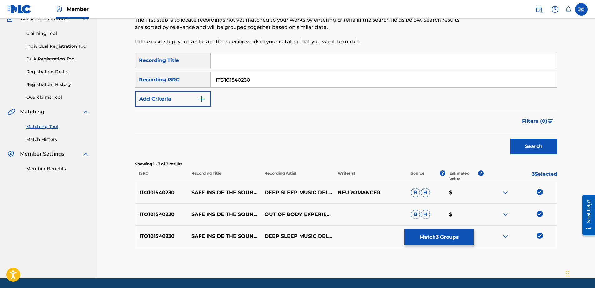
scroll to position [79, 0]
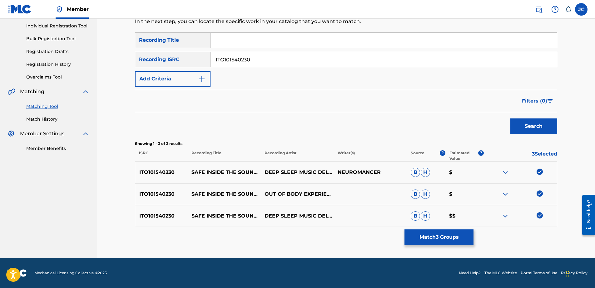
click at [539, 214] on img at bounding box center [539, 216] width 6 height 6
click at [540, 193] on img at bounding box center [539, 194] width 6 height 6
click at [537, 171] on img at bounding box center [539, 172] width 6 height 6
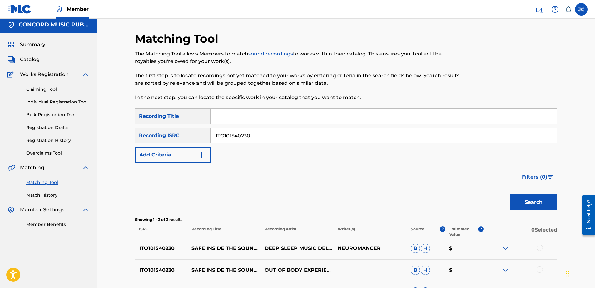
scroll to position [0, 0]
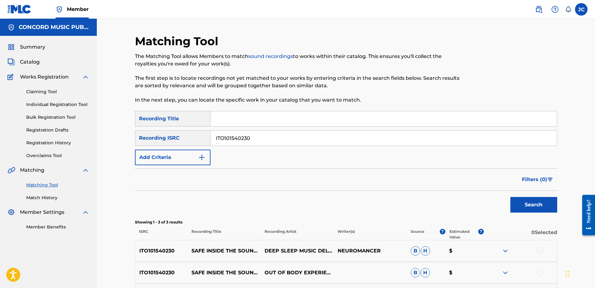
drag, startPoint x: 288, startPoint y: 141, endPoint x: 133, endPoint y: 135, distance: 155.5
click at [133, 138] on div "Matching Tool The Matching Tool allows Members to match sound recordings to wor…" at bounding box center [345, 185] width 437 height 303
click at [357, 136] on input "Search Form" at bounding box center [383, 138] width 346 height 15
paste input "ITC941000607"
type input "ITC941000607"
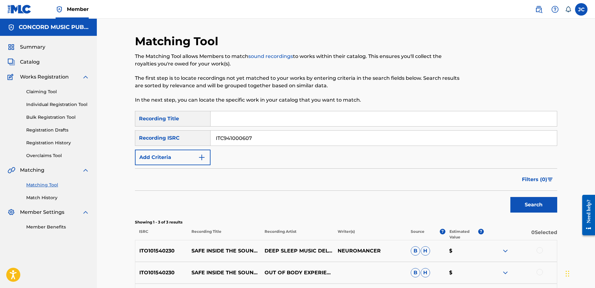
click at [510, 197] on button "Search" at bounding box center [533, 205] width 47 height 16
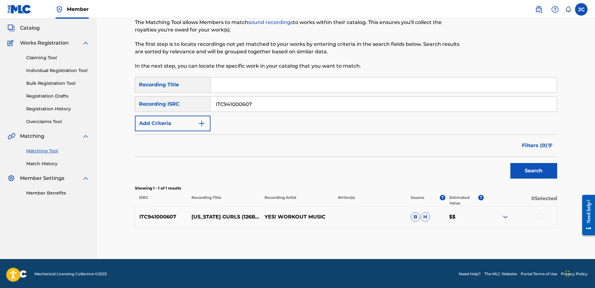
scroll to position [35, 0]
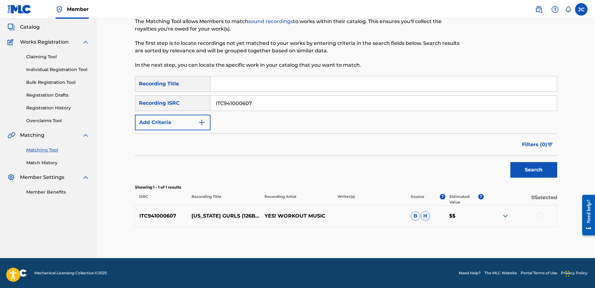
click at [538, 214] on div at bounding box center [539, 216] width 6 height 6
click at [454, 235] on button "Match 1 Group" at bounding box center [438, 238] width 69 height 16
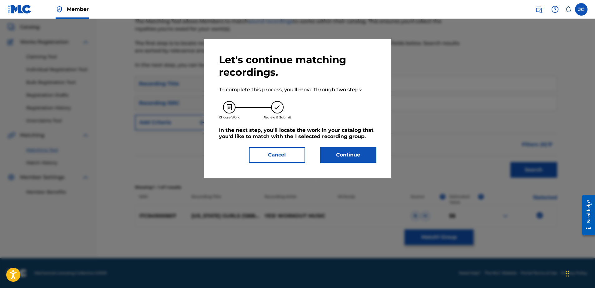
click at [348, 152] on button "Continue" at bounding box center [348, 155] width 56 height 16
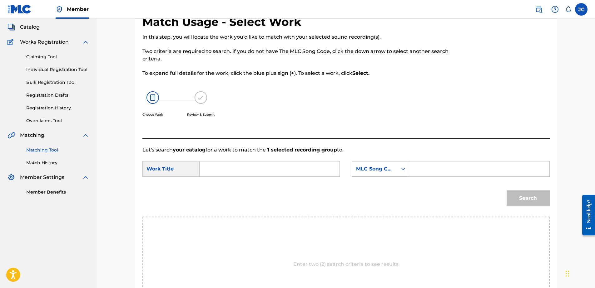
click at [377, 171] on div "MLC Song Code" at bounding box center [375, 168] width 38 height 7
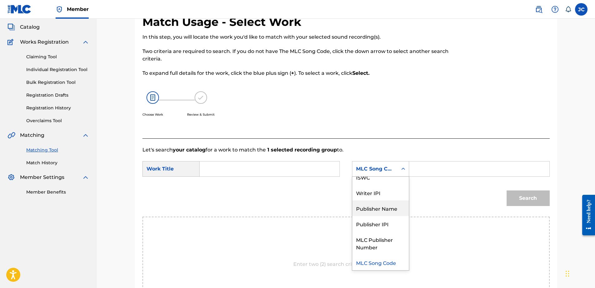
scroll to position [0, 0]
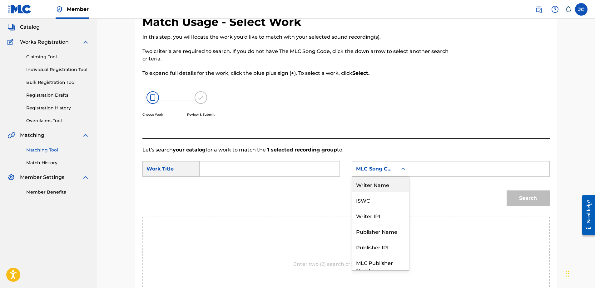
click at [384, 188] on div "Writer Name" at bounding box center [380, 185] width 56 height 16
click at [260, 167] on input "Search Form" at bounding box center [269, 169] width 129 height 15
paste input "[US_STATE] Girls"
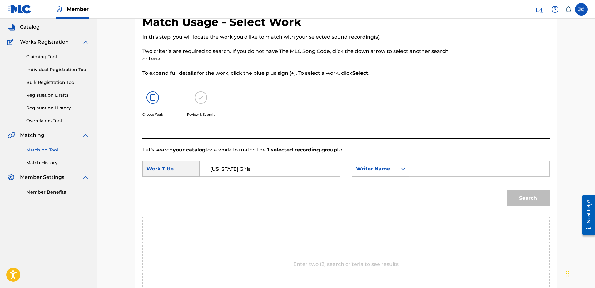
type input "[US_STATE] Girls"
click at [418, 169] on input "Search Form" at bounding box center [478, 169] width 129 height 15
paste input "[PERSON_NAME]"
type input "[PERSON_NAME]"
click at [506, 191] on button "Search" at bounding box center [527, 199] width 43 height 16
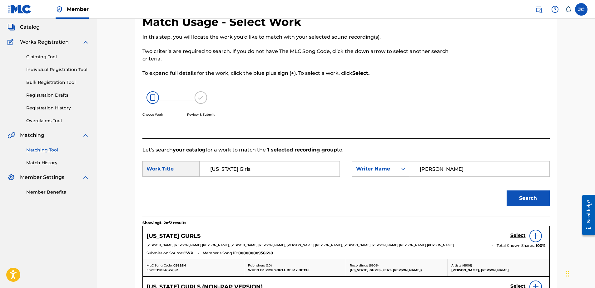
click at [516, 237] on h5 "Select" at bounding box center [517, 236] width 15 height 6
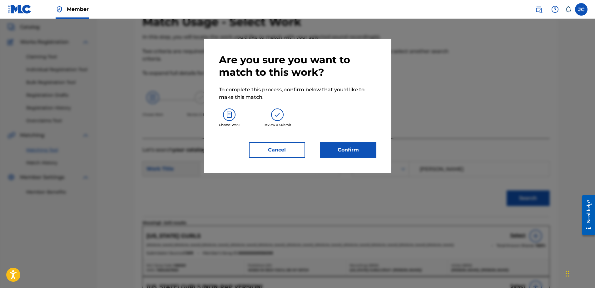
click at [344, 147] on button "Confirm" at bounding box center [348, 150] width 56 height 16
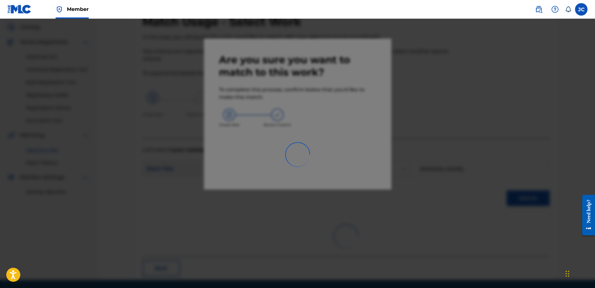
scroll to position [17, 0]
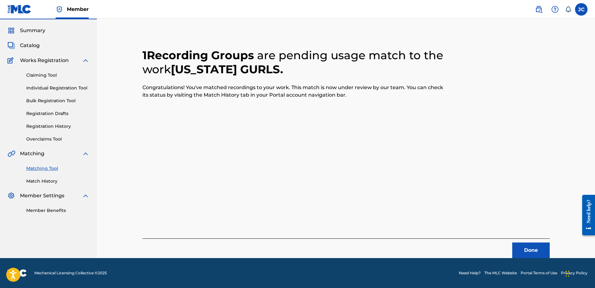
click at [538, 253] on button "Done" at bounding box center [530, 251] width 37 height 16
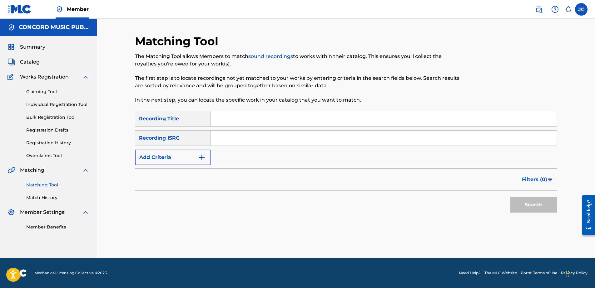
scroll to position [0, 0]
click at [264, 135] on input "Search Form" at bounding box center [383, 138] width 346 height 15
paste input "NLA508808906"
click at [510, 197] on button "Search" at bounding box center [533, 205] width 47 height 16
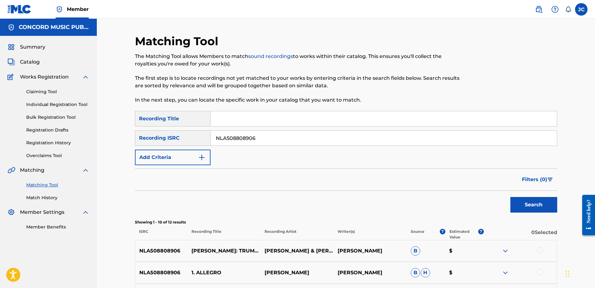
click at [260, 137] on input "NLA508808906" at bounding box center [383, 138] width 346 height 15
click at [261, 138] on input "NLA508808906" at bounding box center [383, 138] width 346 height 15
paste input "QZHNA2276374"
type input "QZHNA2276374"
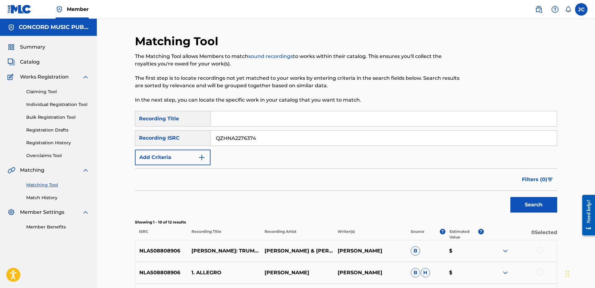
click at [510, 197] on button "Search" at bounding box center [533, 205] width 47 height 16
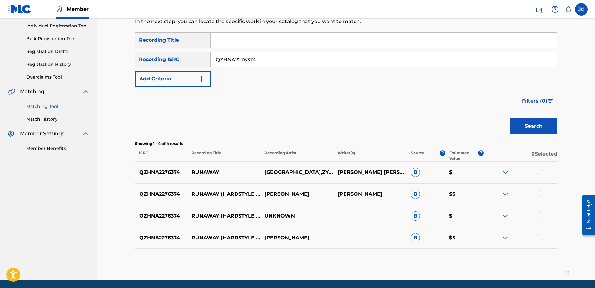
scroll to position [101, 0]
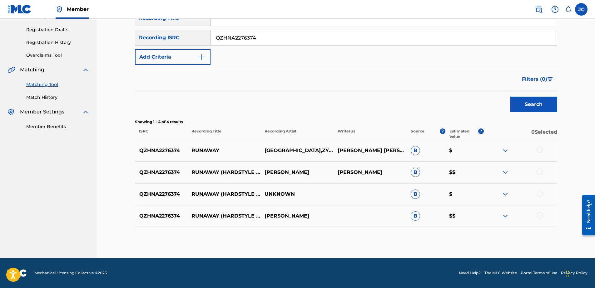
click at [538, 216] on div at bounding box center [539, 216] width 6 height 6
click at [536, 193] on div at bounding box center [539, 194] width 6 height 6
click at [540, 173] on div at bounding box center [539, 172] width 6 height 6
drag, startPoint x: 538, startPoint y: 151, endPoint x: 532, endPoint y: 159, distance: 9.7
click at [538, 152] on div at bounding box center [539, 150] width 6 height 6
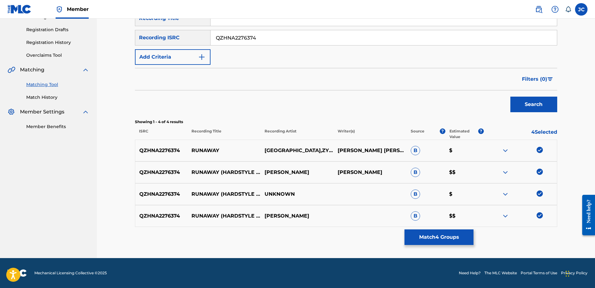
click at [460, 241] on button "Match 4 Groups" at bounding box center [438, 238] width 69 height 16
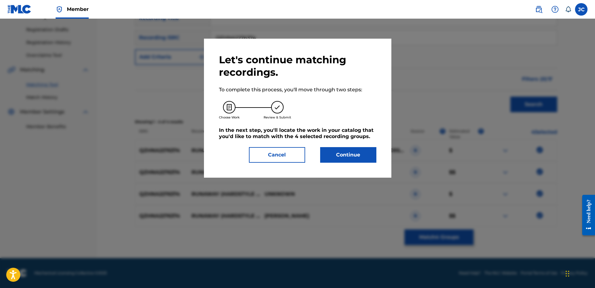
click at [337, 164] on div "Let's continue matching recordings. To complete this process, you'll move throu…" at bounding box center [297, 108] width 187 height 139
click at [334, 156] on button "Continue" at bounding box center [348, 155] width 56 height 16
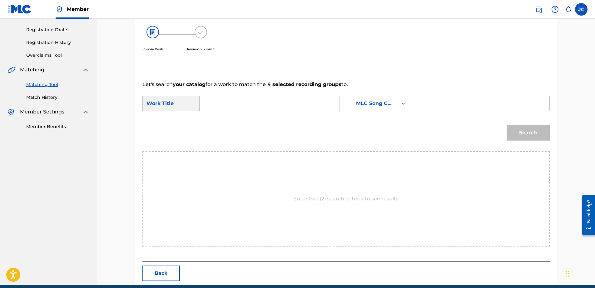
click at [380, 96] on form "SearchWithCriteria330d8f95-9833-481c-885d-b68c82aff74e Work Title SearchWithCri…" at bounding box center [345, 119] width 407 height 63
click at [379, 106] on div "MLC Song Code" at bounding box center [375, 103] width 38 height 7
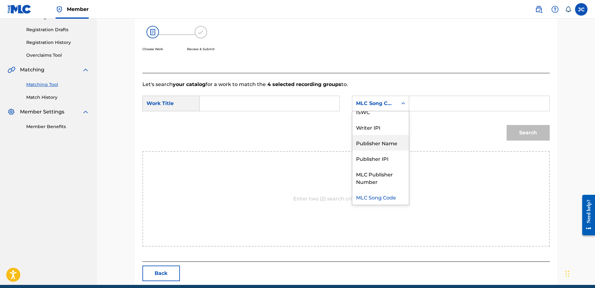
scroll to position [0, 0]
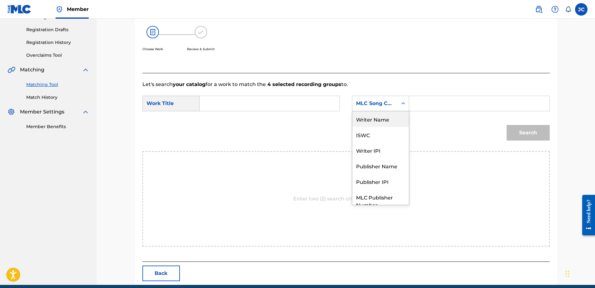
drag, startPoint x: 396, startPoint y: 115, endPoint x: 313, endPoint y: 118, distance: 82.5
click at [395, 116] on div "Writer Name" at bounding box center [380, 119] width 56 height 16
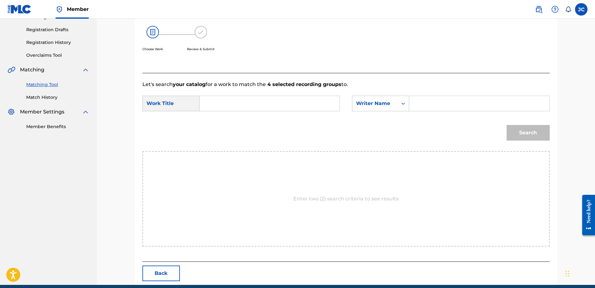
click at [265, 92] on form "SearchWithCriteria330d8f95-9833-481c-885d-b68c82aff74e Work Title SearchWithCri…" at bounding box center [345, 119] width 407 height 63
click at [276, 105] on input "Search Form" at bounding box center [269, 103] width 129 height 15
paste input "Runaway - (Hardstyle)"
type input "Runaway - (Hardstyle)"
click at [436, 101] on input "Search Form" at bounding box center [478, 103] width 129 height 15
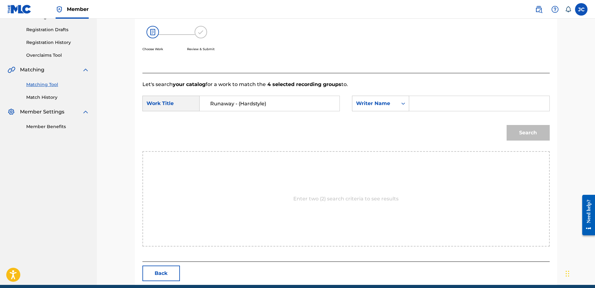
paste input "[PERSON_NAME]"
type input "[PERSON_NAME]"
click at [506, 125] on button "Search" at bounding box center [527, 133] width 43 height 16
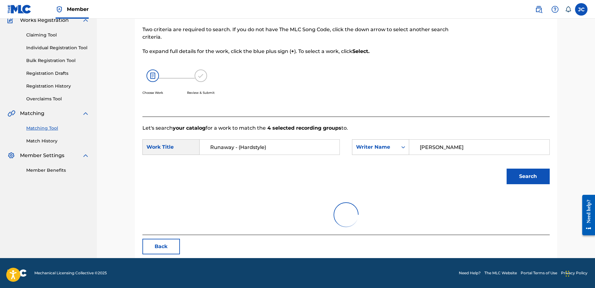
scroll to position [101, 0]
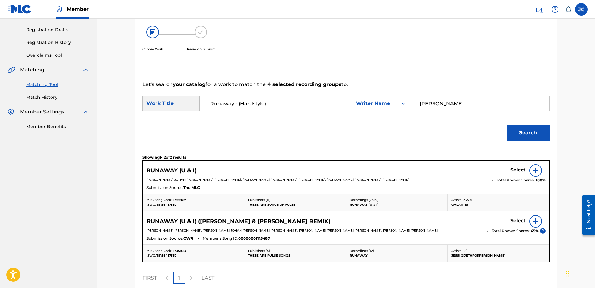
click at [534, 169] on img at bounding box center [535, 170] width 7 height 7
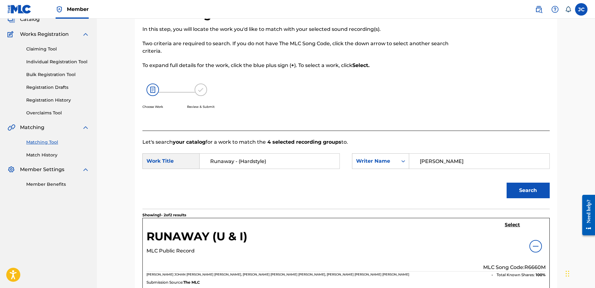
scroll to position [38, 0]
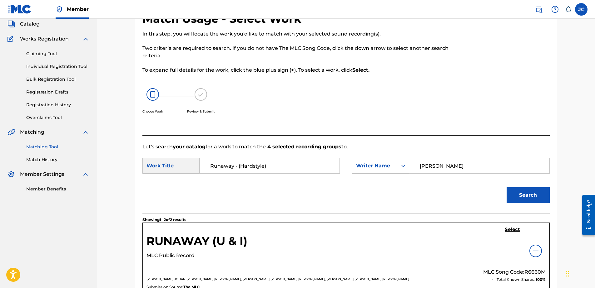
click at [509, 230] on h5 "Select" at bounding box center [511, 230] width 15 height 6
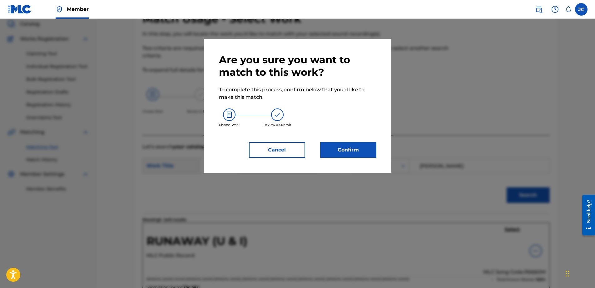
click at [348, 156] on button "Confirm" at bounding box center [348, 150] width 56 height 16
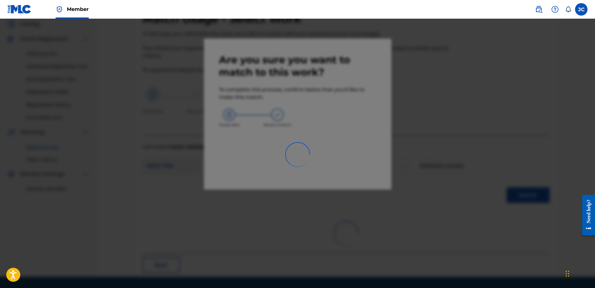
scroll to position [17, 0]
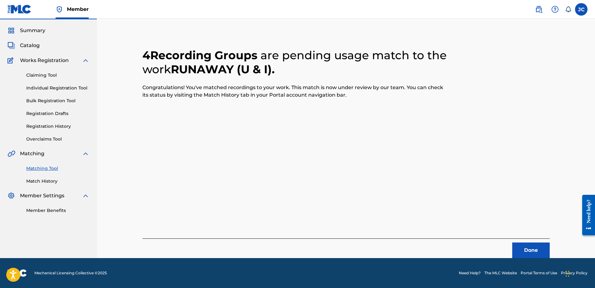
click at [515, 251] on button "Done" at bounding box center [530, 251] width 37 height 16
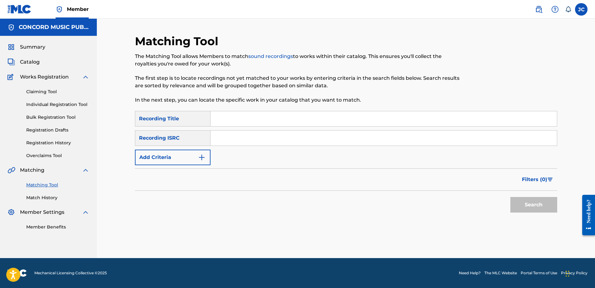
click at [284, 137] on input "Search Form" at bounding box center [383, 138] width 346 height 15
paste input "USUM70828045"
type input "USUM70828045"
click at [510, 197] on button "Search" at bounding box center [533, 205] width 47 height 16
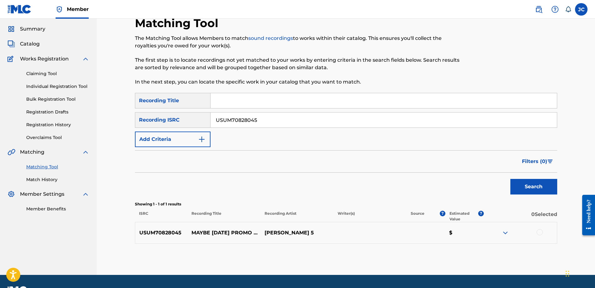
scroll to position [35, 0]
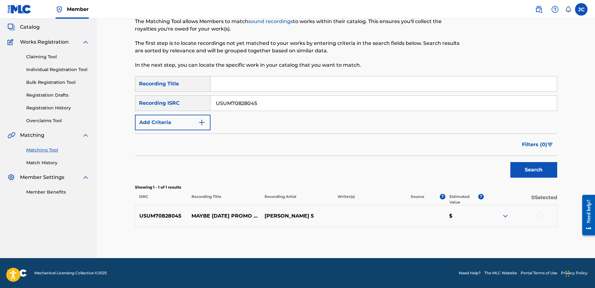
click at [540, 218] on div at bounding box center [539, 216] width 6 height 6
click at [457, 236] on button "Match 1 Group" at bounding box center [438, 238] width 69 height 16
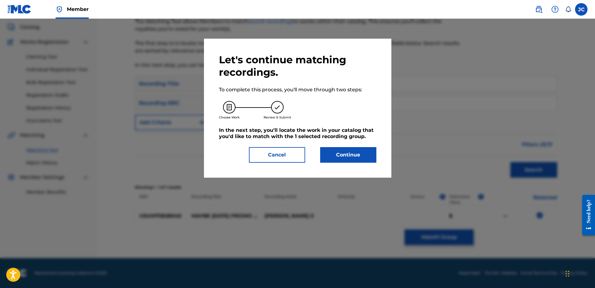
click at [355, 160] on button "Continue" at bounding box center [348, 155] width 56 height 16
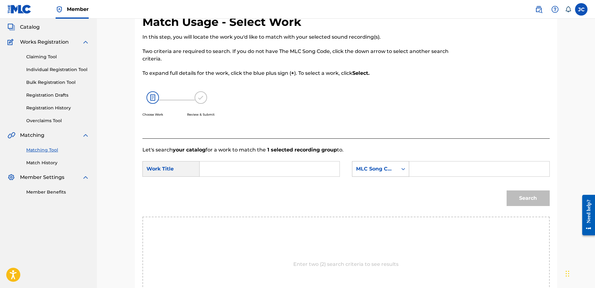
click at [382, 164] on div "MLC Song Code" at bounding box center [374, 169] width 45 height 12
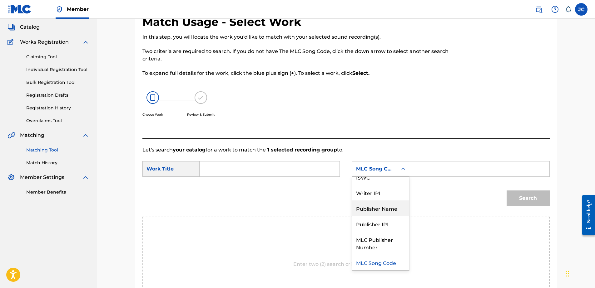
scroll to position [0, 0]
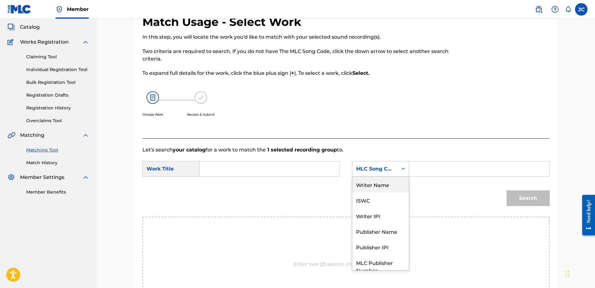
click at [390, 187] on div "Writer Name" at bounding box center [380, 185] width 56 height 16
click at [294, 168] on input "Search Form" at bounding box center [269, 169] width 129 height 15
paste input "Maybe [DATE]"
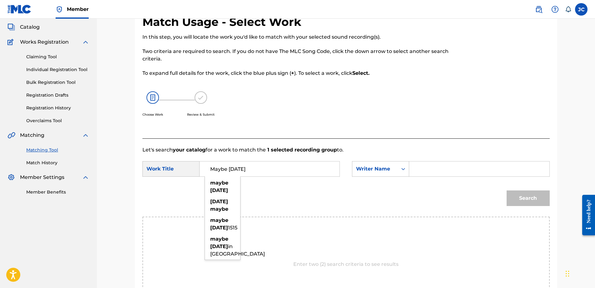
type input "Maybe [DATE]"
click at [425, 166] on input "Search Form" at bounding box center [478, 169] width 129 height 15
paste input "[PERSON_NAME]"
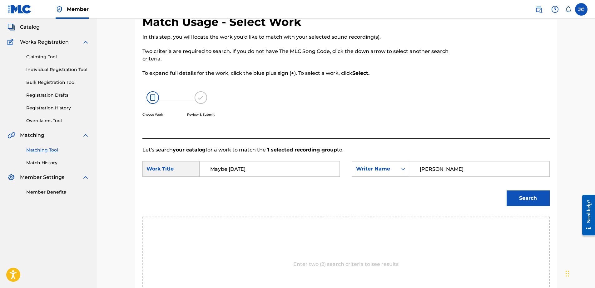
click at [506, 191] on button "Search" at bounding box center [527, 199] width 43 height 16
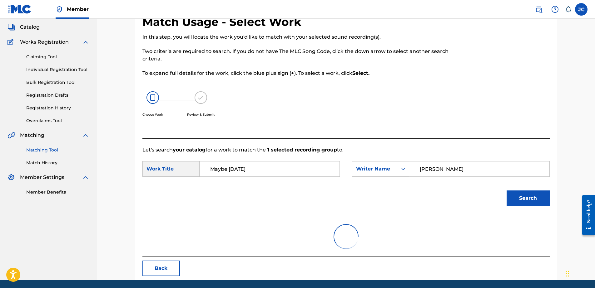
scroll to position [30, 0]
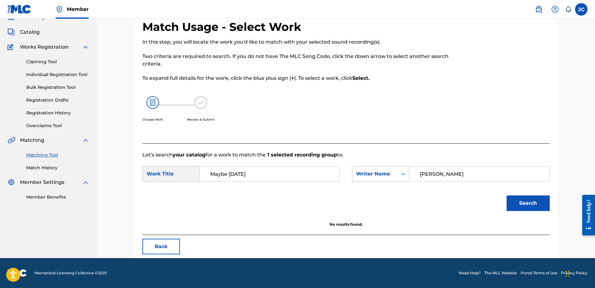
click at [454, 174] on input "[PERSON_NAME]" at bounding box center [478, 174] width 129 height 15
paste input "[PERSON_NAME]"
click at [506, 196] on button "Search" at bounding box center [527, 204] width 43 height 16
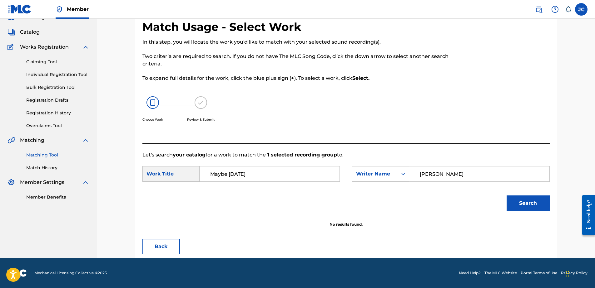
click at [451, 175] on input "[PERSON_NAME]" at bounding box center [478, 174] width 129 height 15
paste input "[PERSON_NAME]"
click at [506, 196] on button "Search" at bounding box center [527, 204] width 43 height 16
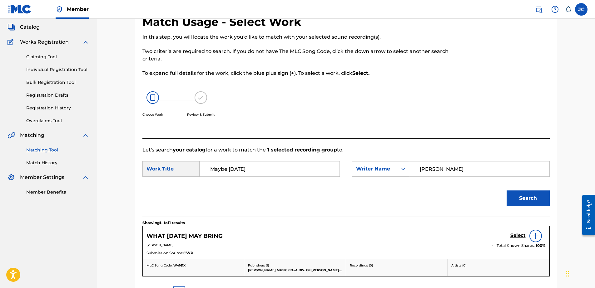
click at [491, 163] on input "[PERSON_NAME]" at bounding box center [478, 169] width 129 height 15
paste input "[PERSON_NAME]"
click at [506, 191] on button "Search" at bounding box center [527, 199] width 43 height 16
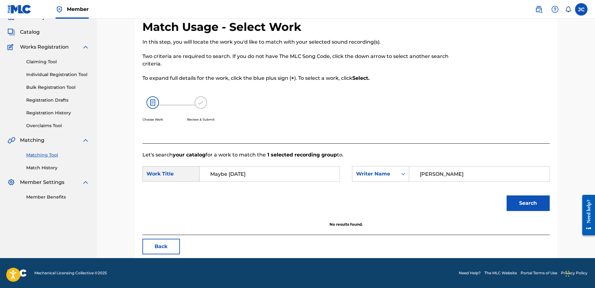
scroll to position [30, 0]
drag, startPoint x: 447, startPoint y: 177, endPoint x: 403, endPoint y: 171, distance: 44.7
click at [403, 171] on div "SearchWithCriteriaf5cab5bd-c949-4d71-85f2-5f2bb4cf1326 Writer Name [PERSON_NAME]" at bounding box center [450, 174] width 197 height 16
type input "PAGE"
click at [506, 196] on button "Search" at bounding box center [527, 204] width 43 height 16
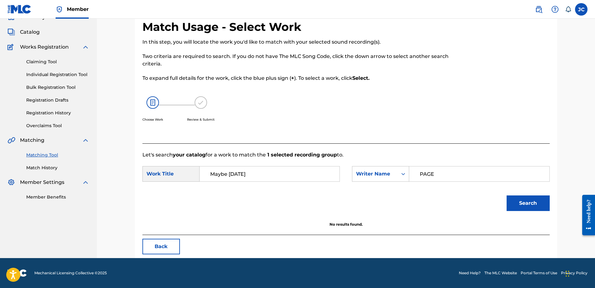
click at [162, 249] on button "Back" at bounding box center [160, 247] width 37 height 16
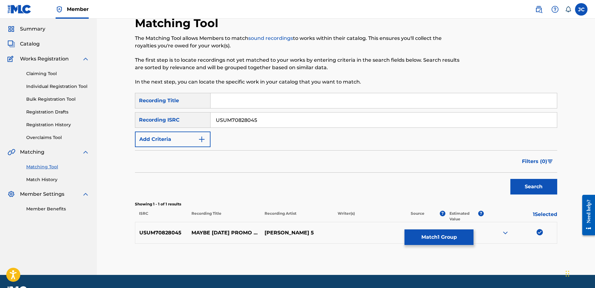
scroll to position [35, 0]
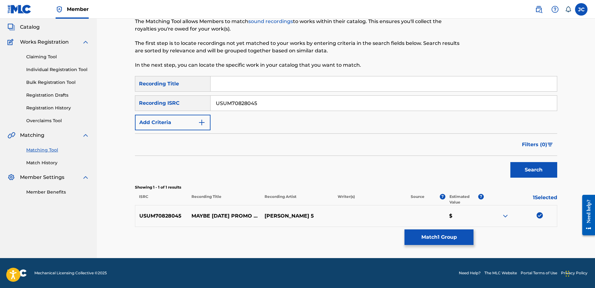
click at [540, 215] on img at bounding box center [539, 216] width 6 height 6
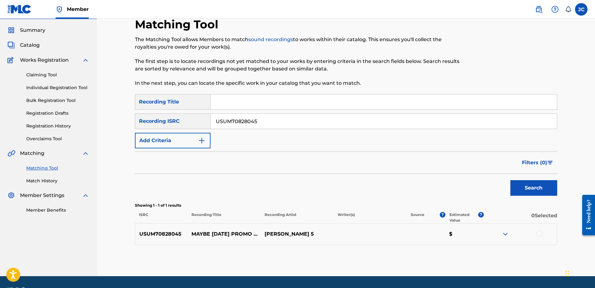
scroll to position [0, 0]
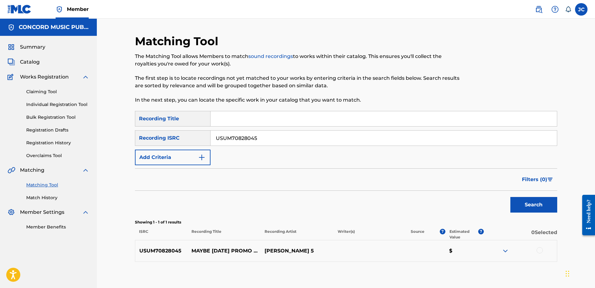
drag, startPoint x: 331, startPoint y: 137, endPoint x: 125, endPoint y: 152, distance: 205.9
click at [199, 142] on div "SearchWithCriteriab8dc392b-cc0b-4054-a7b6-42fa642b9be2 Recording ISRC USUM70828…" at bounding box center [346, 138] width 422 height 16
click at [332, 135] on input "Search Form" at bounding box center [383, 138] width 346 height 15
paste input "TR0110500187"
type input "TR0110500187"
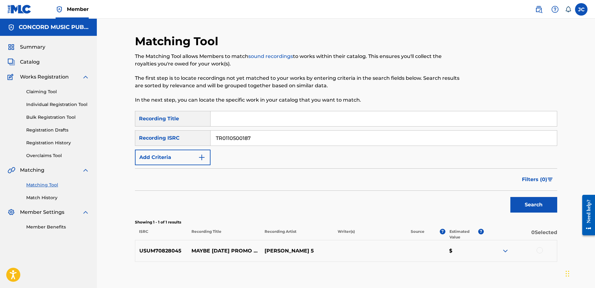
click at [510, 197] on button "Search" at bounding box center [533, 205] width 47 height 16
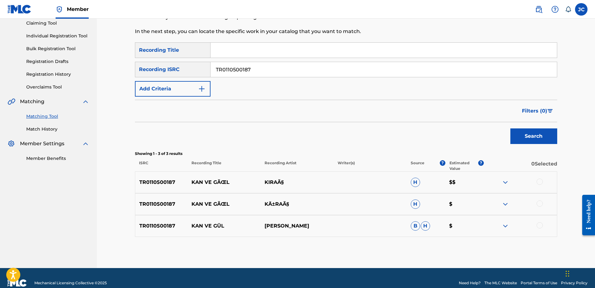
scroll to position [79, 0]
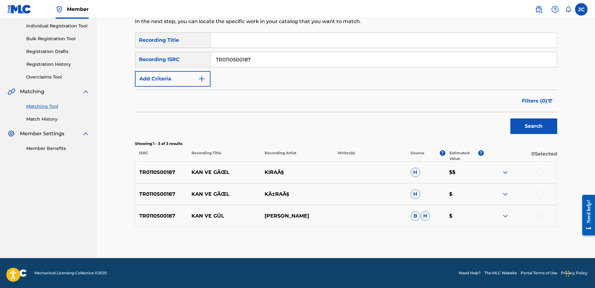
click at [538, 215] on div at bounding box center [539, 216] width 6 height 6
click at [539, 197] on div at bounding box center [519, 194] width 73 height 7
click at [539, 194] on div at bounding box center [539, 194] width 6 height 6
click at [539, 170] on div at bounding box center [539, 172] width 6 height 6
click at [437, 237] on button "Match 3 Groups" at bounding box center [438, 238] width 69 height 16
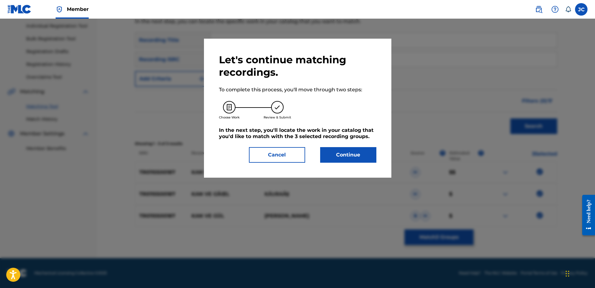
click at [346, 158] on button "Continue" at bounding box center [348, 155] width 56 height 16
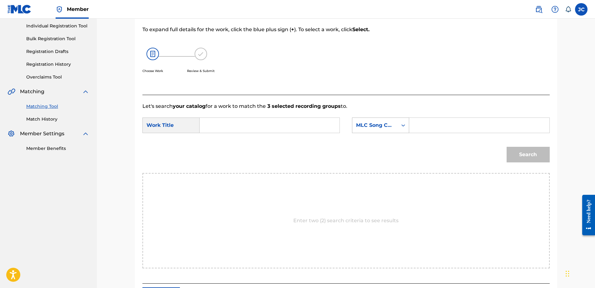
click at [381, 129] on div "MLC Song Code" at bounding box center [375, 125] width 38 height 7
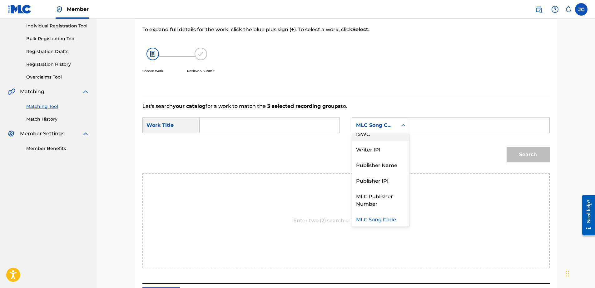
scroll to position [0, 0]
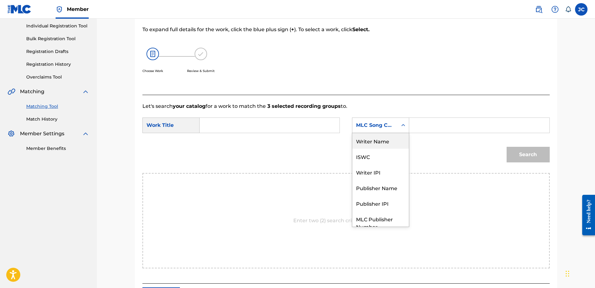
click at [380, 137] on div "Writer Name" at bounding box center [380, 141] width 56 height 16
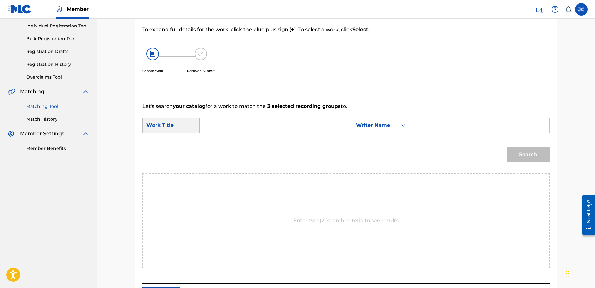
click at [300, 120] on input "Search Form" at bounding box center [269, 125] width 129 height 15
paste input "Kan ve Gül"
type input "Kan ve Gül"
click at [424, 124] on input "Search Form" at bounding box center [478, 125] width 129 height 15
paste input "Dogan"
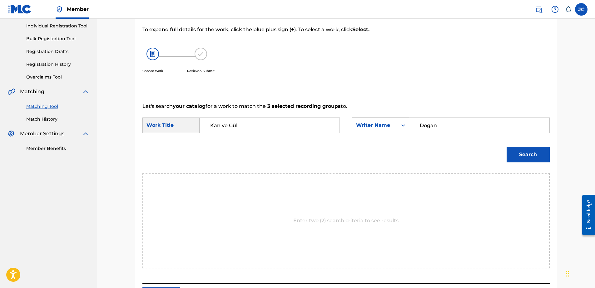
type input "Dogan"
click at [506, 147] on button "Search" at bounding box center [527, 155] width 43 height 16
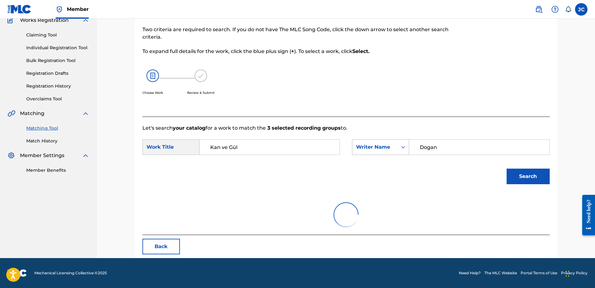
scroll to position [79, 0]
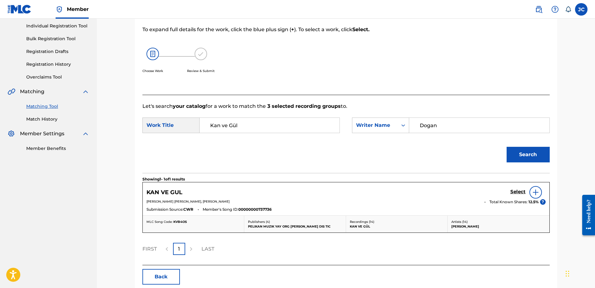
click at [518, 191] on h5 "Select" at bounding box center [517, 192] width 15 height 6
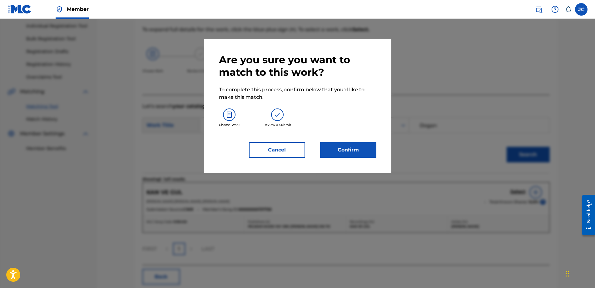
click at [346, 152] on button "Confirm" at bounding box center [348, 150] width 56 height 16
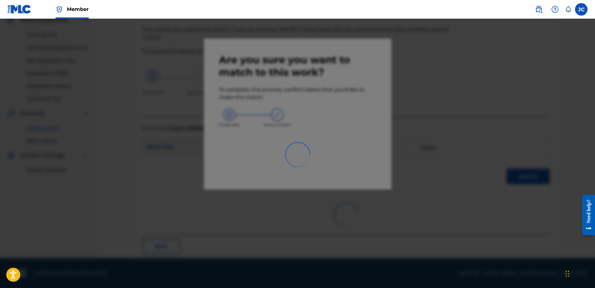
scroll to position [17, 0]
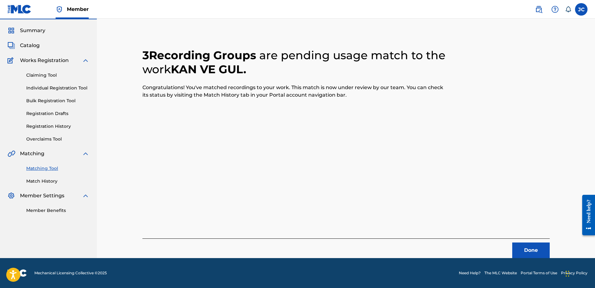
click at [537, 246] on button "Done" at bounding box center [530, 251] width 37 height 16
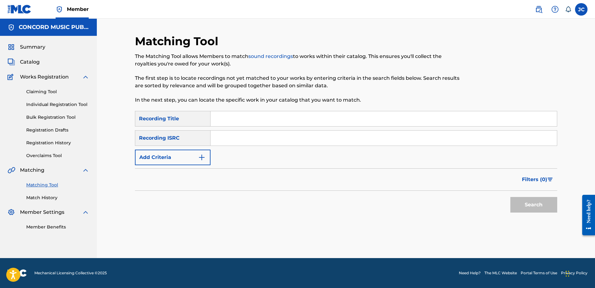
scroll to position [0, 0]
